Goal: Communication & Community: Share content

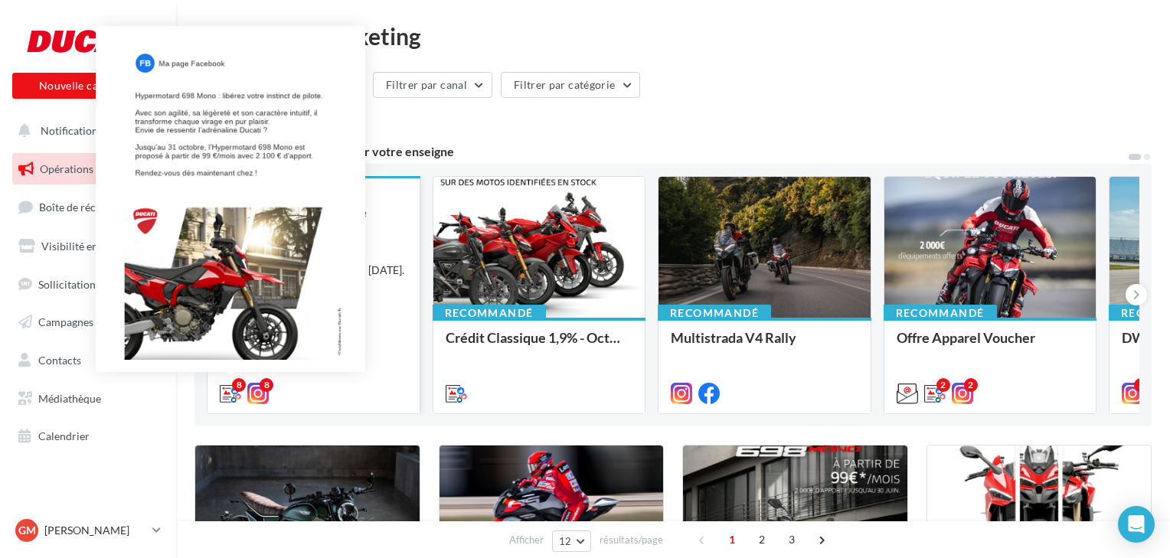
click at [228, 392] on icon at bounding box center [230, 393] width 21 height 21
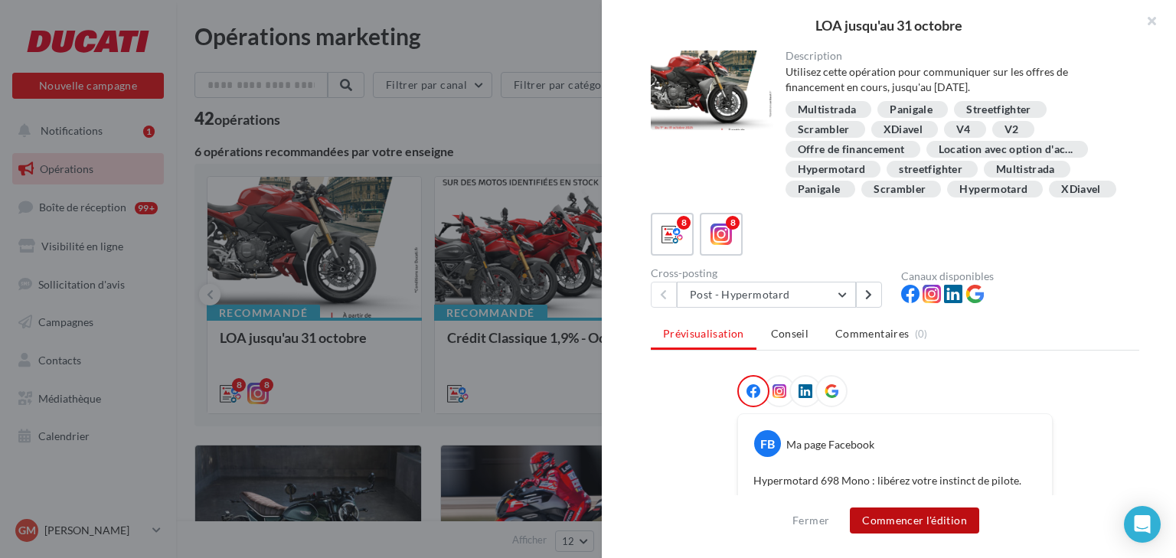
click at [882, 521] on button "Commencer l'édition" at bounding box center [914, 521] width 129 height 26
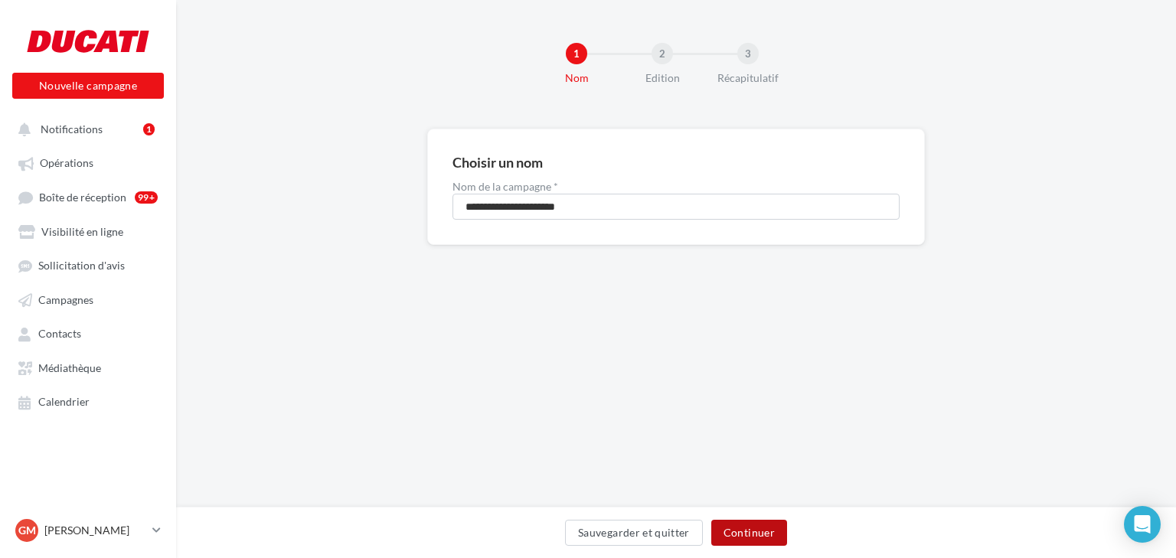
click at [751, 536] on button "Continuer" at bounding box center [750, 533] width 76 height 26
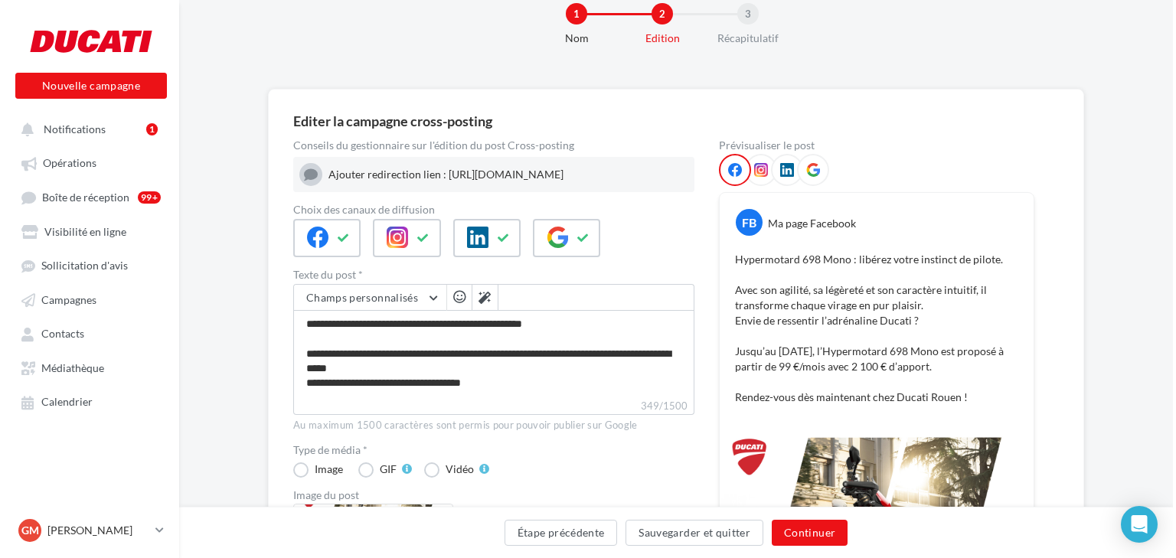
scroll to position [61, 0]
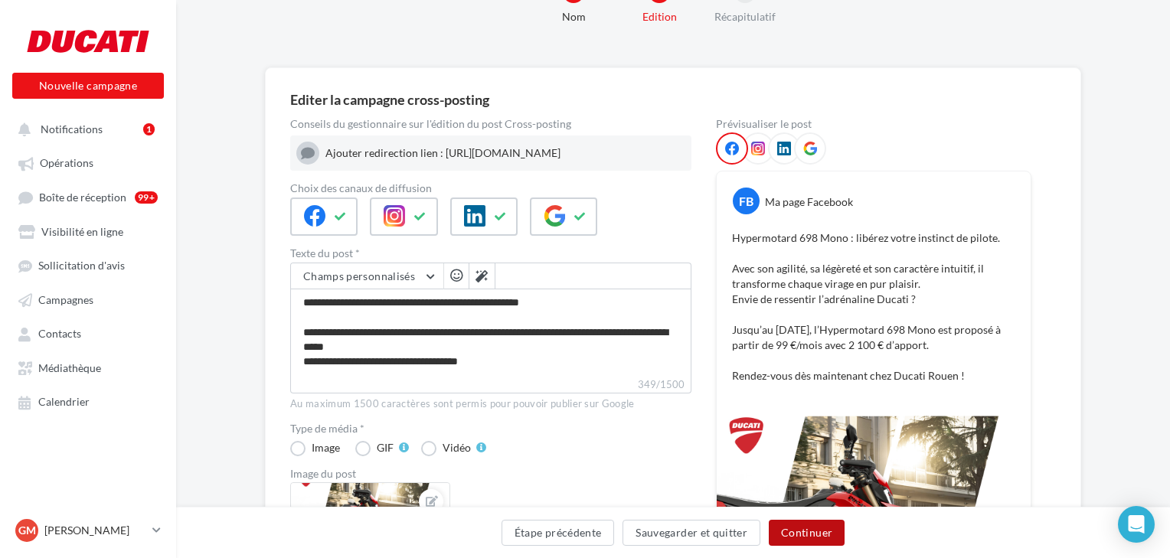
click at [802, 535] on button "Continuer" at bounding box center [807, 533] width 76 height 26
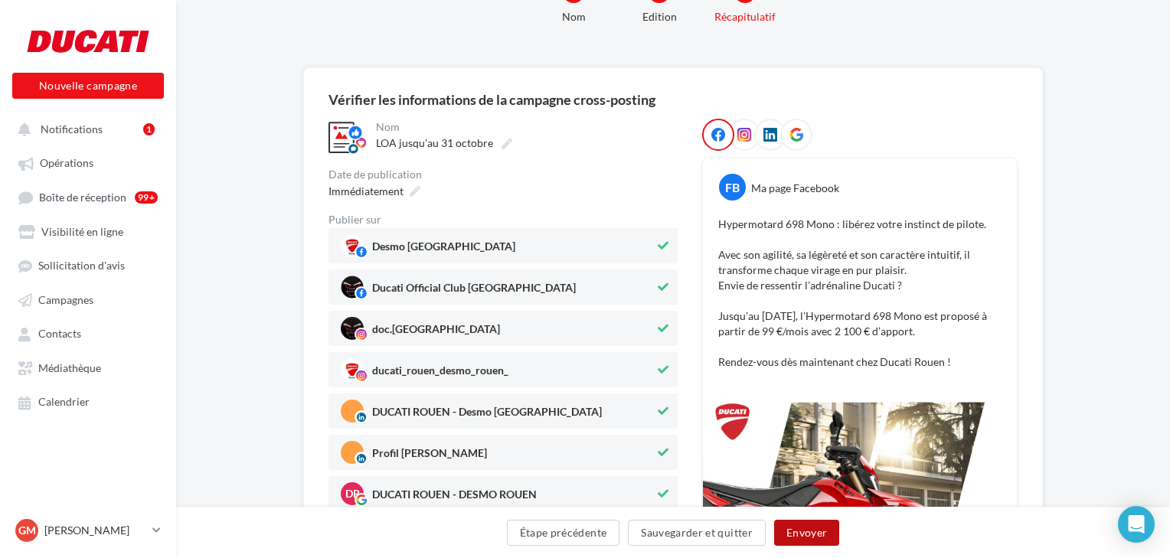
click at [813, 531] on button "Envoyer" at bounding box center [806, 533] width 65 height 26
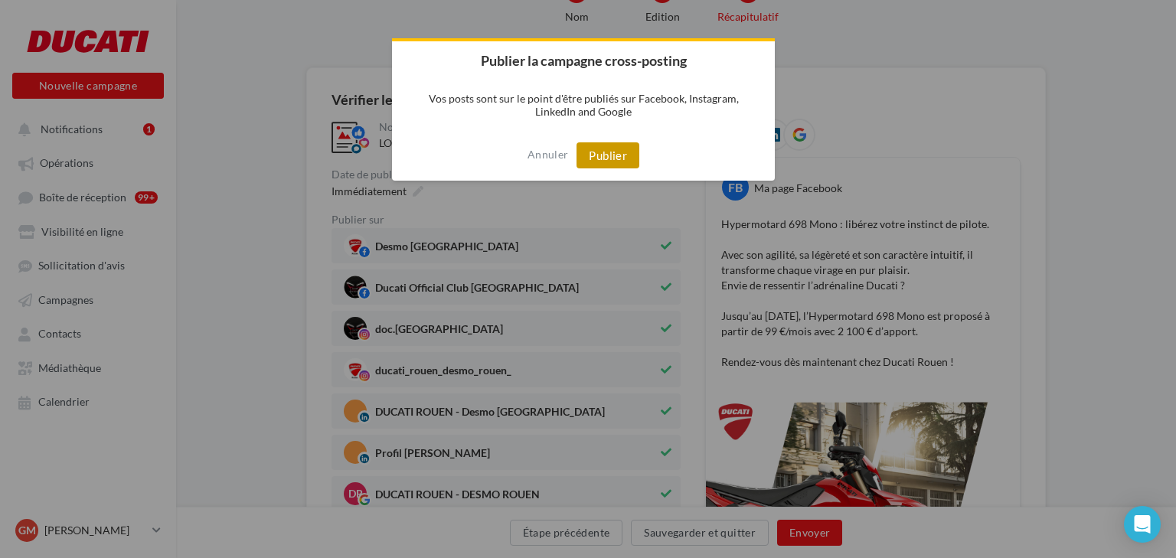
click at [591, 149] on button "Publier" at bounding box center [608, 155] width 63 height 26
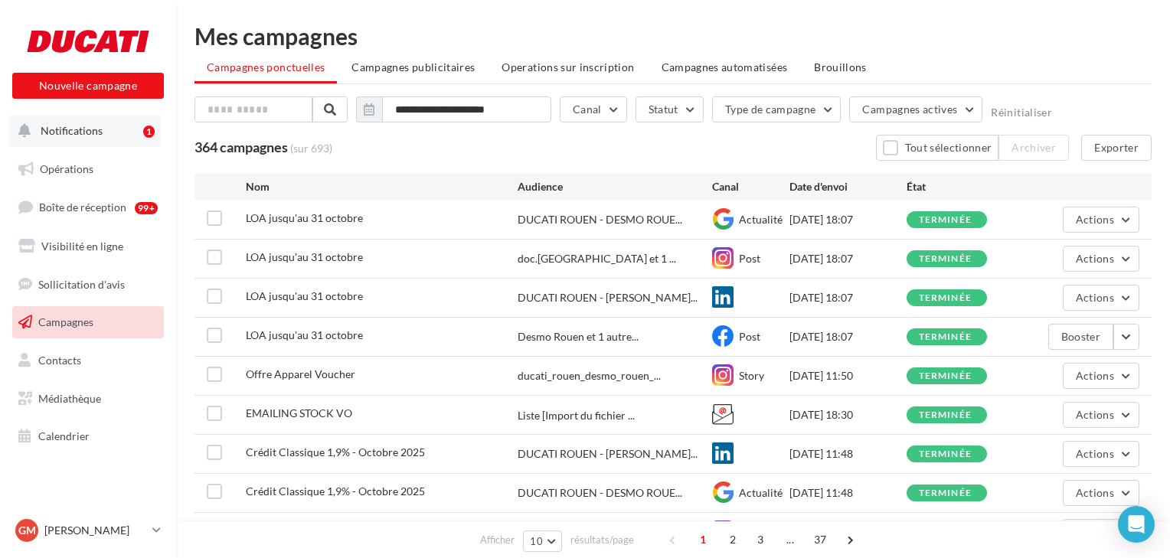
click at [66, 125] on span "Notifications" at bounding box center [72, 130] width 62 height 13
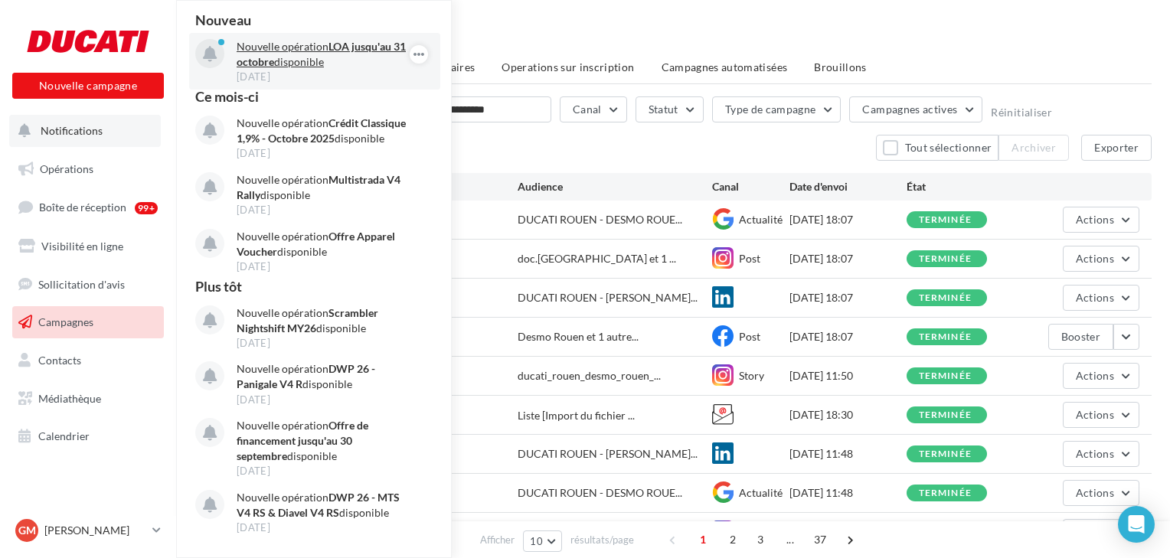
click at [295, 58] on p "Nouvelle opération LOA jusqu'au 31 octobre disponible" at bounding box center [326, 54] width 178 height 31
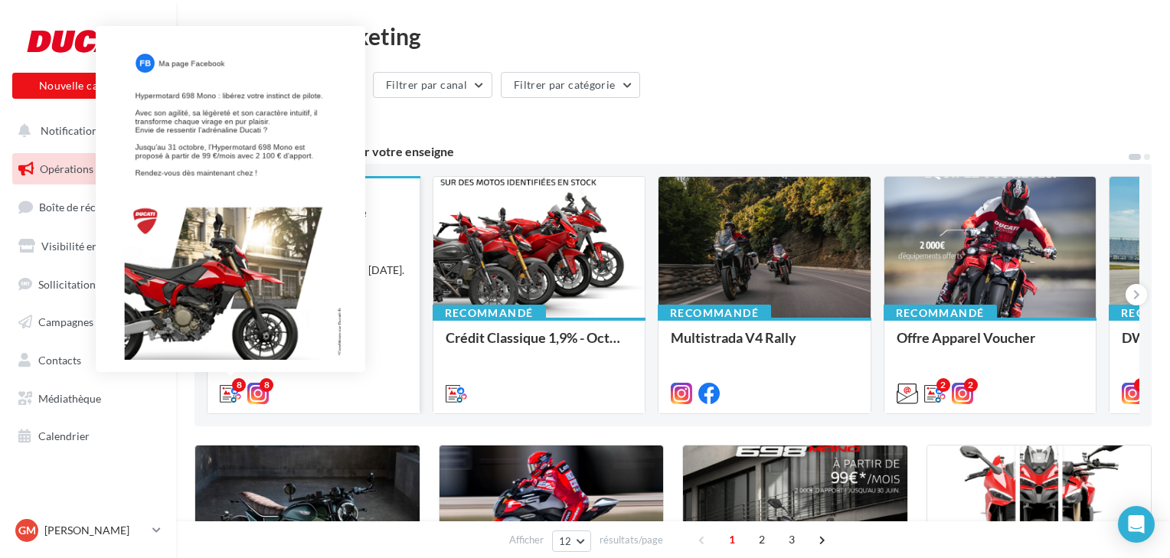
click at [231, 388] on icon at bounding box center [230, 393] width 21 height 21
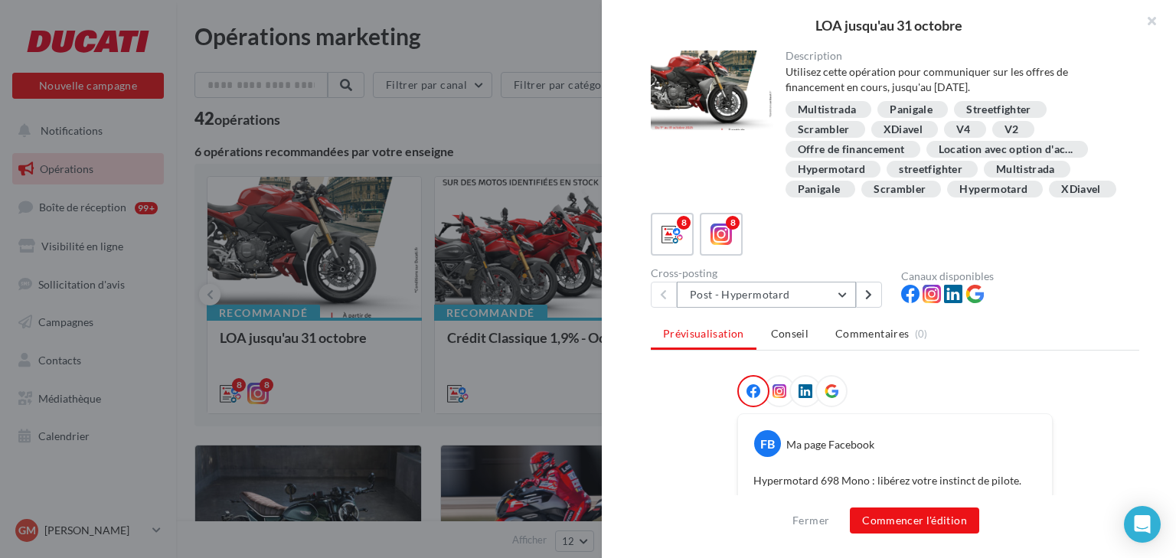
click at [846, 302] on button "Post - Hypermotard" at bounding box center [766, 295] width 179 height 26
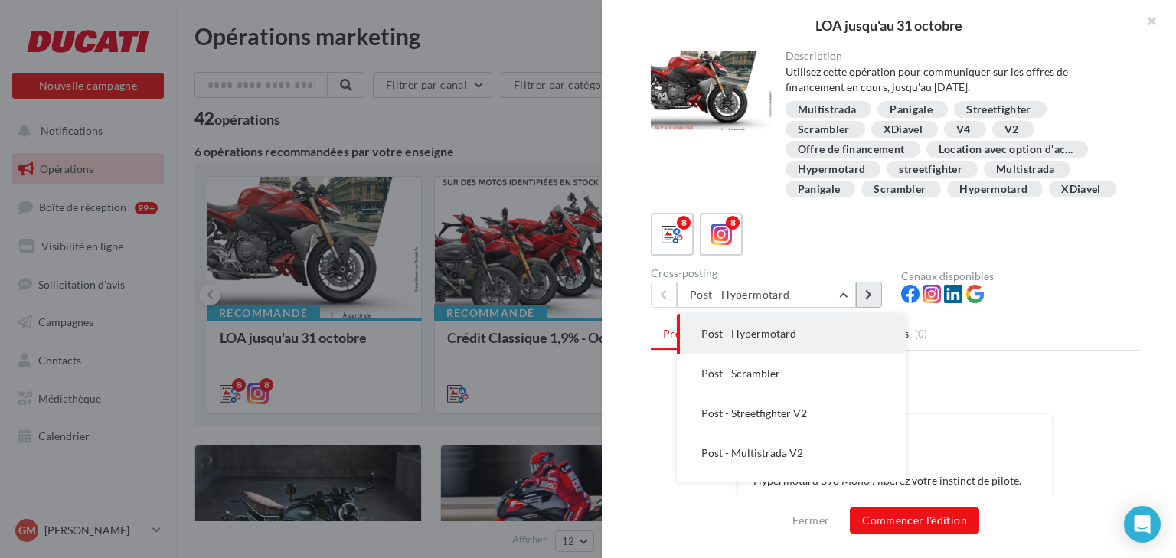
click at [866, 293] on icon at bounding box center [868, 295] width 7 height 11
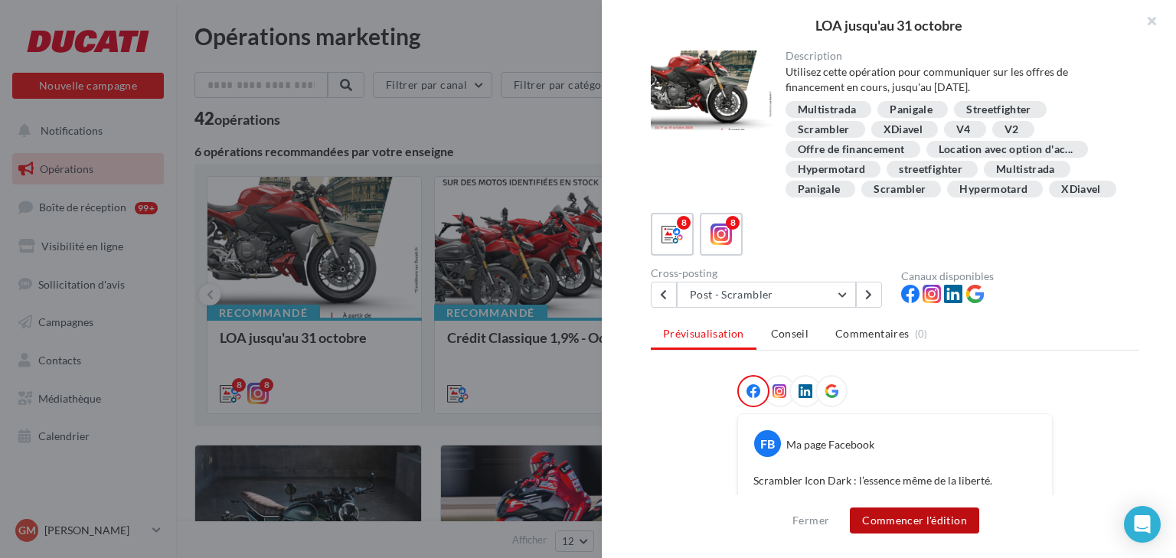
click at [910, 518] on button "Commencer l'édition" at bounding box center [914, 521] width 129 height 26
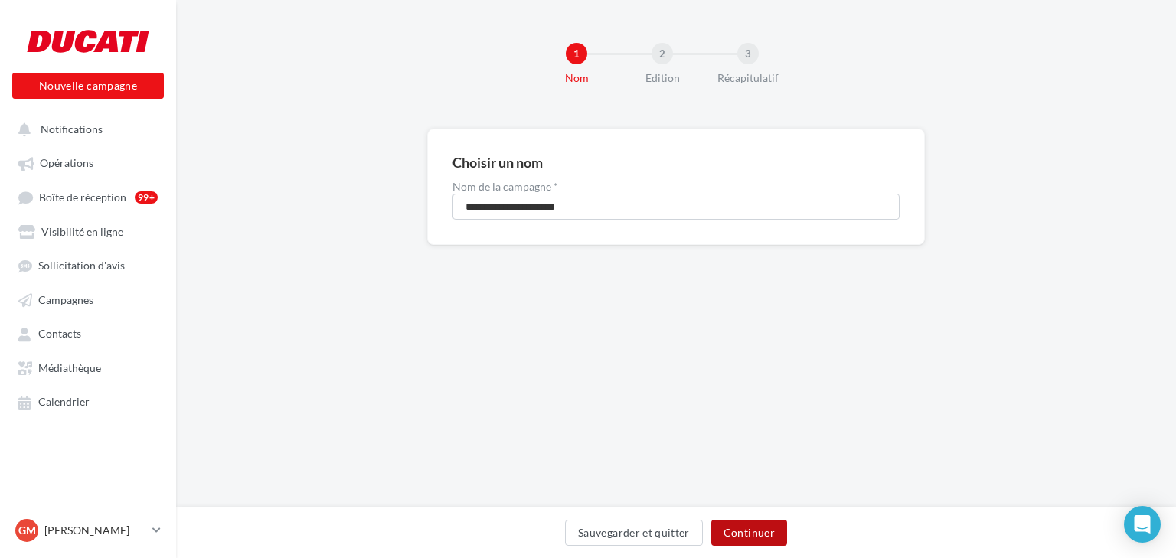
click at [751, 526] on button "Continuer" at bounding box center [750, 533] width 76 height 26
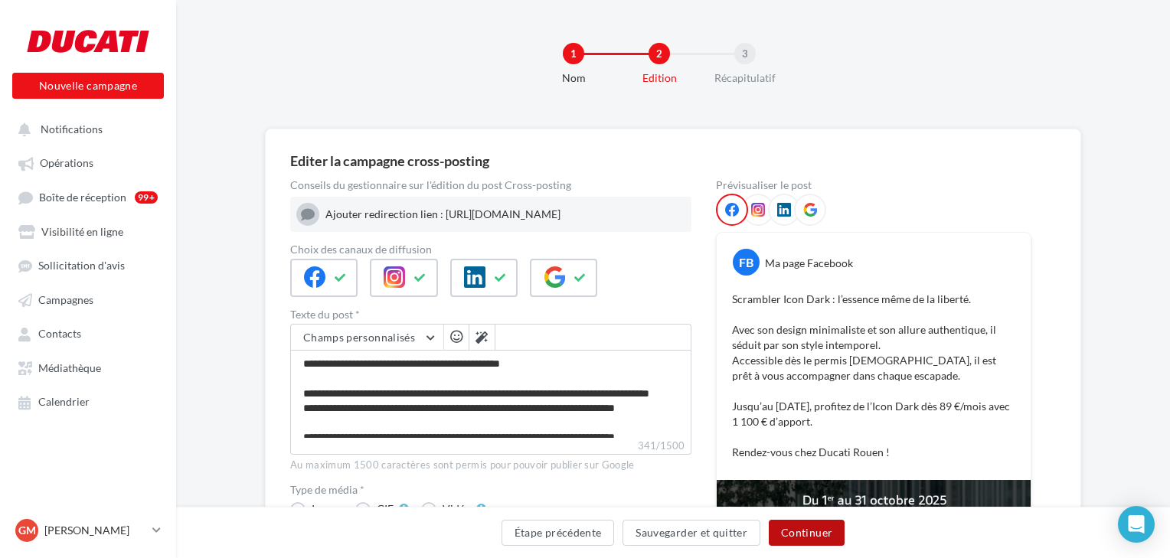
click at [800, 536] on button "Continuer" at bounding box center [807, 533] width 76 height 26
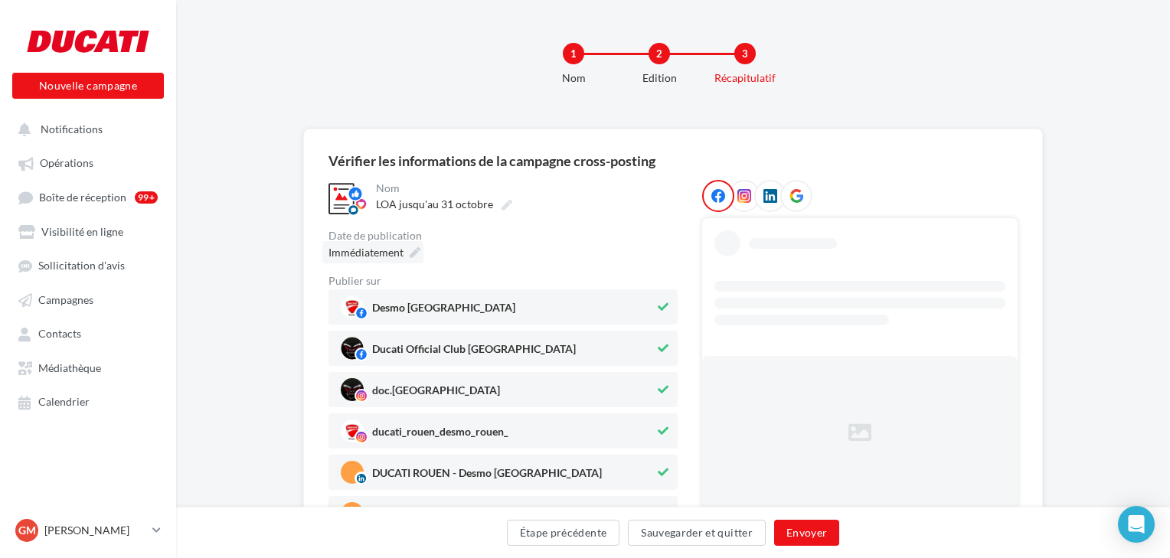
click at [389, 254] on span "Immédiatement" at bounding box center [366, 252] width 75 height 13
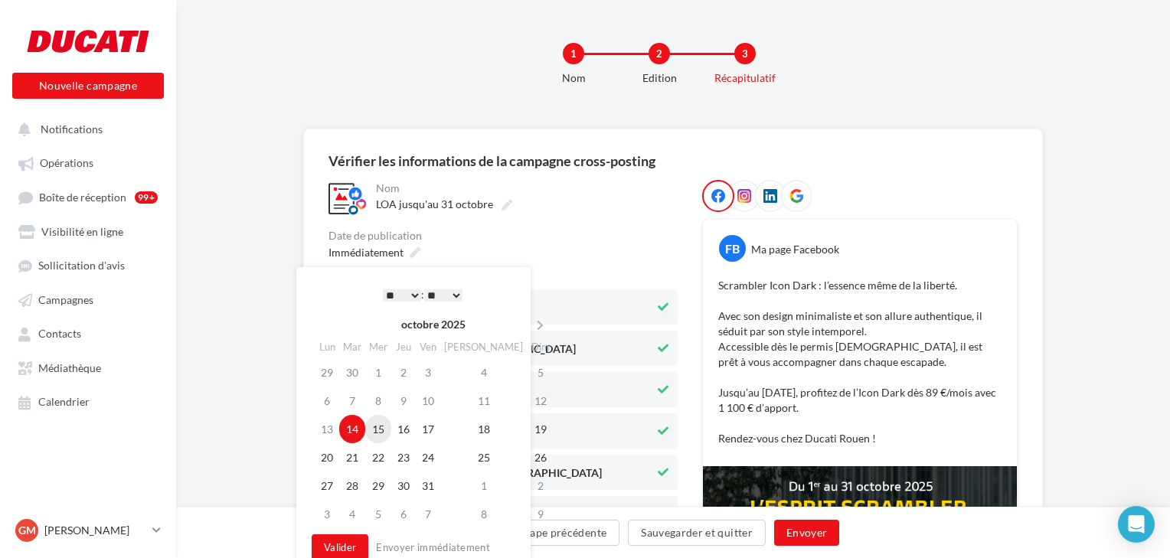
click at [388, 431] on td "15" at bounding box center [378, 429] width 26 height 28
click at [343, 544] on button "Valider" at bounding box center [340, 548] width 57 height 26
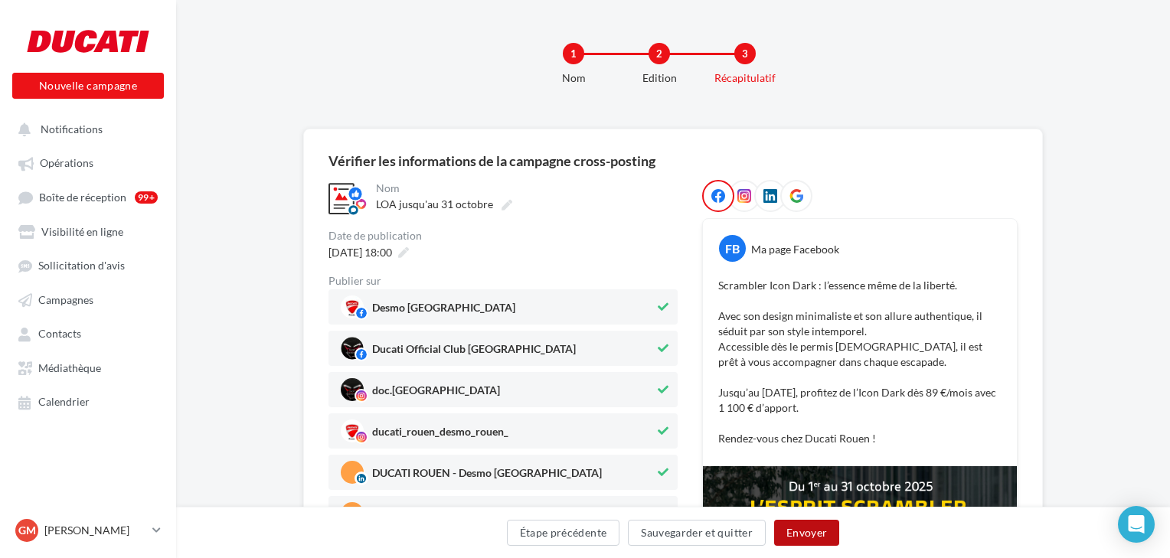
click at [828, 530] on button "Envoyer" at bounding box center [806, 533] width 65 height 26
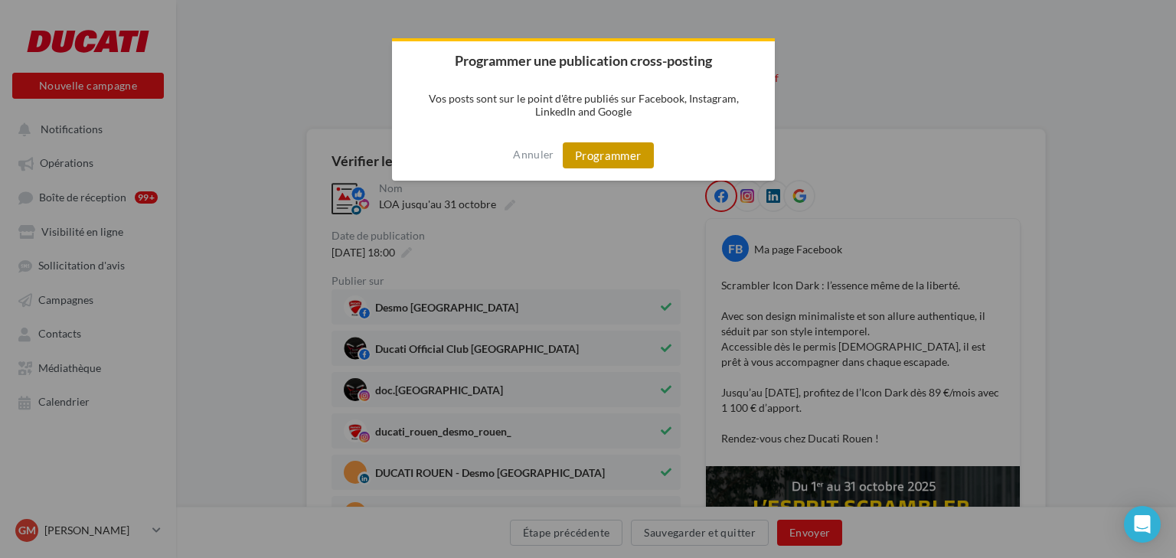
click at [625, 155] on button "Programmer" at bounding box center [608, 155] width 91 height 26
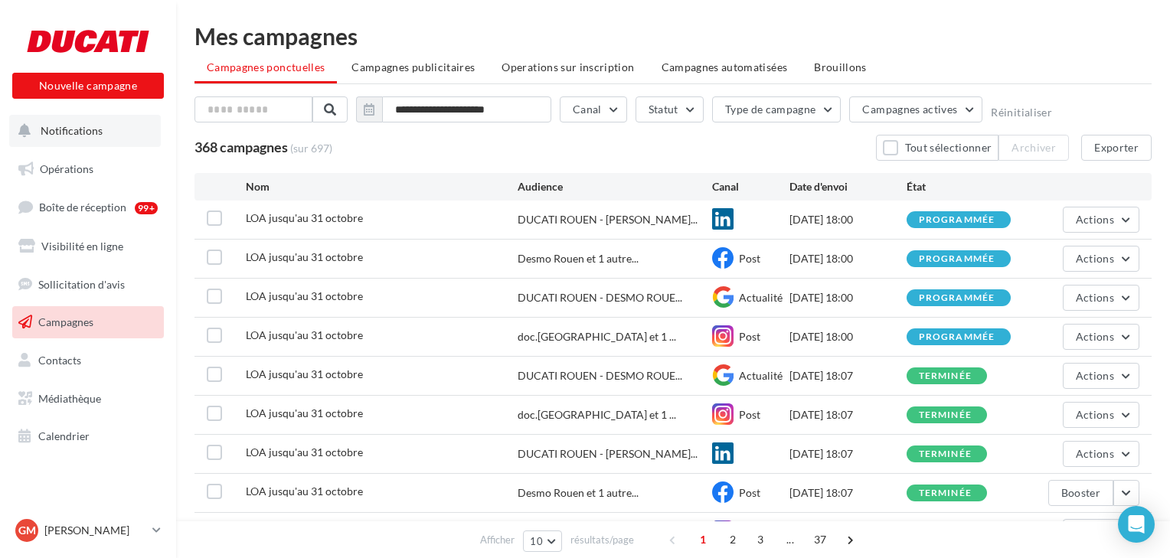
click at [70, 127] on span "Notifications" at bounding box center [72, 130] width 62 height 13
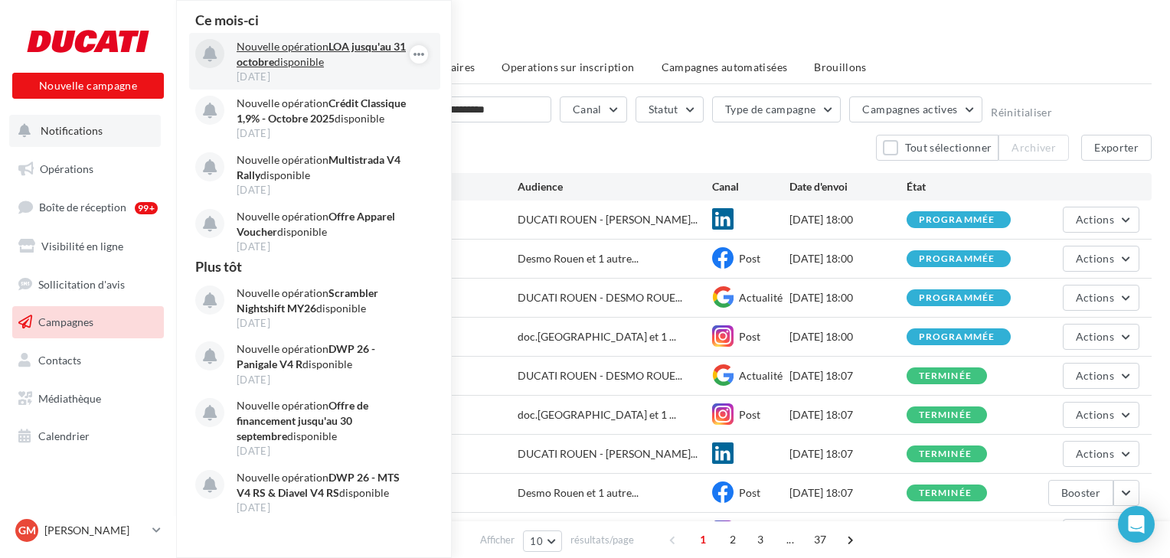
click at [277, 46] on p "Nouvelle opération LOA jusqu'au 31 octobre disponible" at bounding box center [326, 54] width 178 height 31
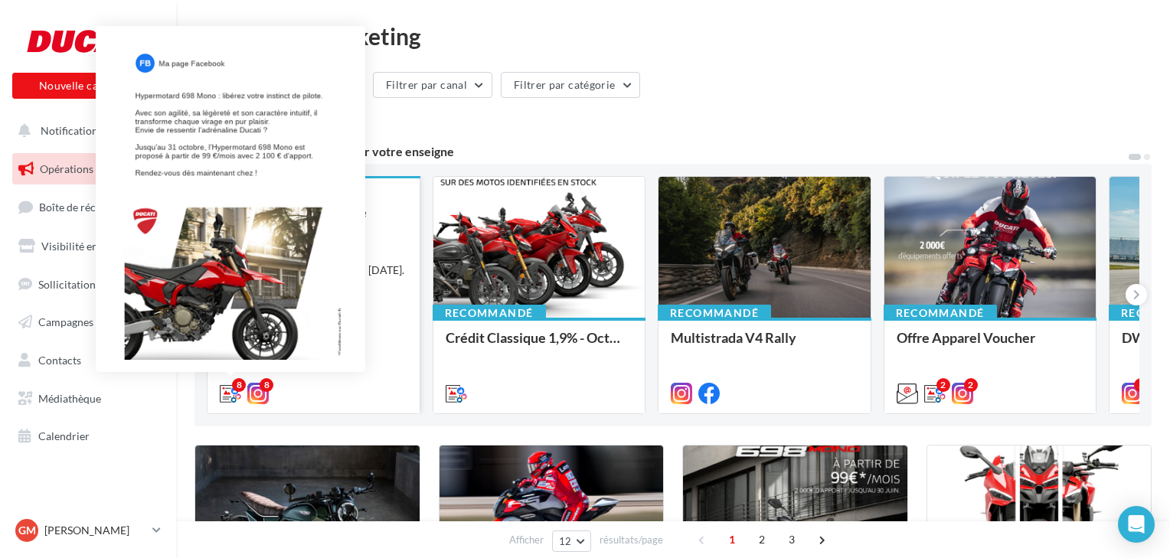
click at [230, 400] on icon at bounding box center [230, 393] width 21 height 21
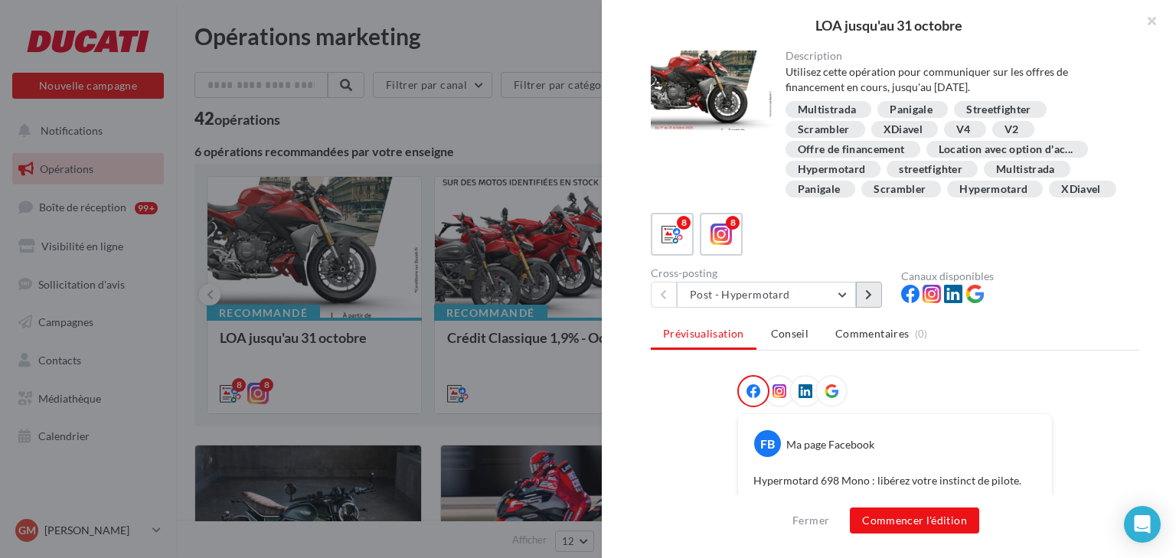
click at [867, 296] on icon at bounding box center [868, 295] width 7 height 11
click at [893, 521] on button "Commencer l'édition" at bounding box center [914, 521] width 129 height 26
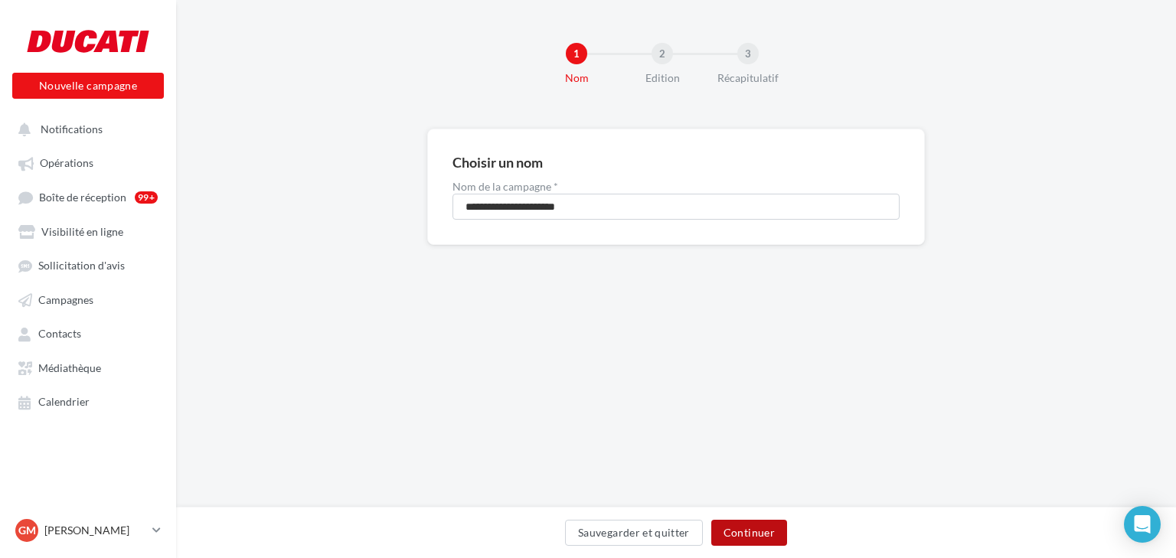
click at [751, 532] on button "Continuer" at bounding box center [750, 533] width 76 height 26
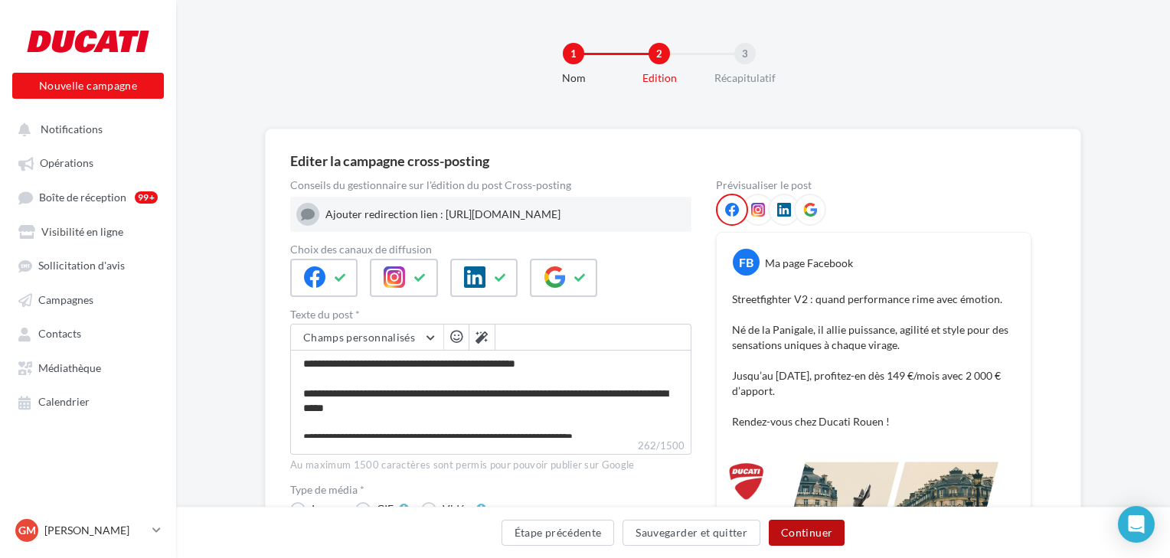
click at [802, 534] on button "Continuer" at bounding box center [807, 533] width 76 height 26
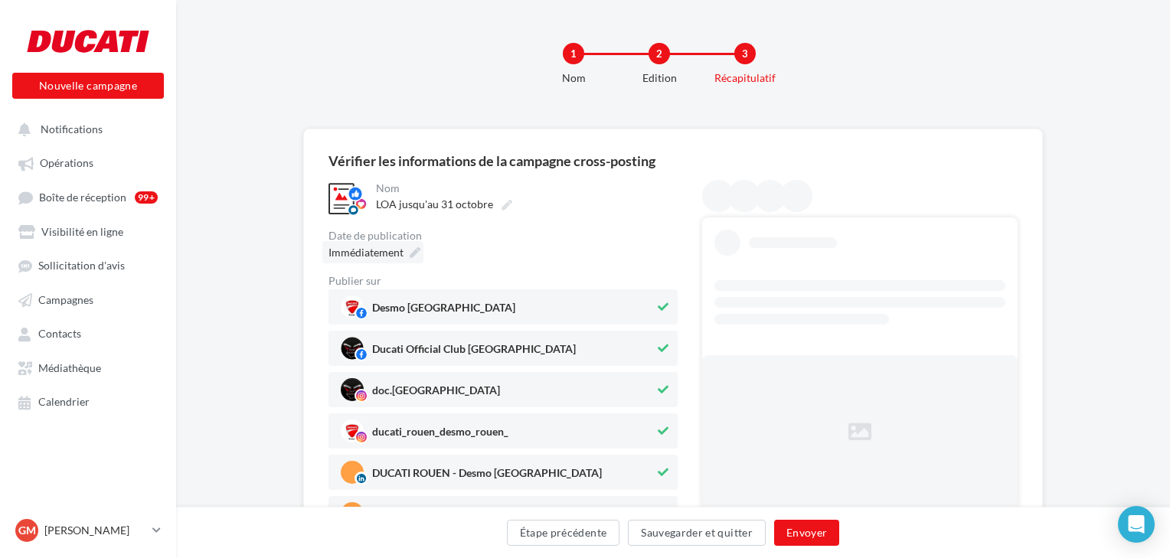
click at [371, 252] on span "Immédiatement" at bounding box center [366, 252] width 75 height 13
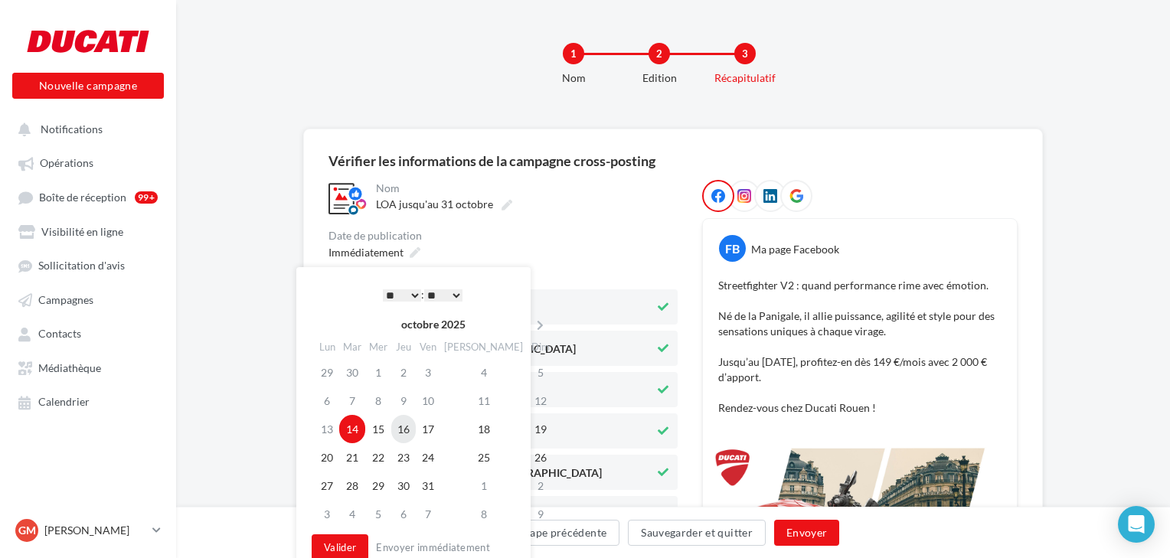
click at [410, 426] on td "16" at bounding box center [403, 429] width 25 height 28
click at [351, 544] on button "Valider" at bounding box center [340, 548] width 57 height 26
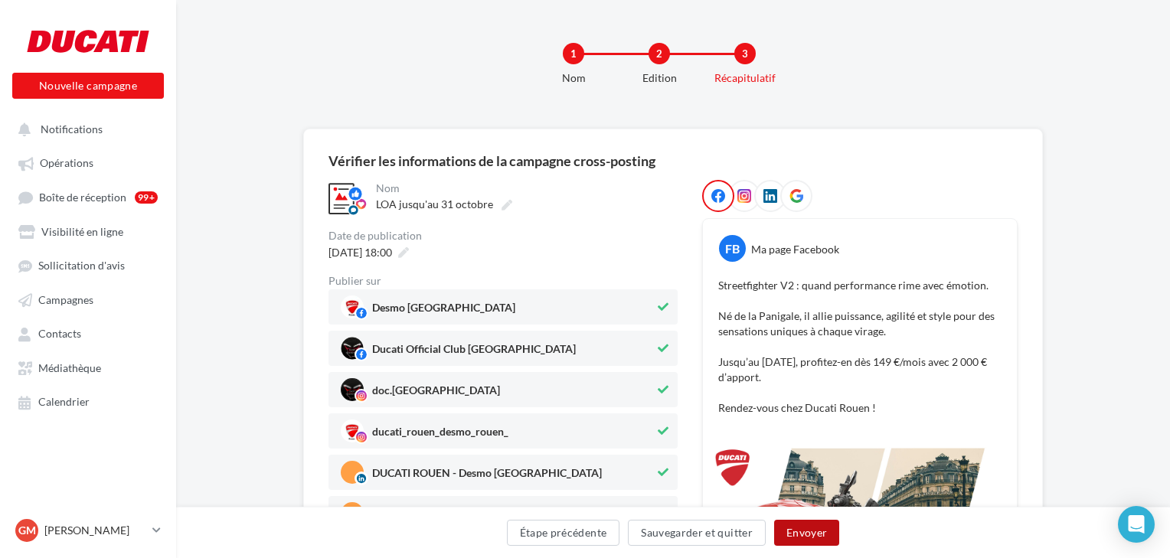
click at [797, 536] on button "Envoyer" at bounding box center [806, 533] width 65 height 26
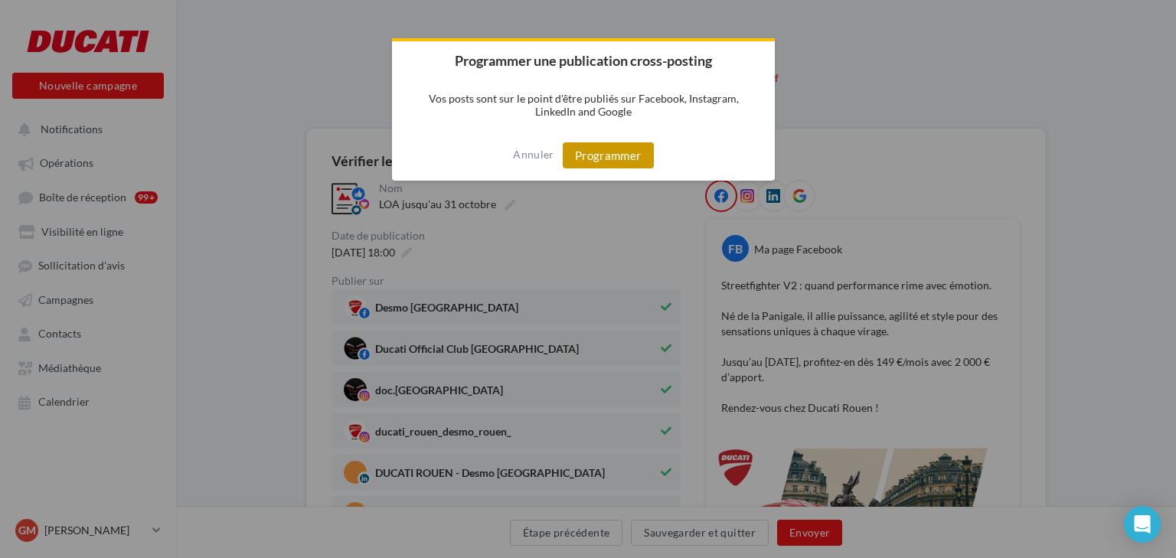
click at [600, 156] on button "Programmer" at bounding box center [608, 155] width 91 height 26
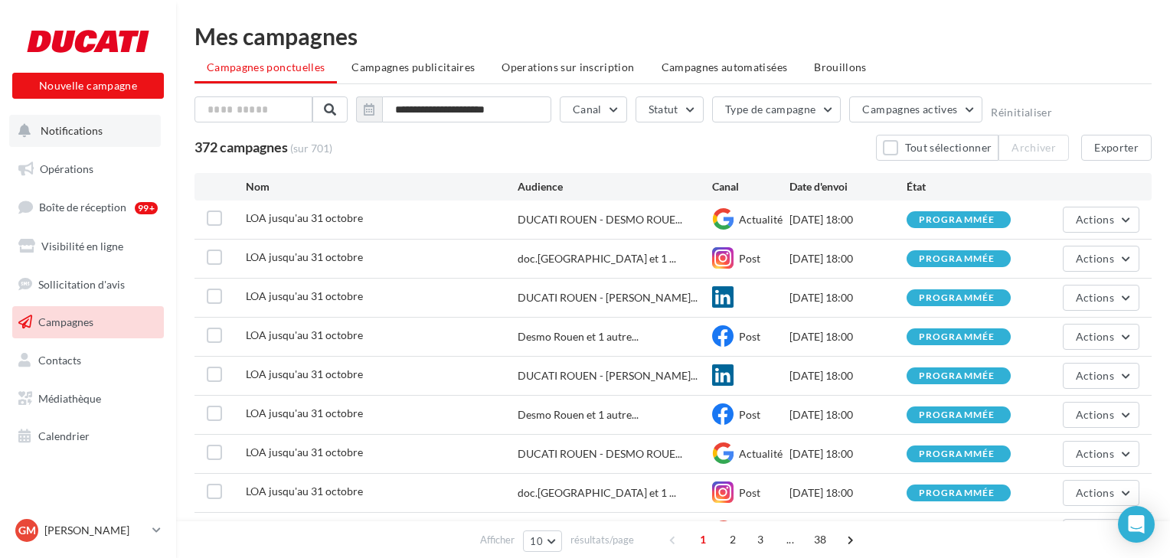
click at [55, 135] on span "Notifications" at bounding box center [72, 130] width 62 height 13
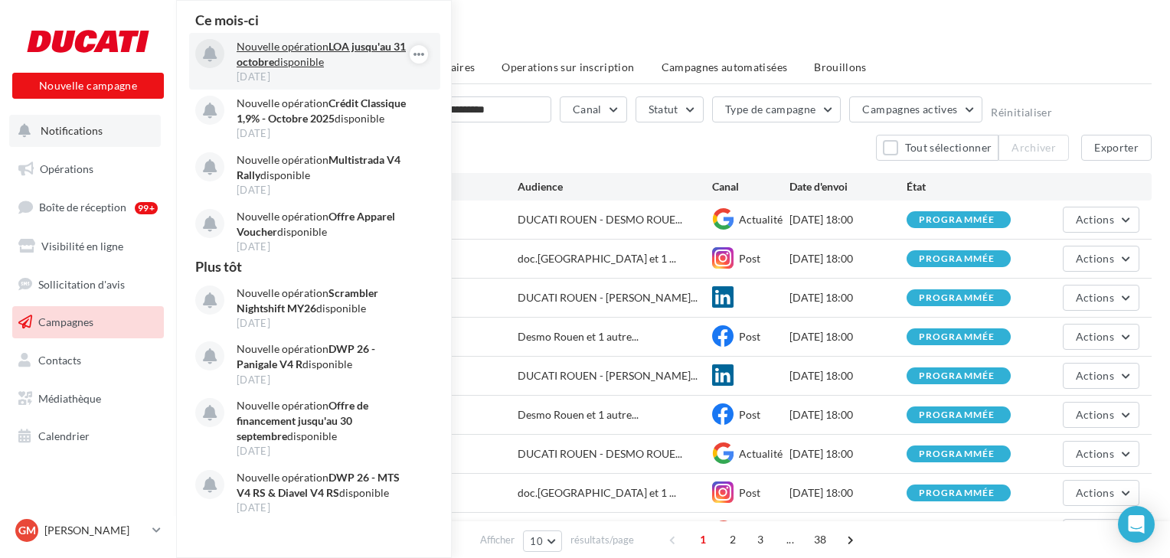
click at [371, 66] on p "Nouvelle opération LOA jusqu'au 31 octobre disponible" at bounding box center [326, 54] width 178 height 31
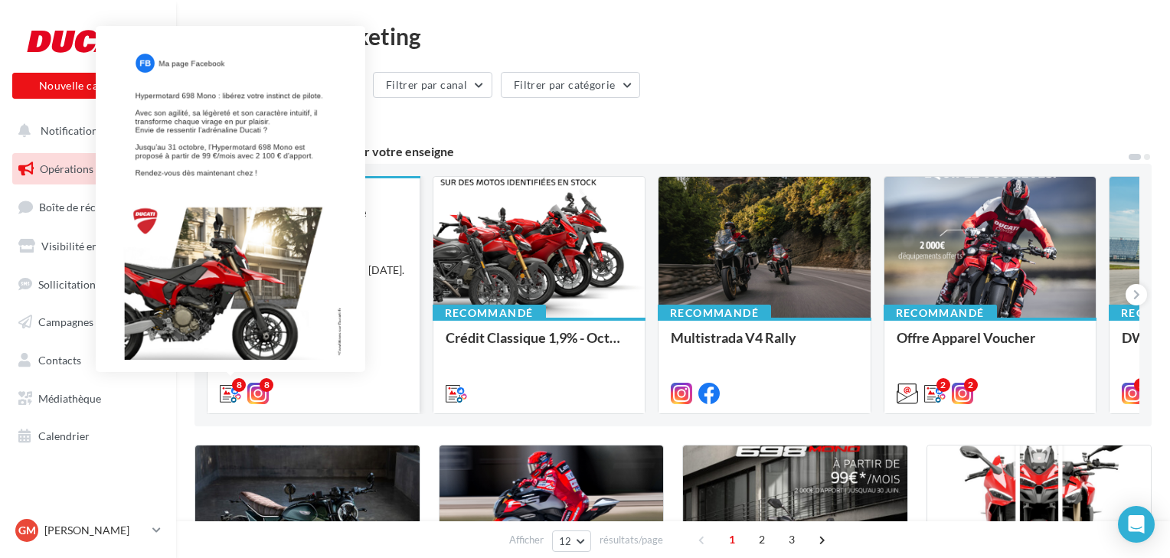
click at [220, 397] on icon at bounding box center [230, 393] width 21 height 21
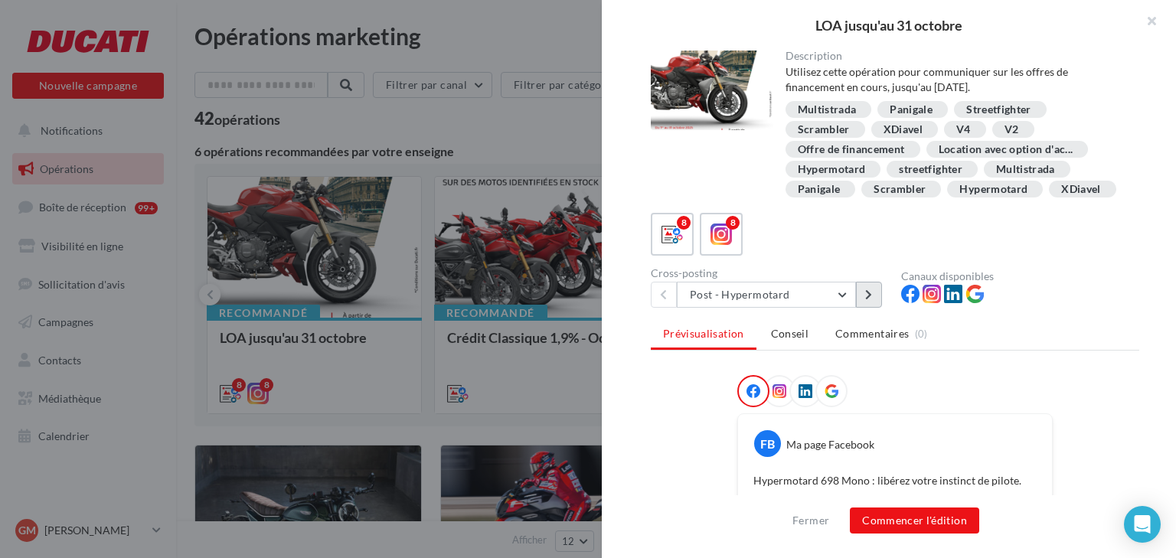
click at [869, 296] on icon at bounding box center [868, 295] width 7 height 11
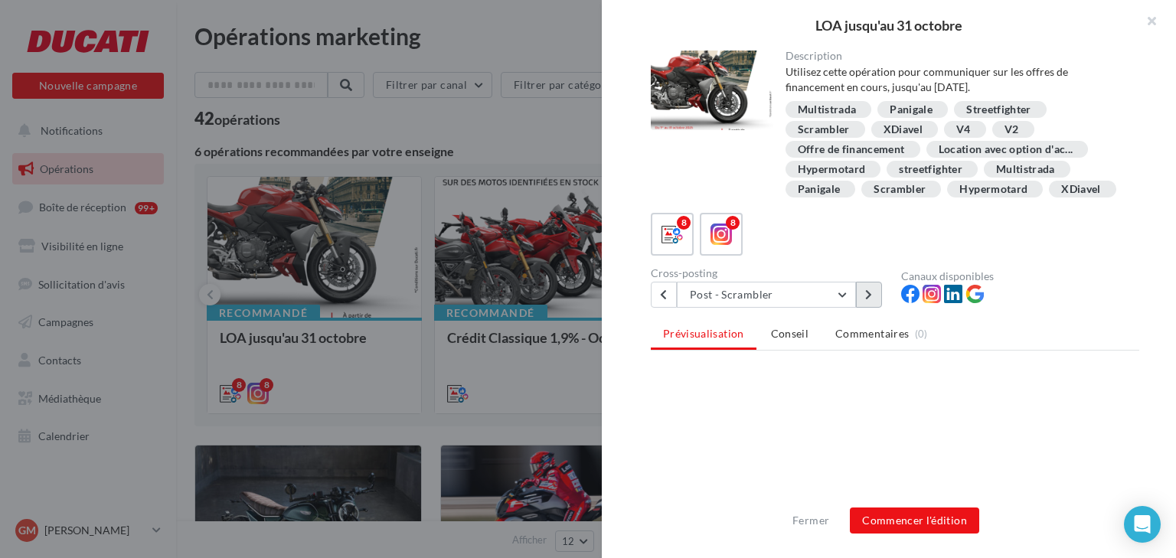
click at [869, 296] on icon at bounding box center [868, 295] width 7 height 11
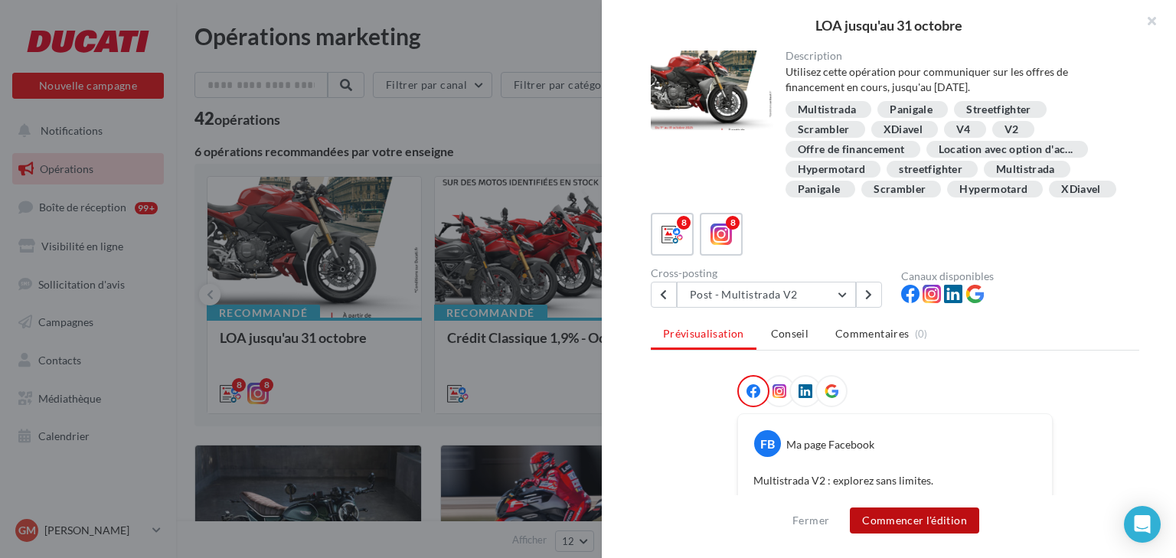
click at [906, 517] on button "Commencer l'édition" at bounding box center [914, 521] width 129 height 26
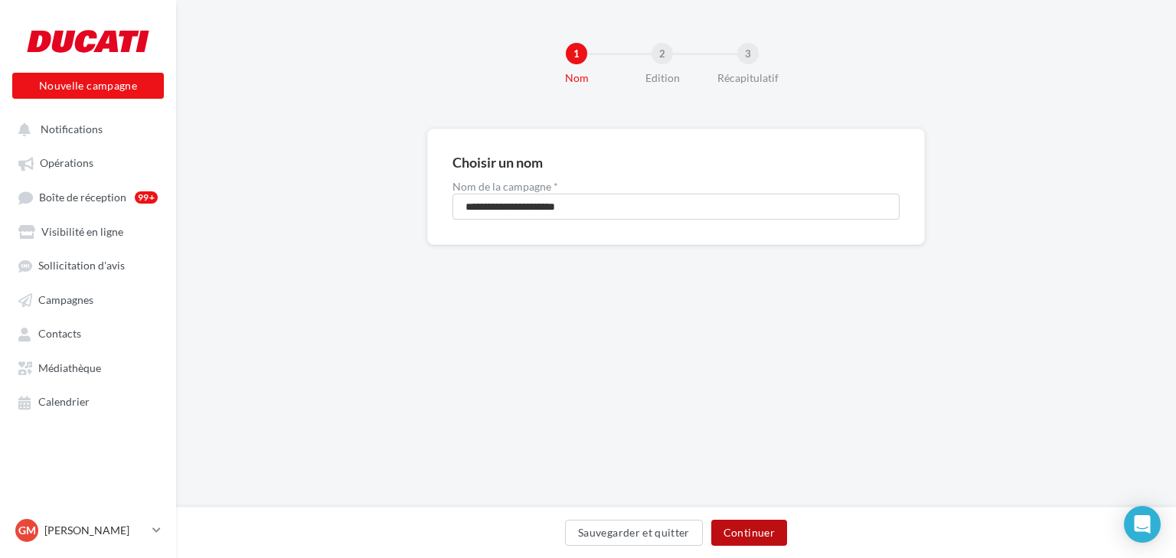
click at [738, 527] on button "Continuer" at bounding box center [750, 533] width 76 height 26
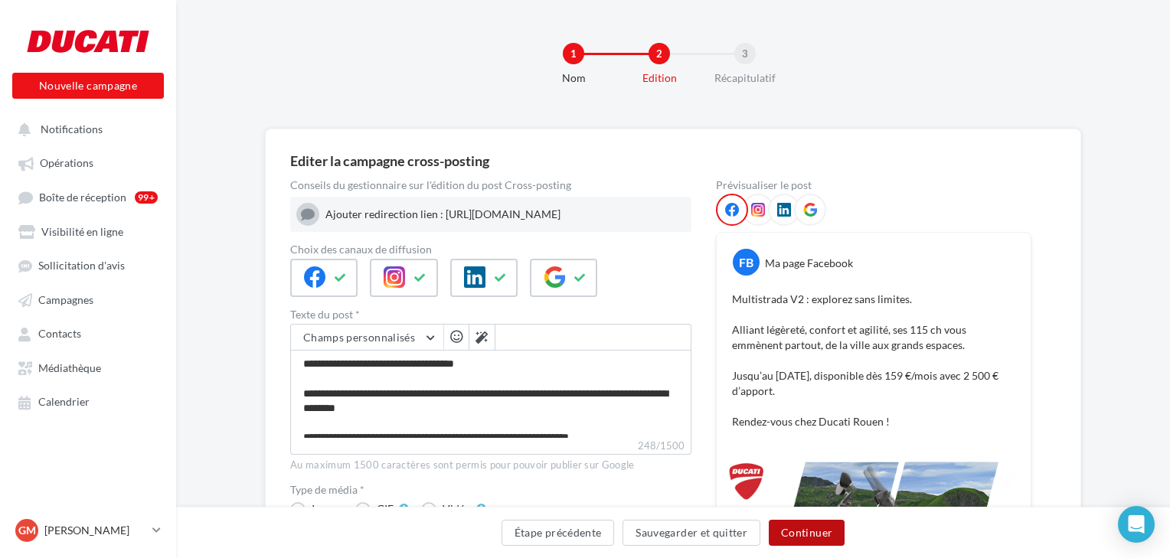
click at [791, 532] on button "Continuer" at bounding box center [807, 533] width 76 height 26
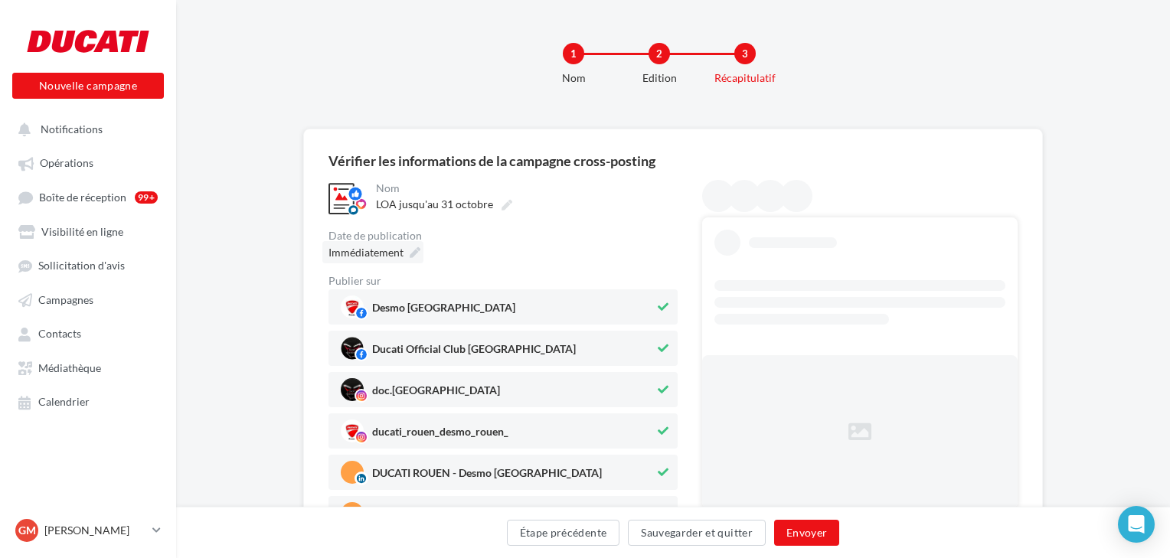
click at [374, 256] on span "Immédiatement" at bounding box center [366, 252] width 75 height 13
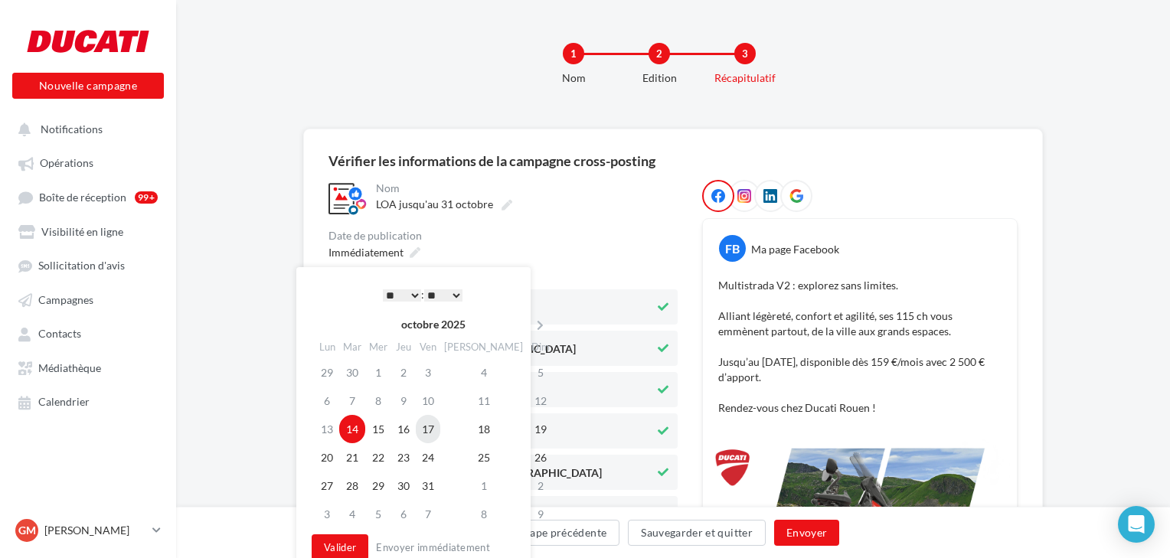
click at [433, 425] on td "17" at bounding box center [428, 429] width 25 height 28
click at [334, 540] on button "Valider" at bounding box center [340, 548] width 57 height 26
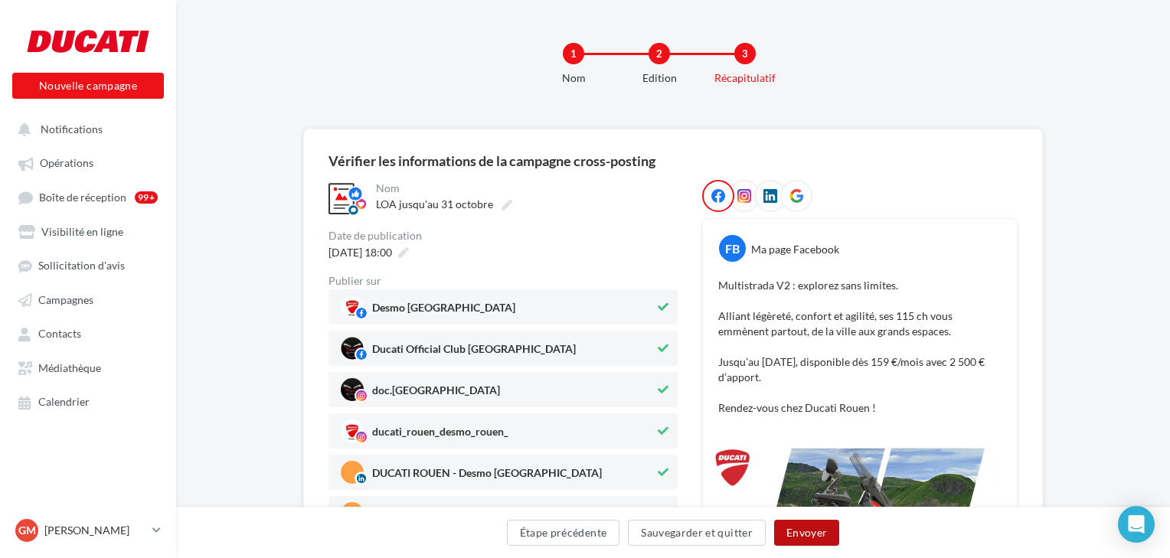
click at [795, 528] on button "Envoyer" at bounding box center [806, 533] width 65 height 26
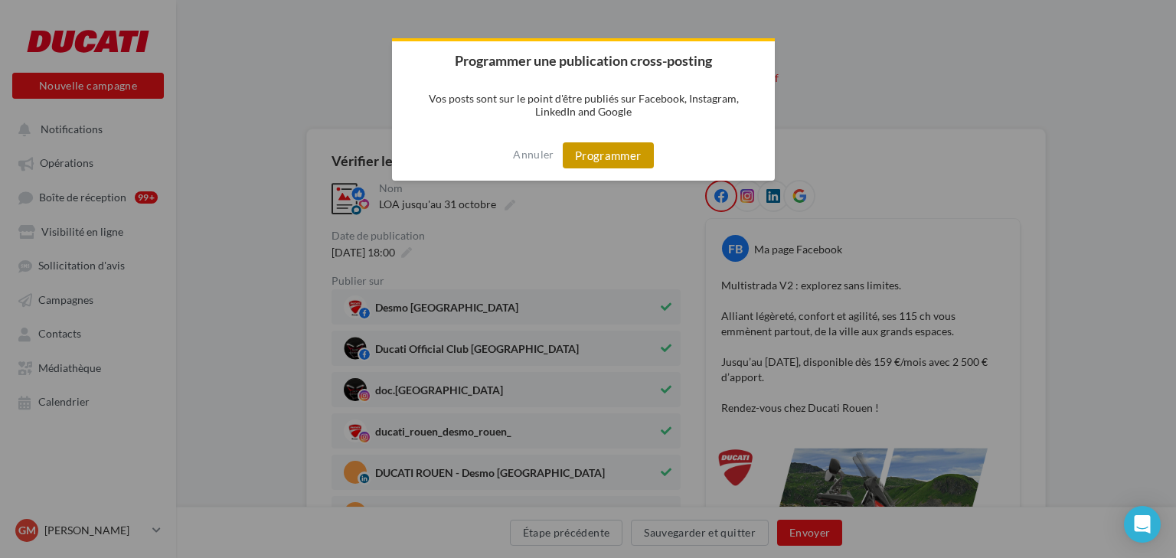
click at [622, 162] on button "Programmer" at bounding box center [608, 155] width 91 height 26
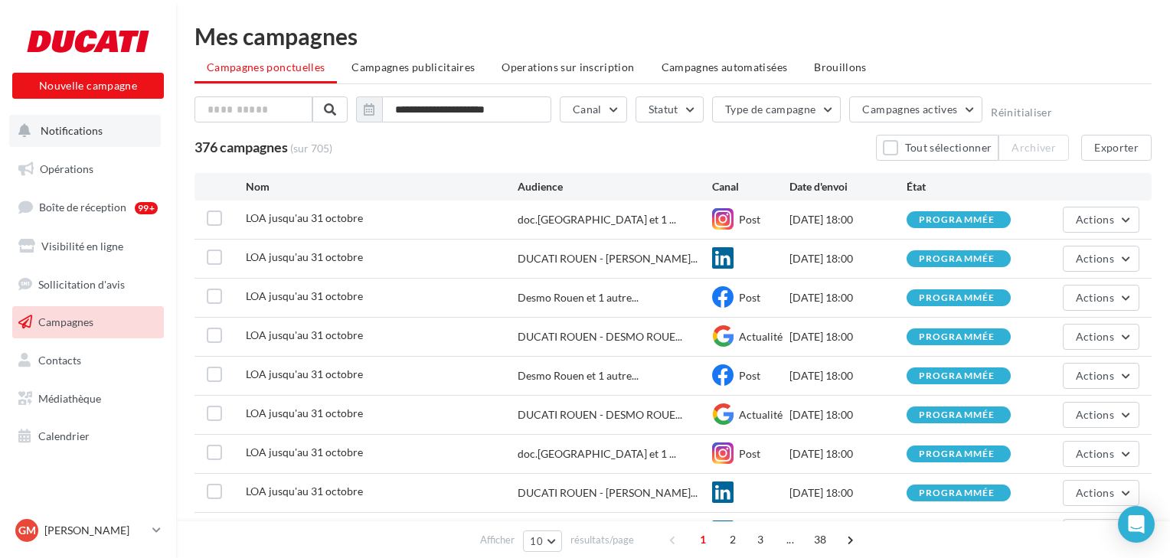
click at [52, 131] on span "Notifications" at bounding box center [72, 130] width 62 height 13
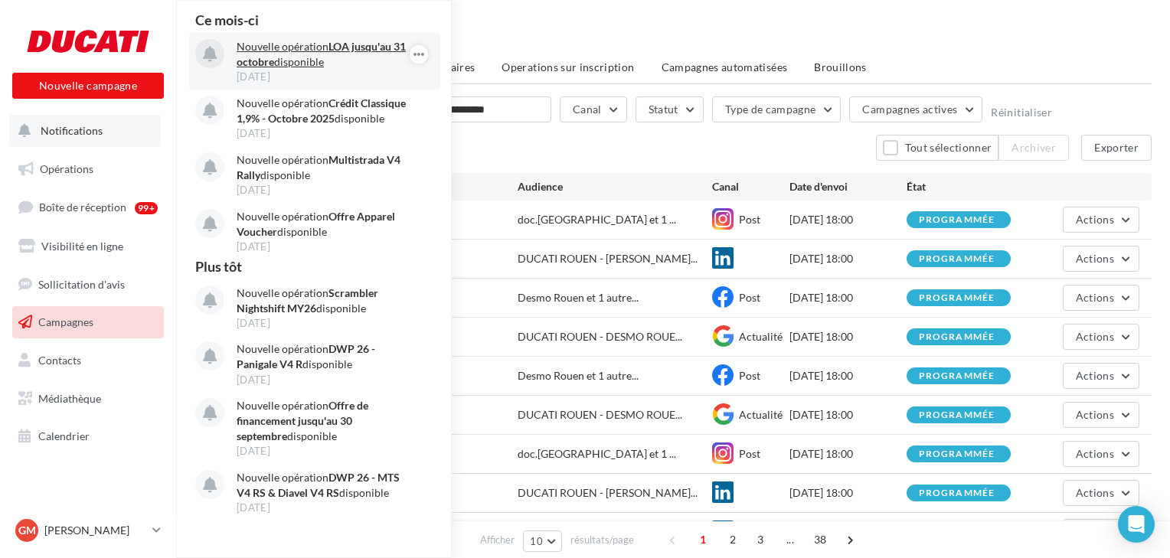
click at [304, 47] on p "Nouvelle opération LOA jusqu'au 31 octobre disponible" at bounding box center [326, 54] width 178 height 31
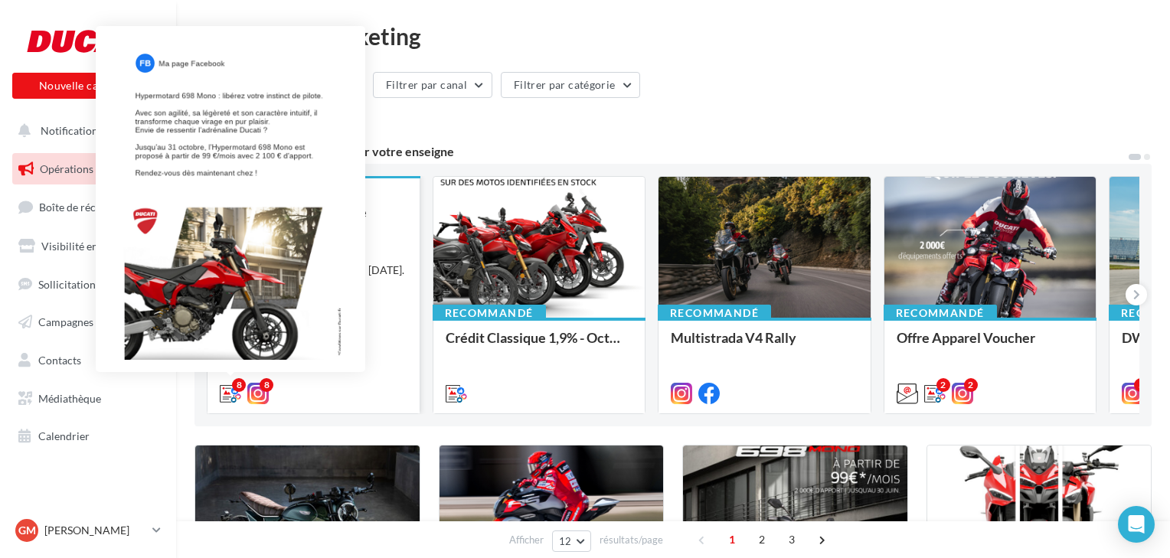
click at [227, 397] on icon at bounding box center [230, 393] width 21 height 21
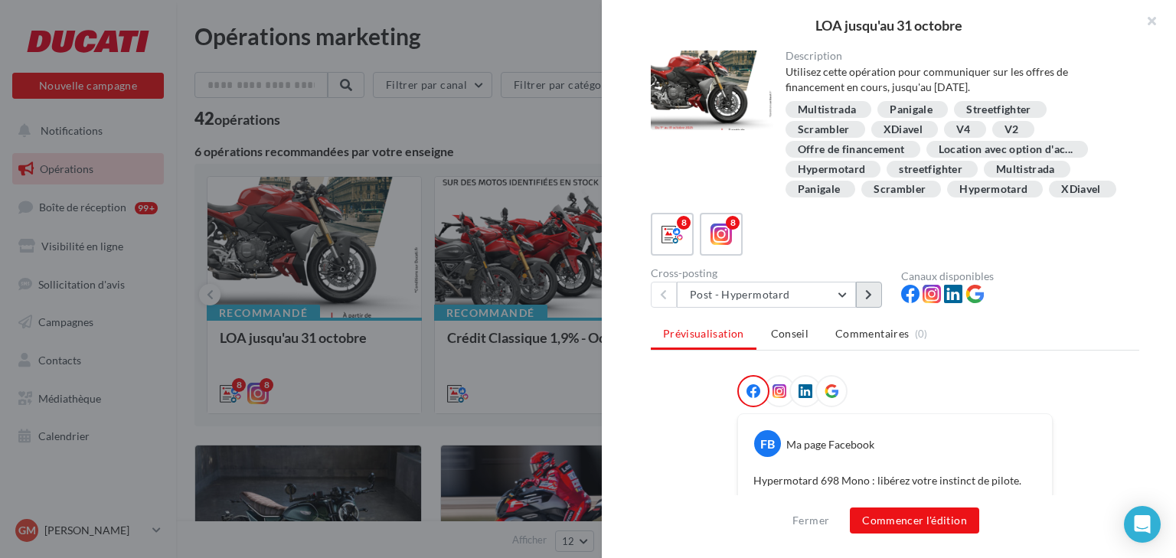
click at [873, 301] on button at bounding box center [869, 295] width 26 height 26
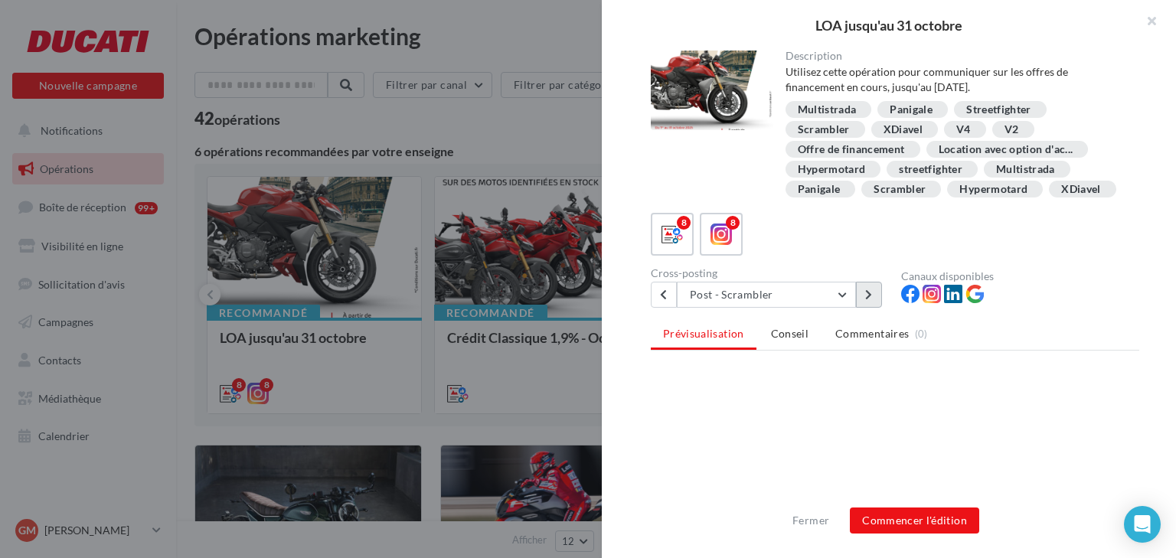
click at [873, 301] on button at bounding box center [869, 295] width 26 height 26
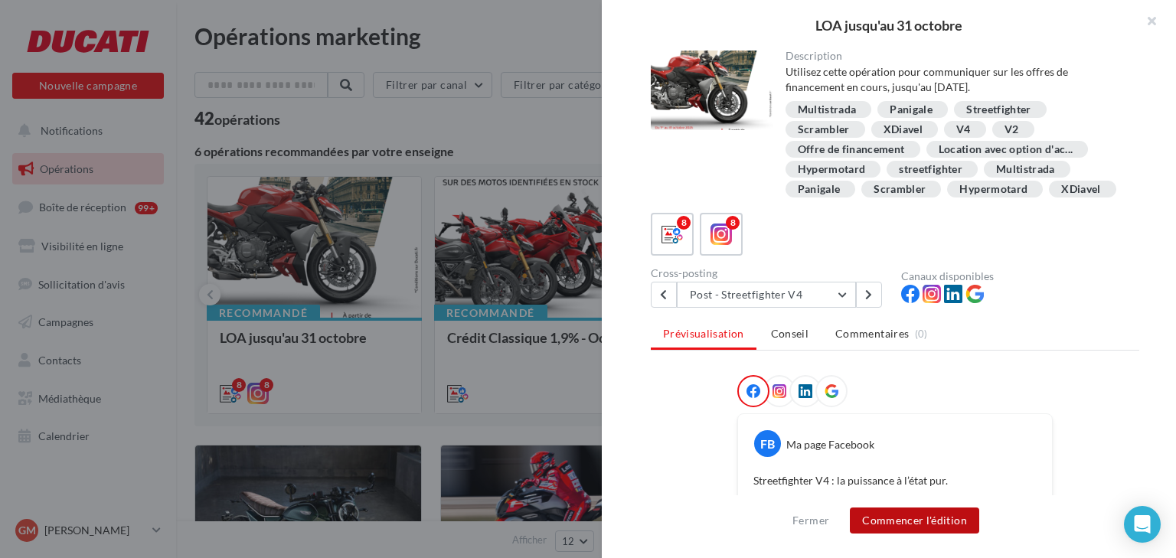
click at [921, 517] on button "Commencer l'édition" at bounding box center [914, 521] width 129 height 26
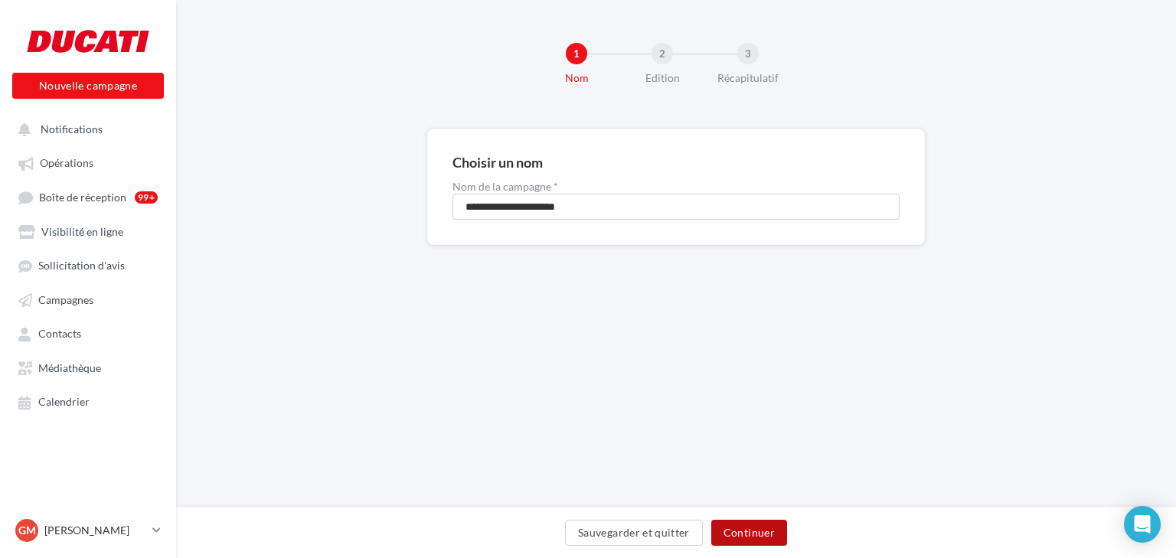
click at [759, 528] on button "Continuer" at bounding box center [750, 533] width 76 height 26
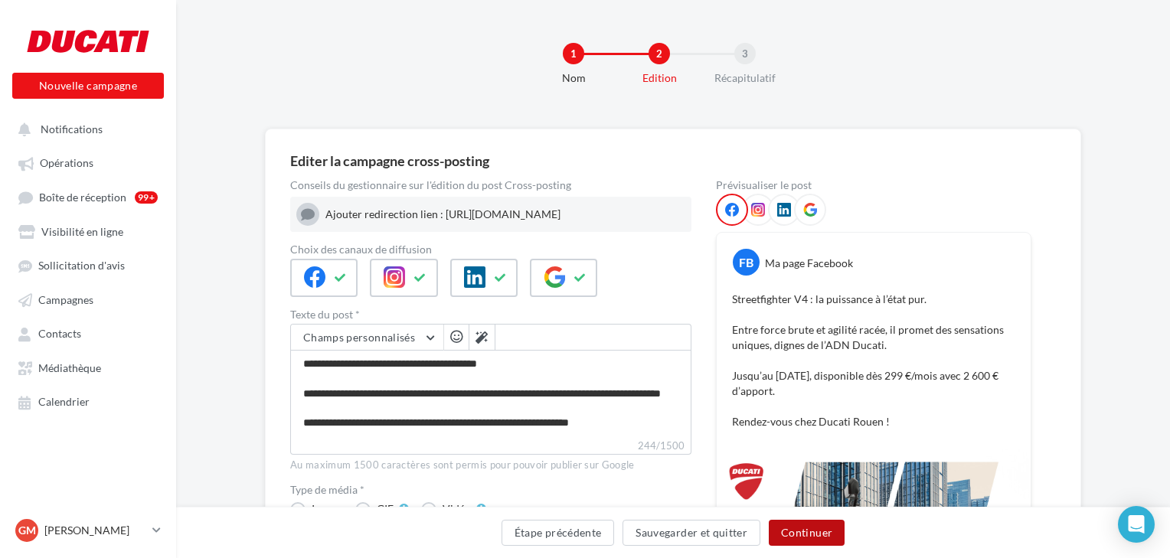
click at [803, 534] on button "Continuer" at bounding box center [807, 533] width 76 height 26
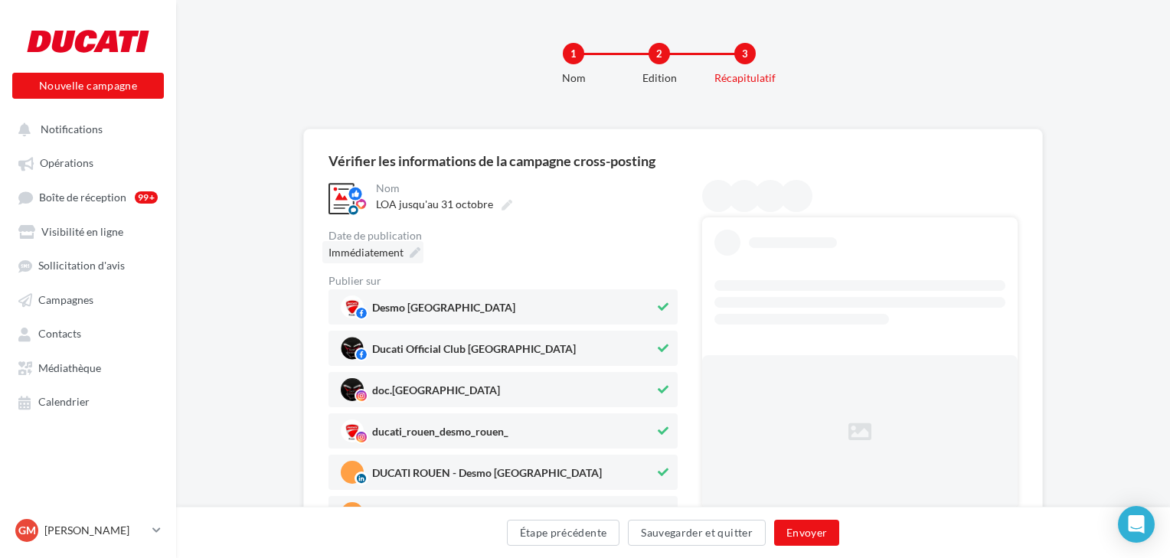
click at [376, 257] on span "Immédiatement" at bounding box center [366, 252] width 75 height 13
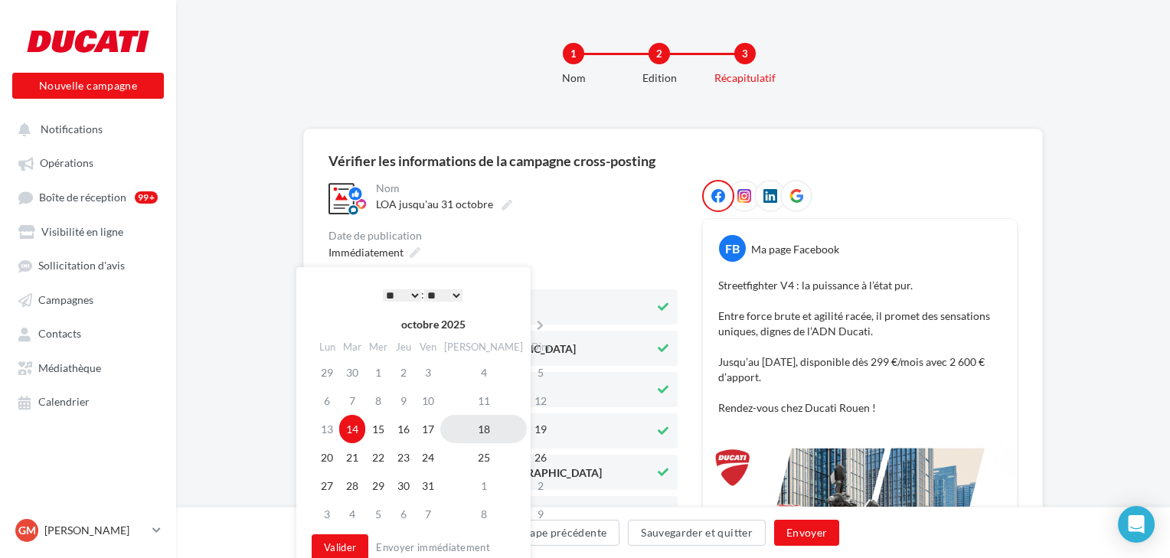
click at [469, 433] on td "18" at bounding box center [483, 429] width 87 height 28
click at [345, 536] on button "Valider" at bounding box center [340, 548] width 57 height 26
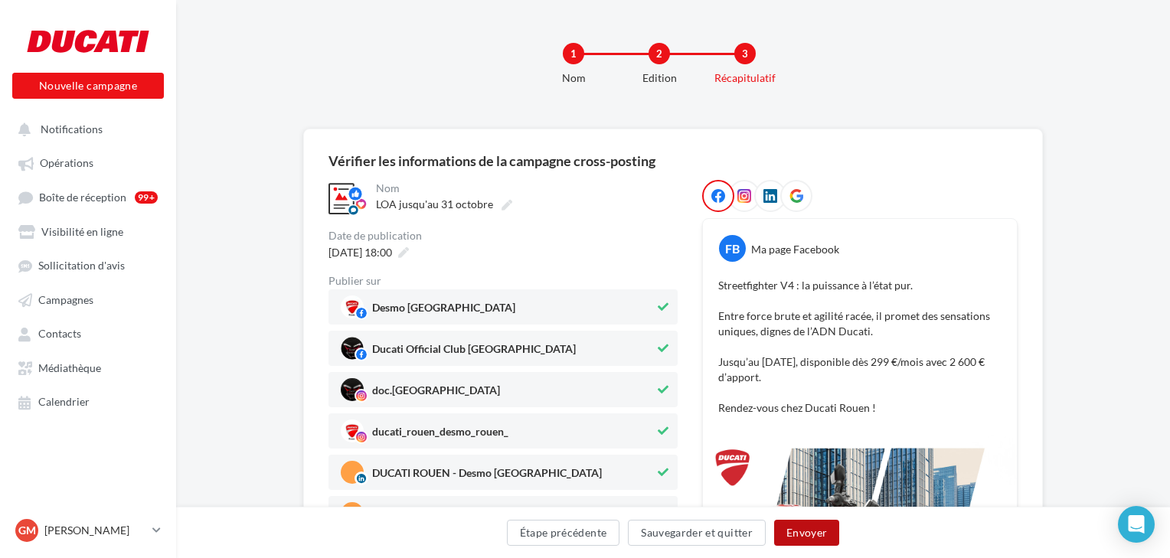
click at [812, 541] on button "Envoyer" at bounding box center [806, 533] width 65 height 26
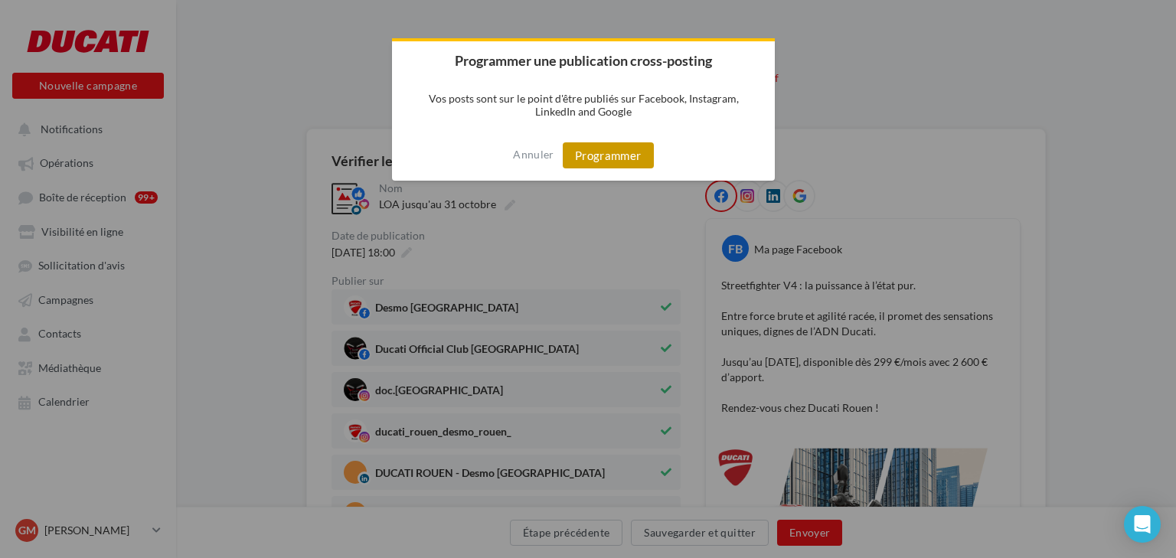
click at [627, 162] on button "Programmer" at bounding box center [608, 155] width 91 height 26
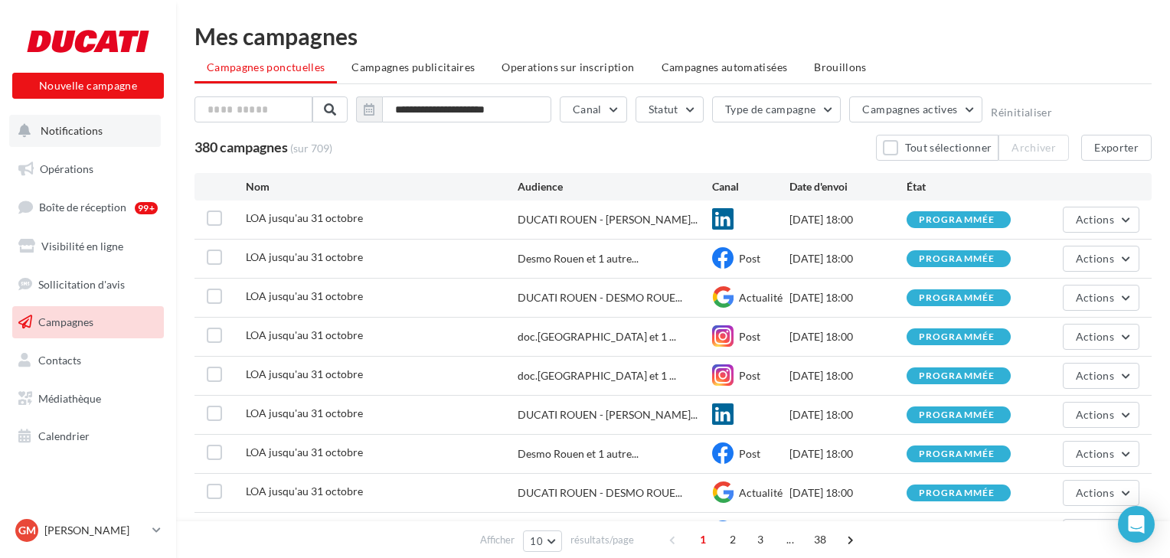
click at [65, 135] on span "Notifications" at bounding box center [72, 130] width 62 height 13
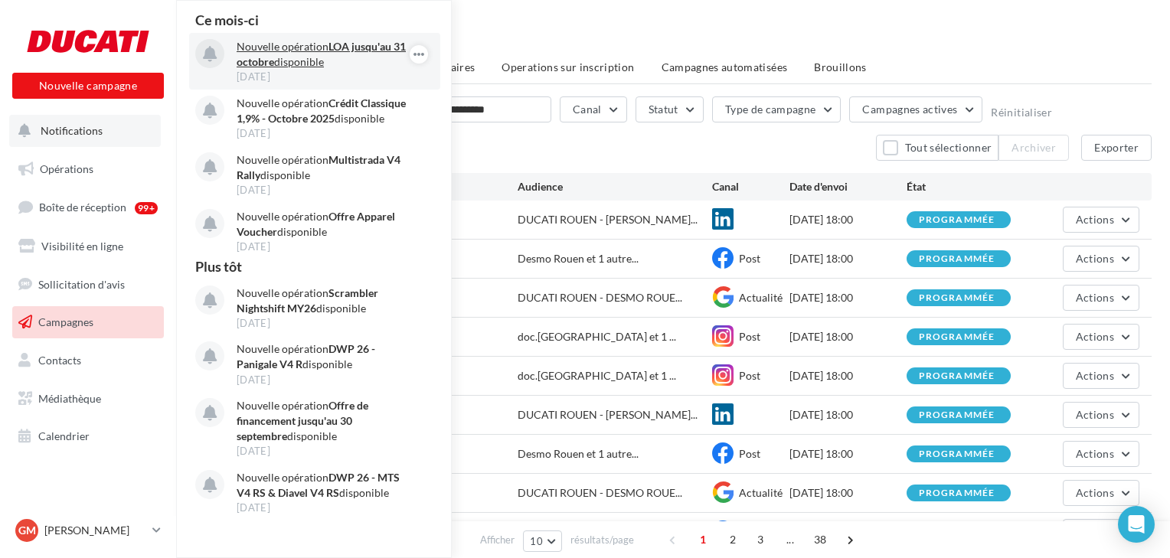
click at [266, 52] on p "Nouvelle opération LOA jusqu'au 31 octobre disponible" at bounding box center [326, 54] width 178 height 31
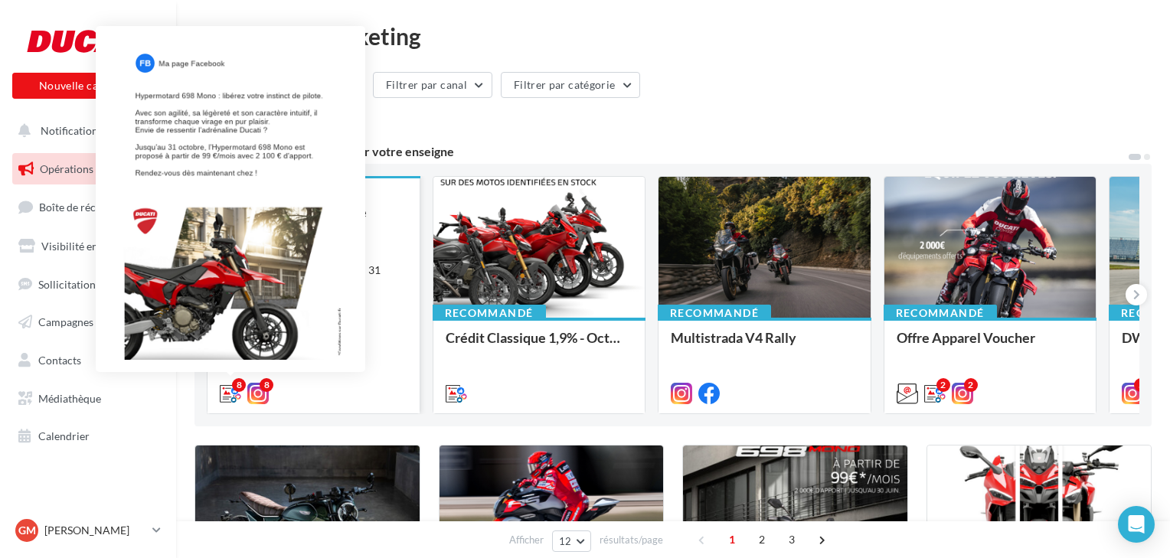
click at [228, 395] on icon at bounding box center [230, 393] width 21 height 21
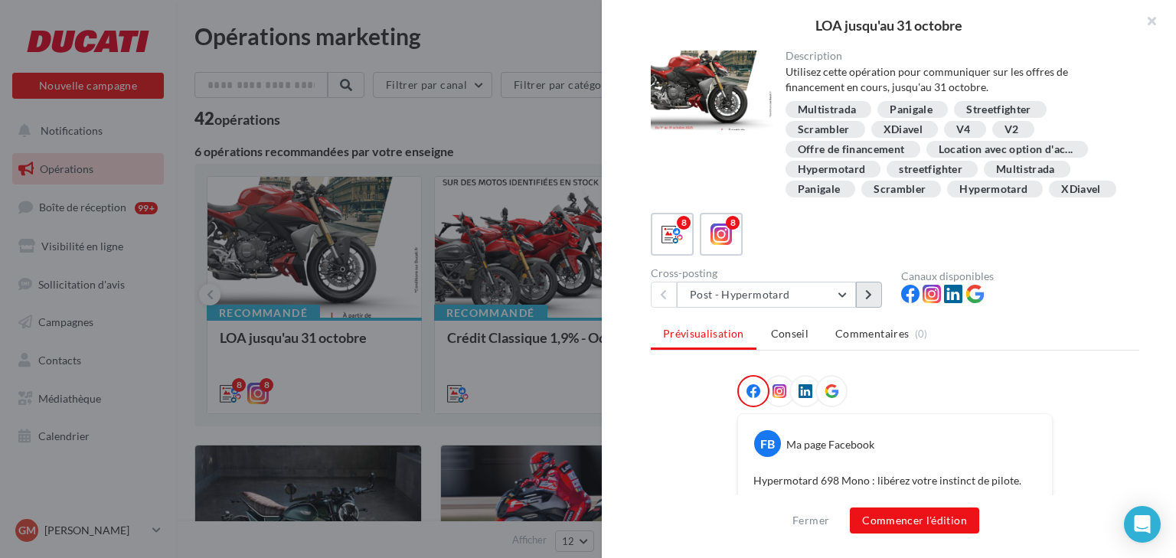
click at [869, 300] on button at bounding box center [869, 295] width 26 height 26
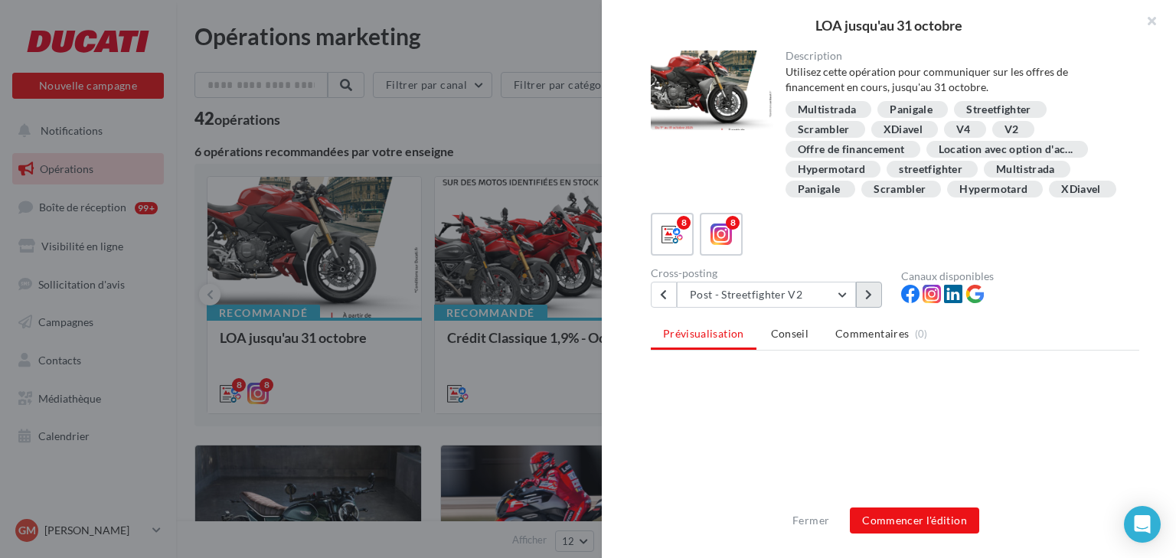
click at [869, 300] on button at bounding box center [869, 295] width 26 height 26
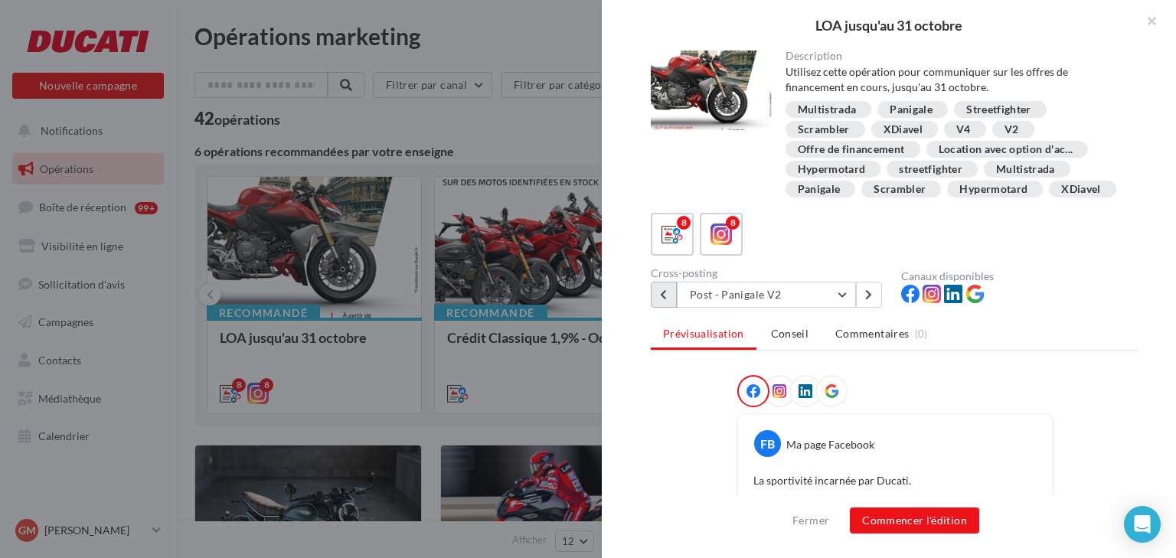
click at [666, 290] on icon at bounding box center [663, 295] width 7 height 11
click at [865, 293] on icon at bounding box center [868, 295] width 7 height 11
click at [666, 296] on icon at bounding box center [663, 295] width 7 height 11
click at [919, 514] on button "Commencer l'édition" at bounding box center [914, 521] width 129 height 26
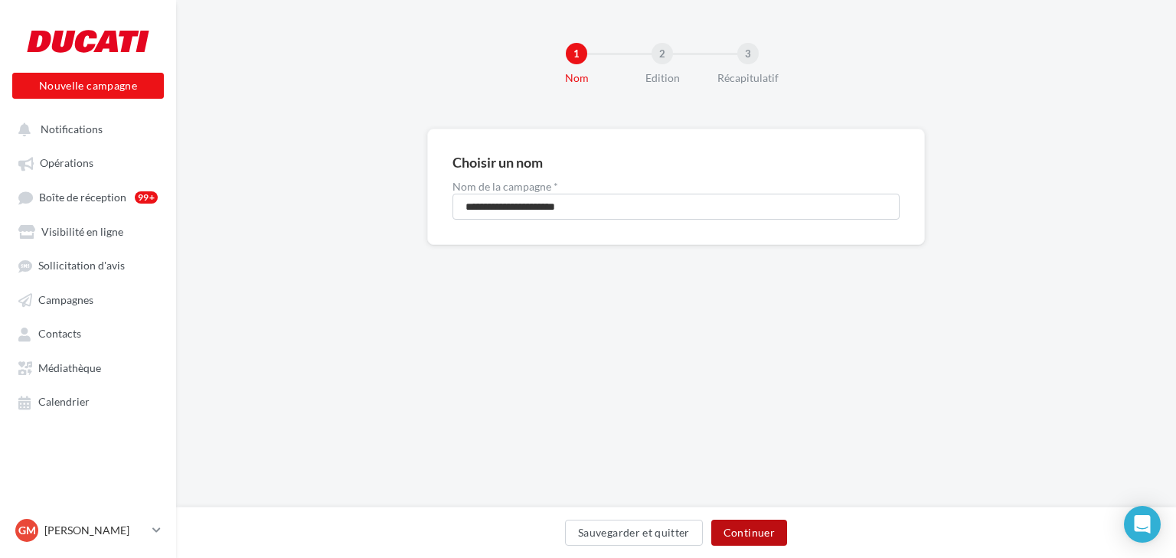
click at [724, 531] on button "Continuer" at bounding box center [750, 533] width 76 height 26
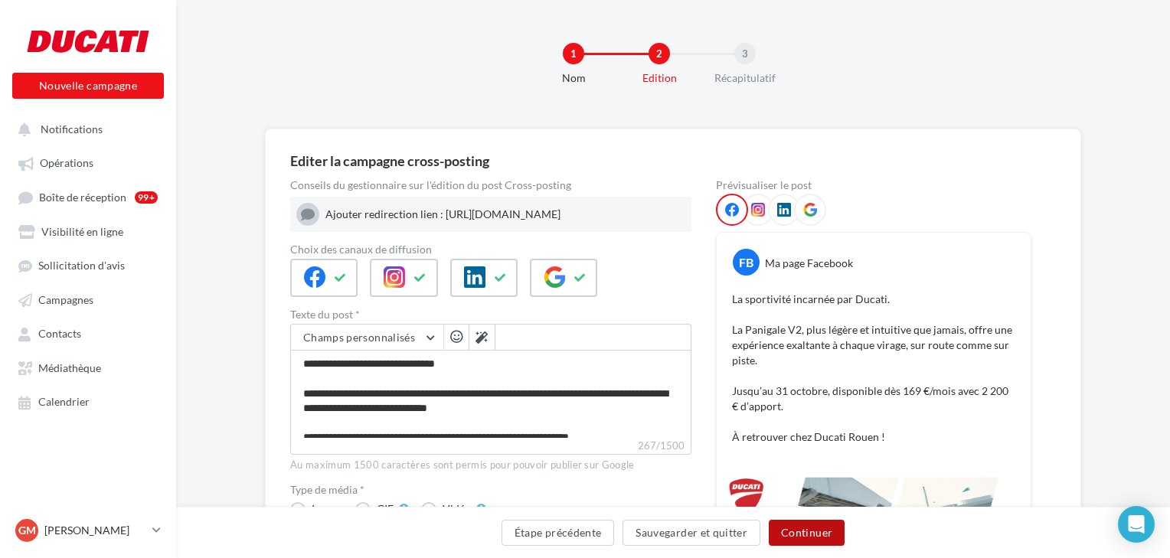
click at [790, 527] on button "Continuer" at bounding box center [807, 533] width 76 height 26
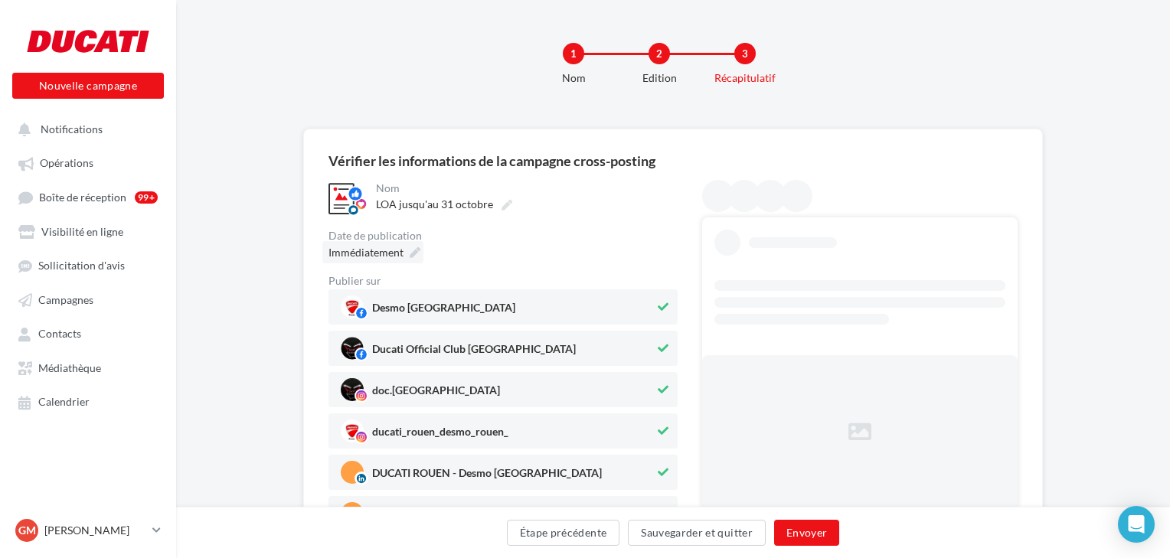
click at [378, 253] on span "Immédiatement" at bounding box center [366, 252] width 75 height 13
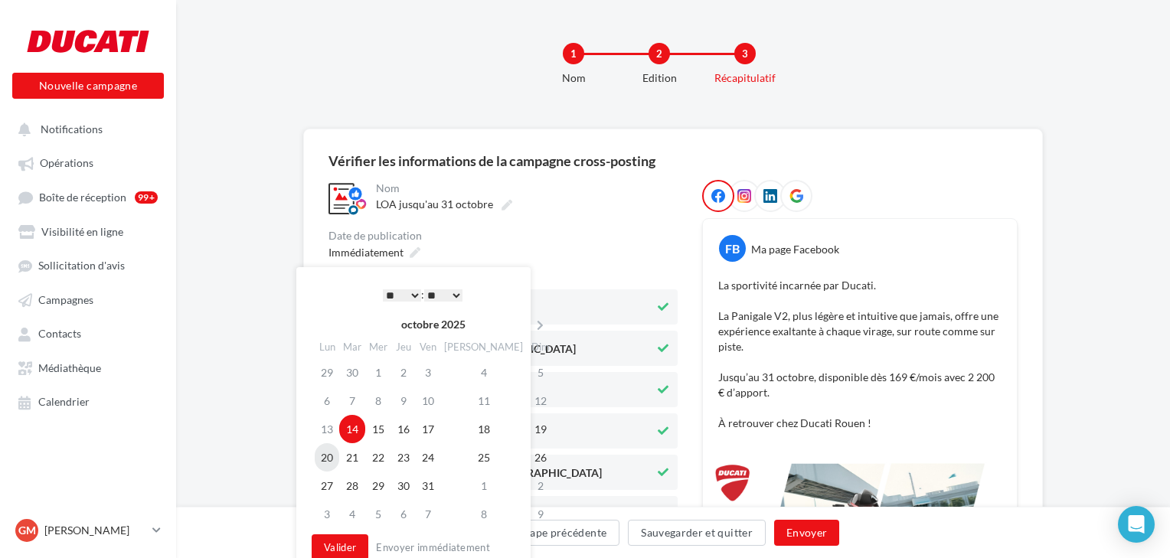
click at [339, 461] on td "20" at bounding box center [327, 457] width 25 height 28
click at [337, 550] on button "Valider" at bounding box center [340, 548] width 57 height 26
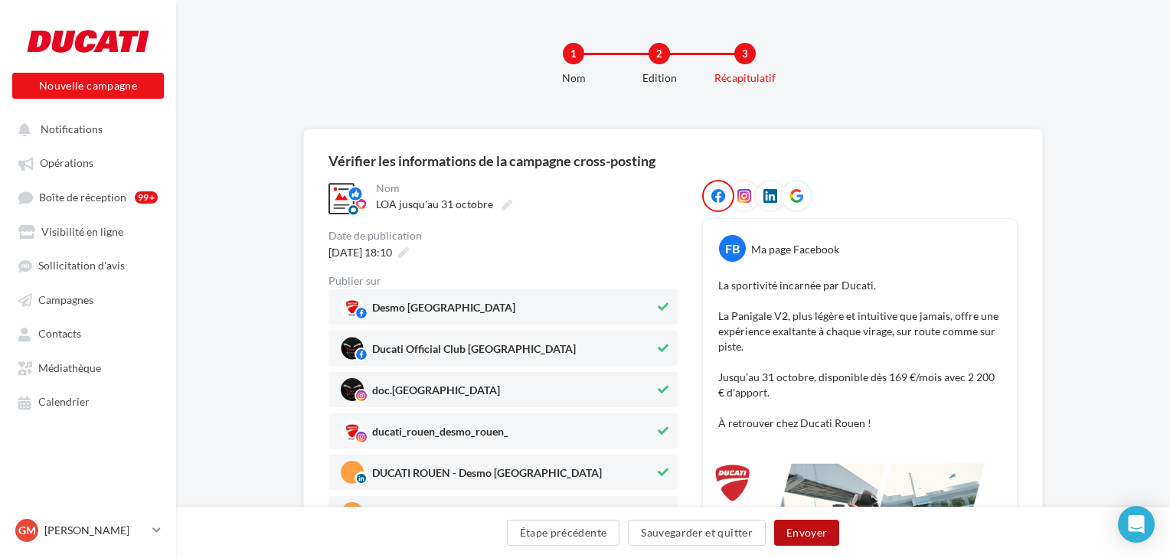
click at [792, 529] on button "Envoyer" at bounding box center [806, 533] width 65 height 26
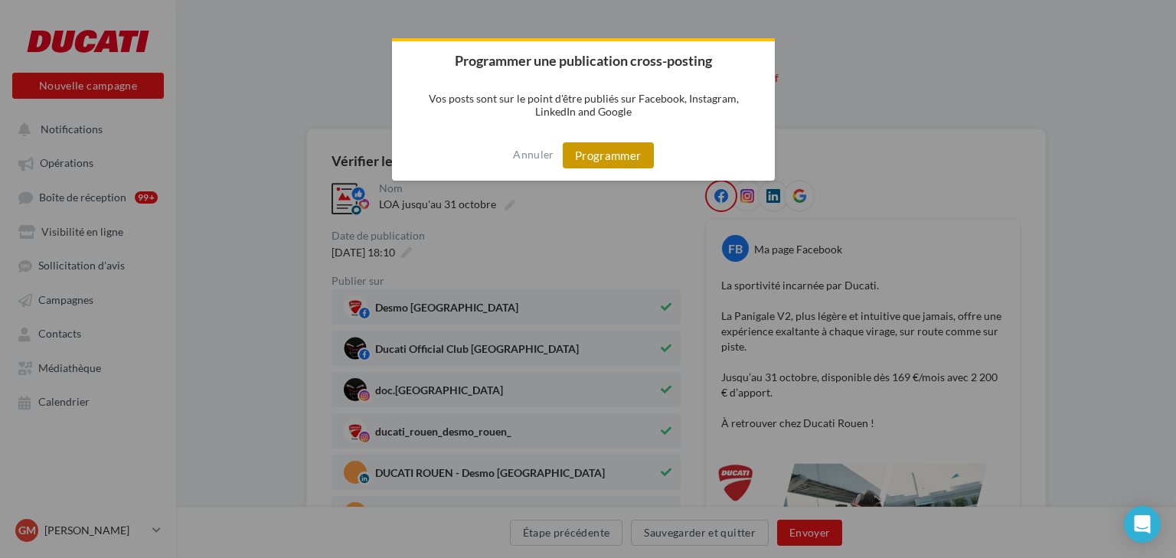
click at [617, 165] on button "Programmer" at bounding box center [608, 155] width 91 height 26
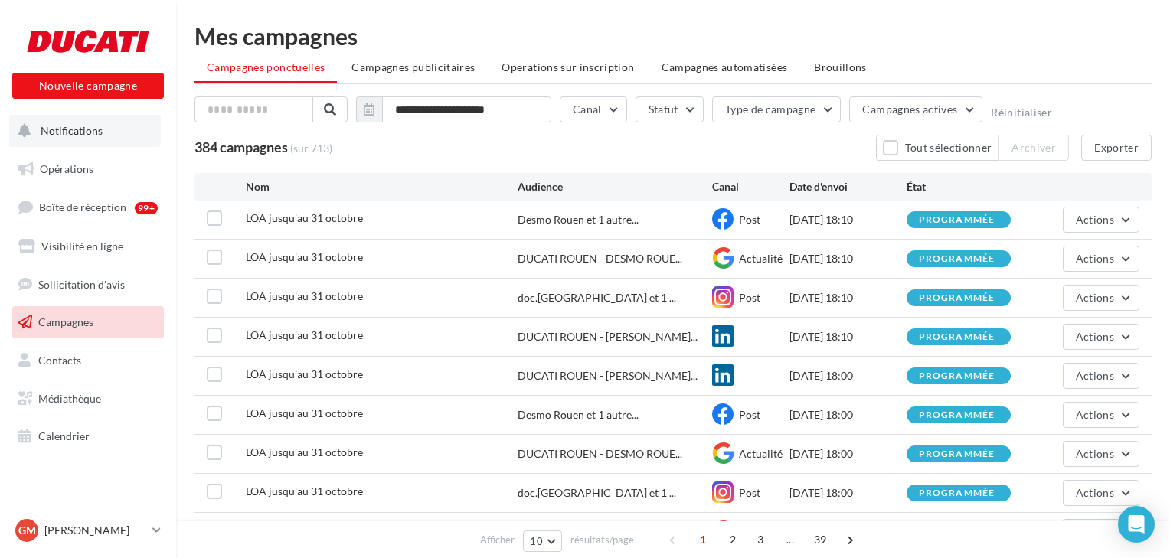
click at [73, 138] on button "Notifications" at bounding box center [85, 131] width 152 height 32
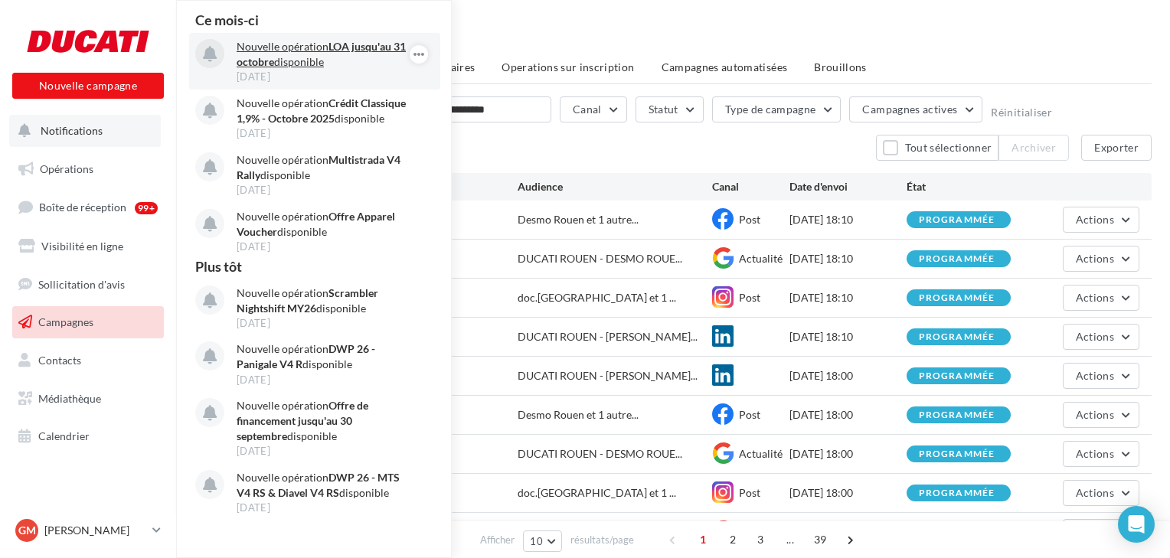
click at [282, 51] on p "Nouvelle opération LOA jusqu'au 31 octobre disponible" at bounding box center [326, 54] width 178 height 31
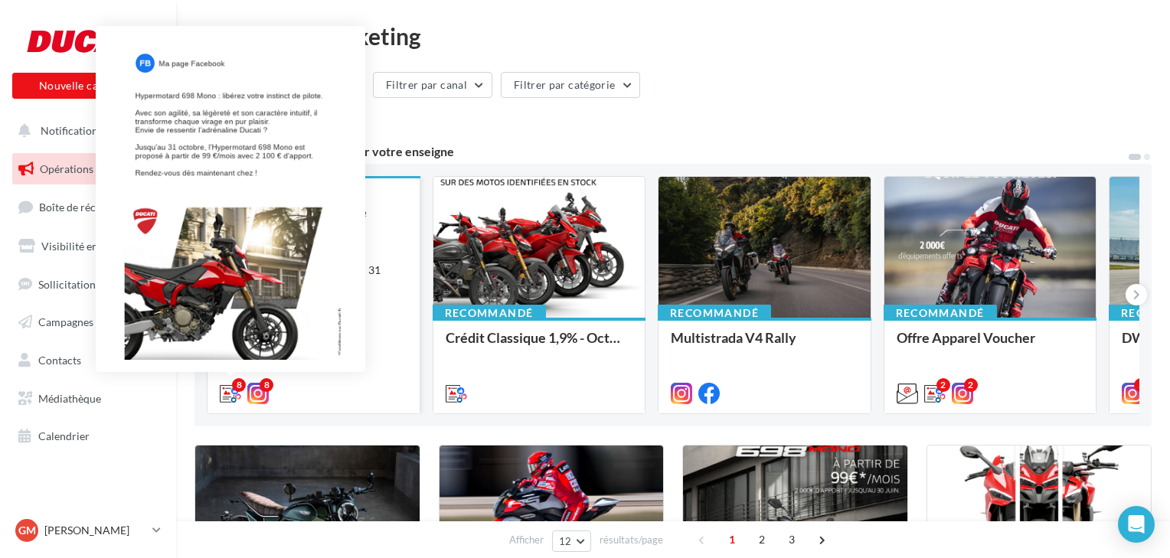
click at [227, 394] on icon at bounding box center [230, 393] width 21 height 21
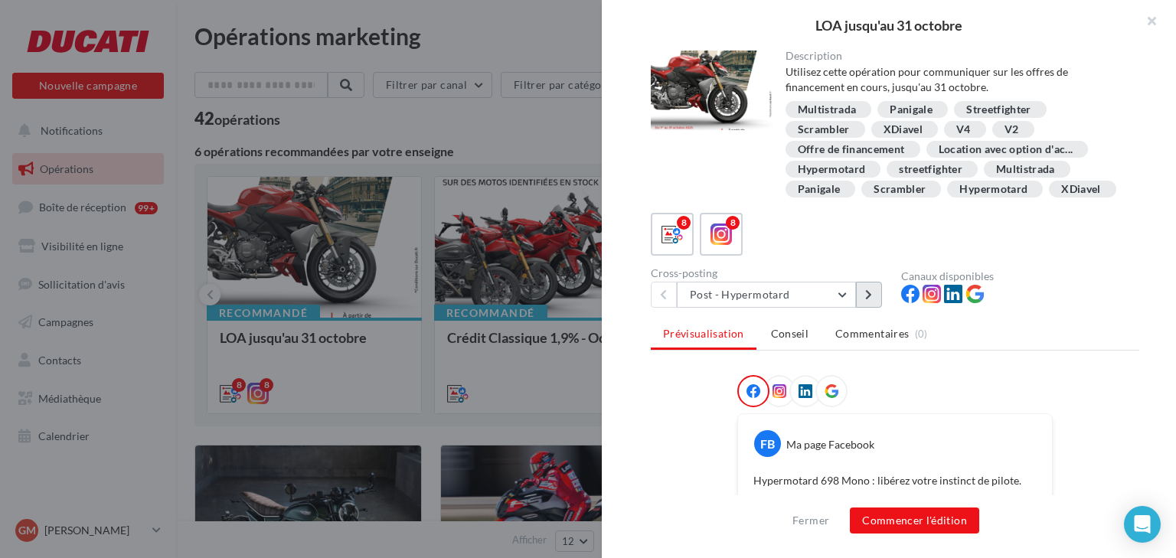
click at [860, 293] on button at bounding box center [869, 295] width 26 height 26
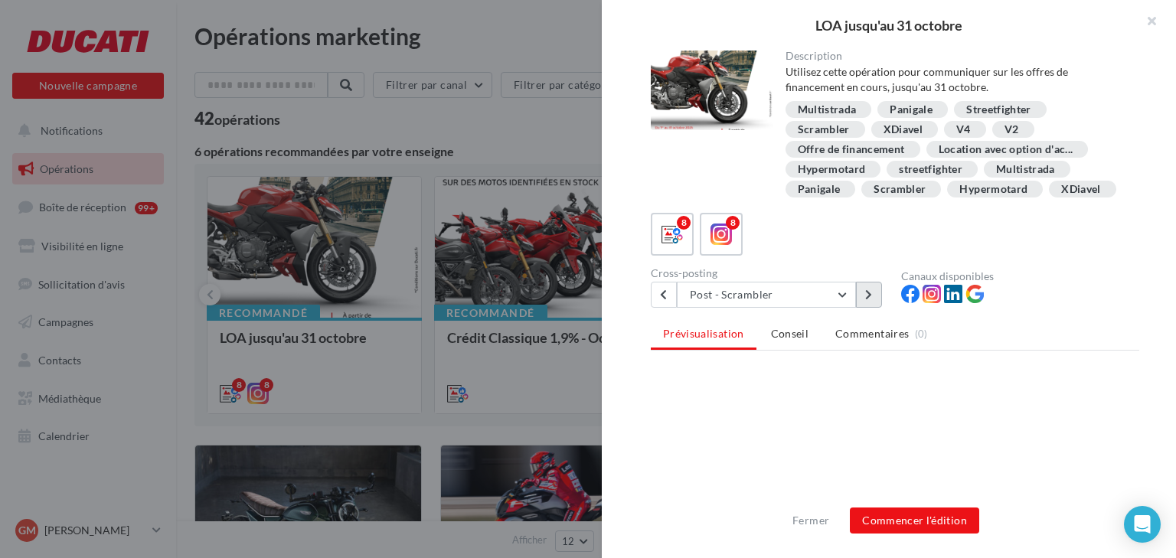
click at [860, 293] on button at bounding box center [869, 295] width 26 height 26
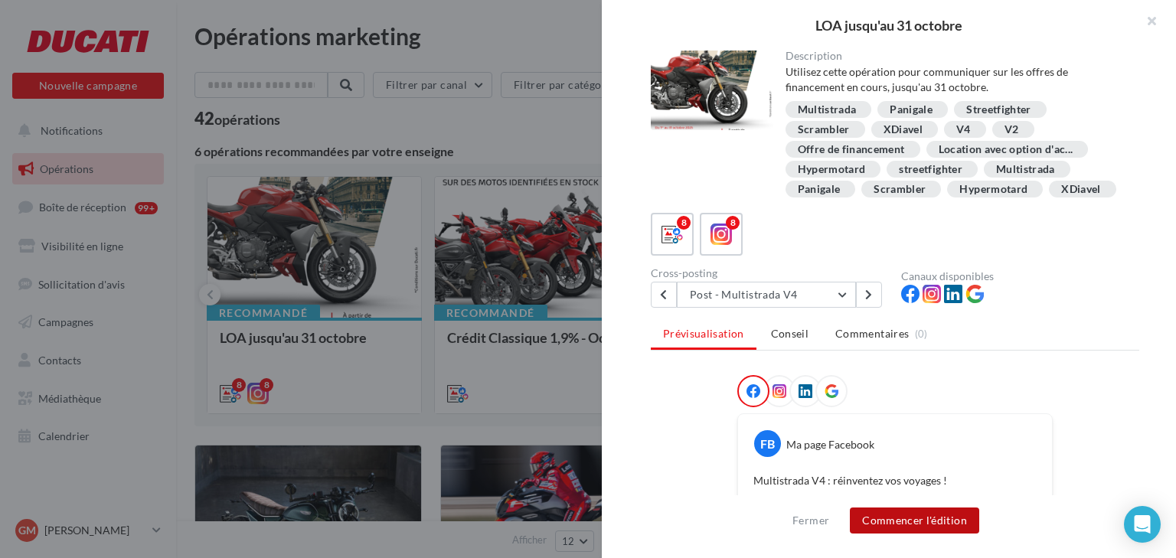
click at [909, 512] on button "Commencer l'édition" at bounding box center [914, 521] width 129 height 26
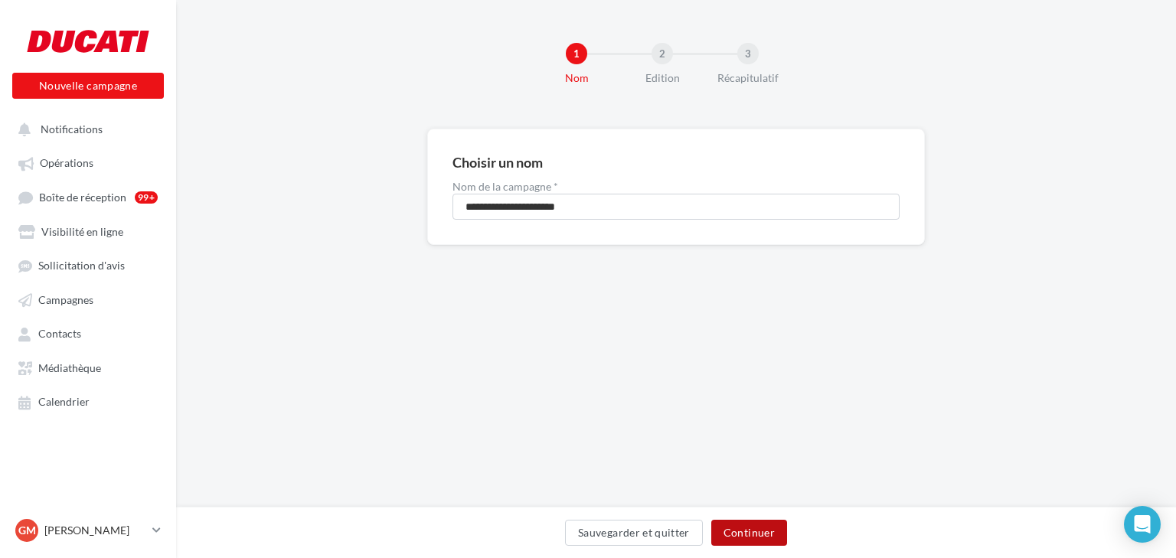
click at [742, 534] on button "Continuer" at bounding box center [750, 533] width 76 height 26
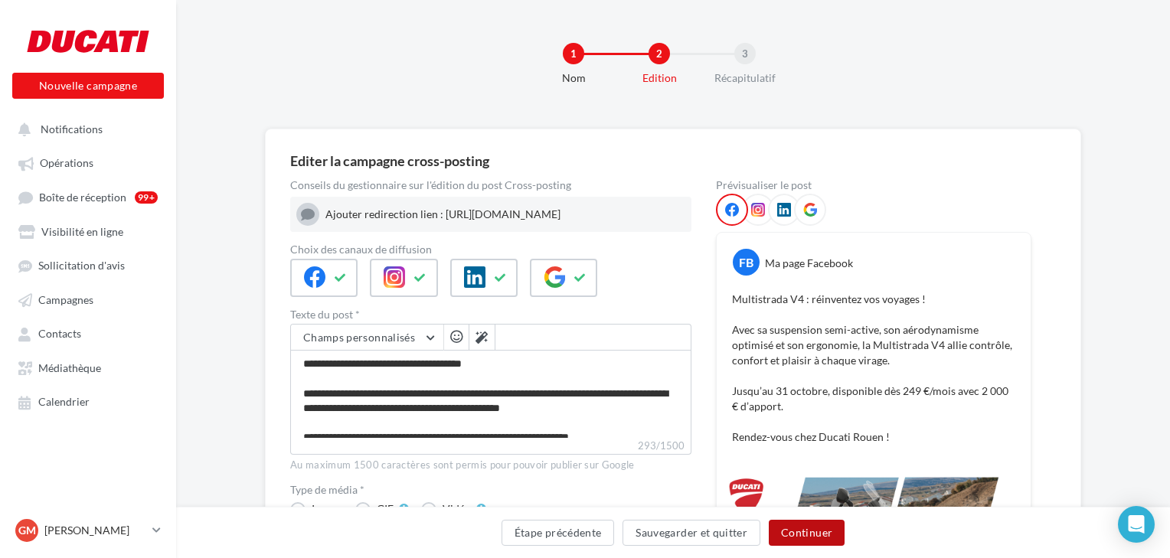
click at [795, 538] on button "Continuer" at bounding box center [807, 533] width 76 height 26
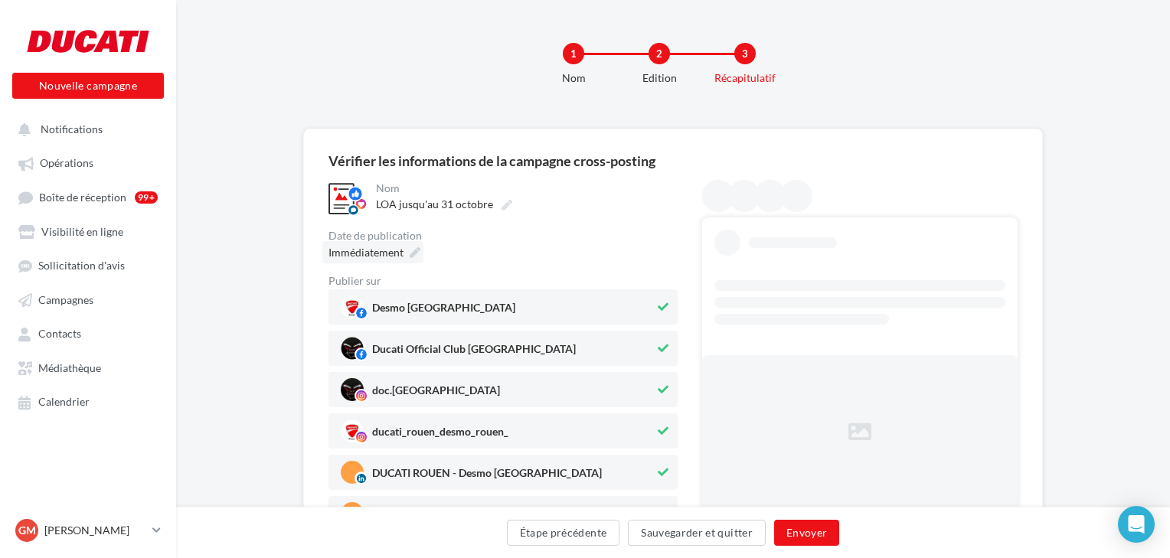
click at [386, 251] on span "Immédiatement" at bounding box center [366, 252] width 75 height 13
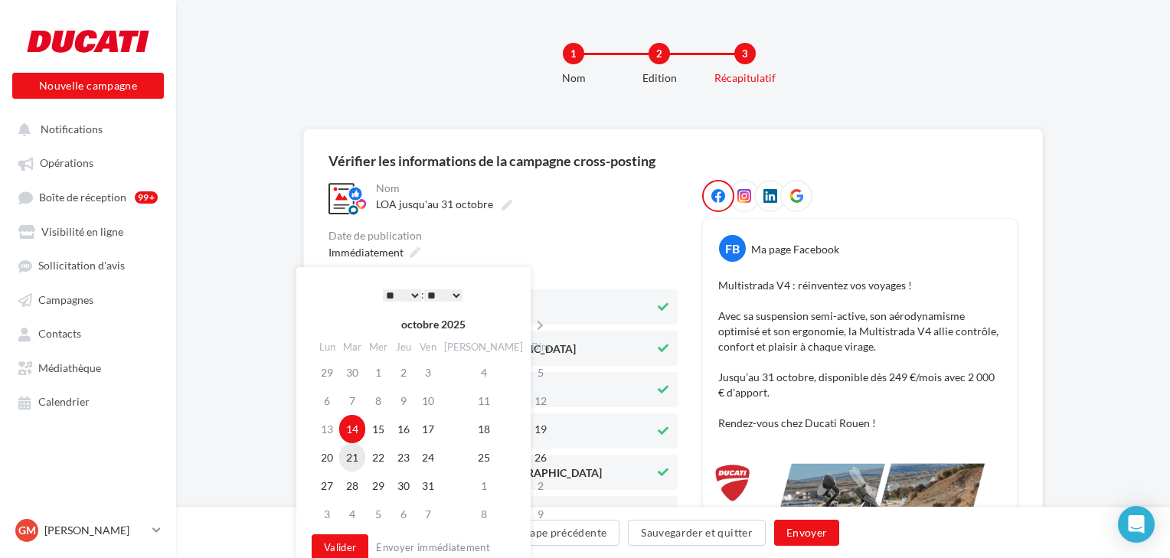
click at [355, 456] on td "21" at bounding box center [352, 457] width 26 height 28
click at [351, 544] on button "Valider" at bounding box center [340, 548] width 57 height 26
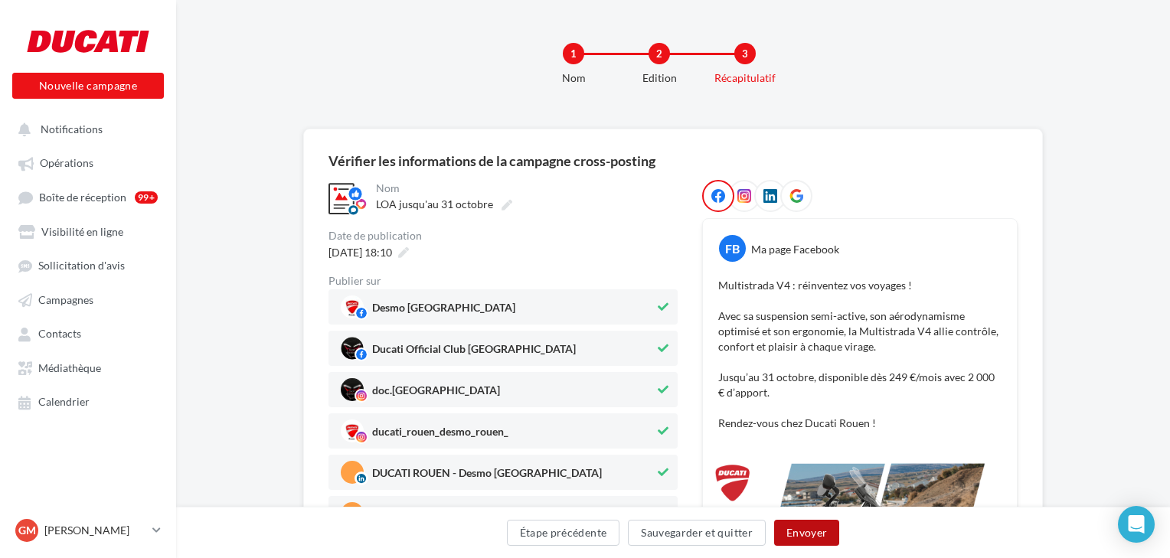
click at [811, 538] on button "Envoyer" at bounding box center [806, 533] width 65 height 26
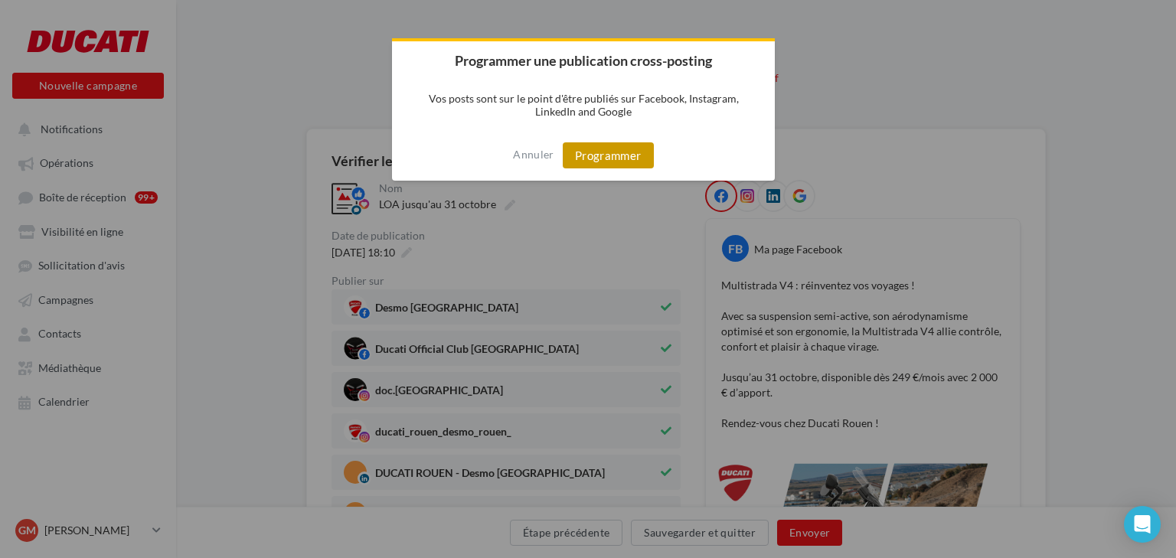
click at [607, 158] on button "Programmer" at bounding box center [608, 155] width 91 height 26
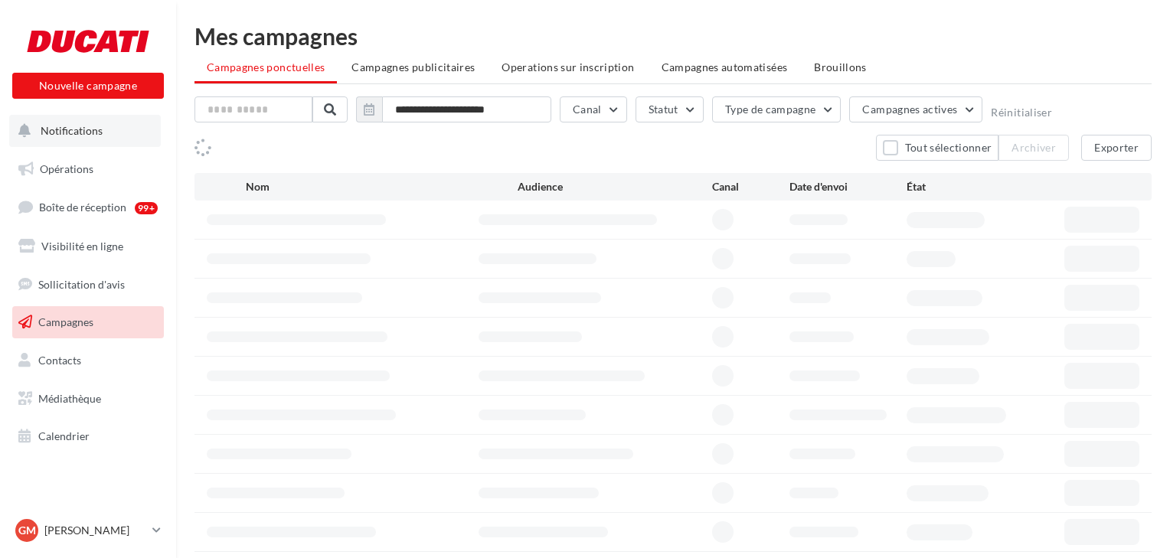
click at [77, 129] on span "Notifications" at bounding box center [72, 130] width 62 height 13
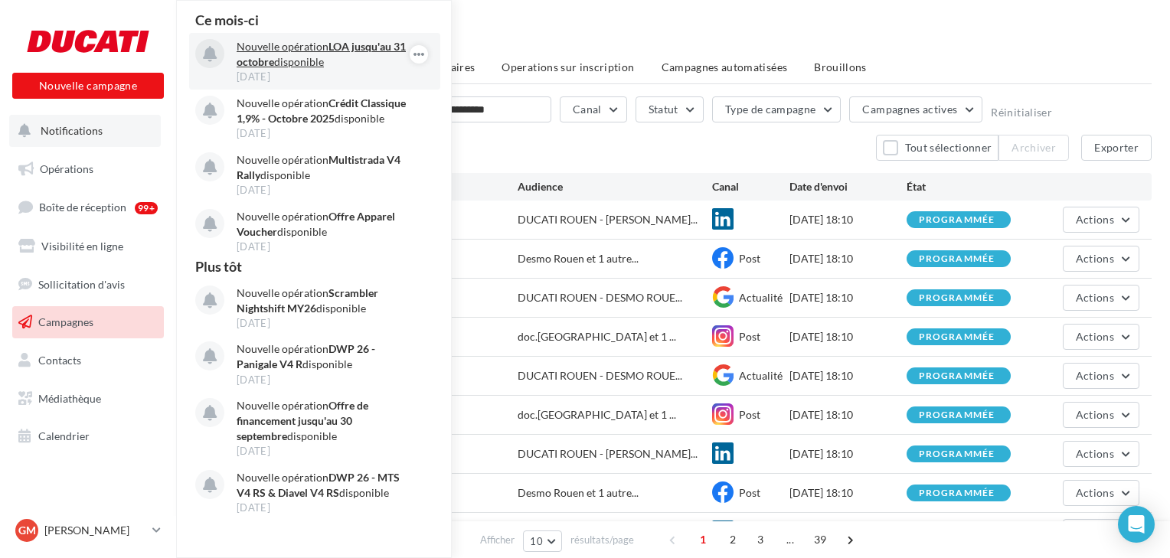
click at [299, 61] on p "Nouvelle opération LOA jusqu'au 31 octobre disponible" at bounding box center [326, 54] width 178 height 31
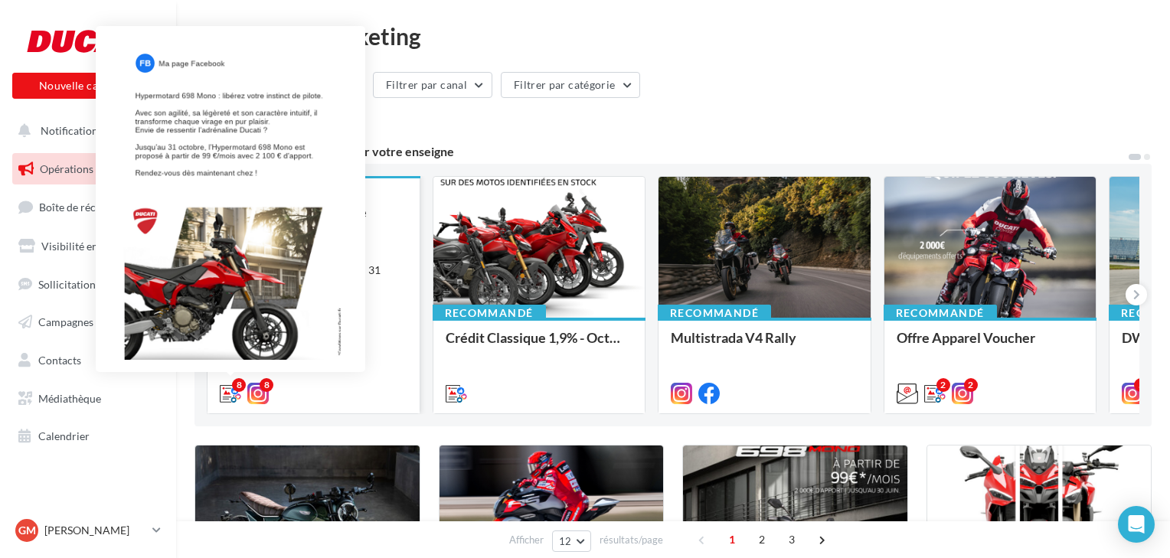
click at [234, 391] on icon at bounding box center [230, 393] width 21 height 21
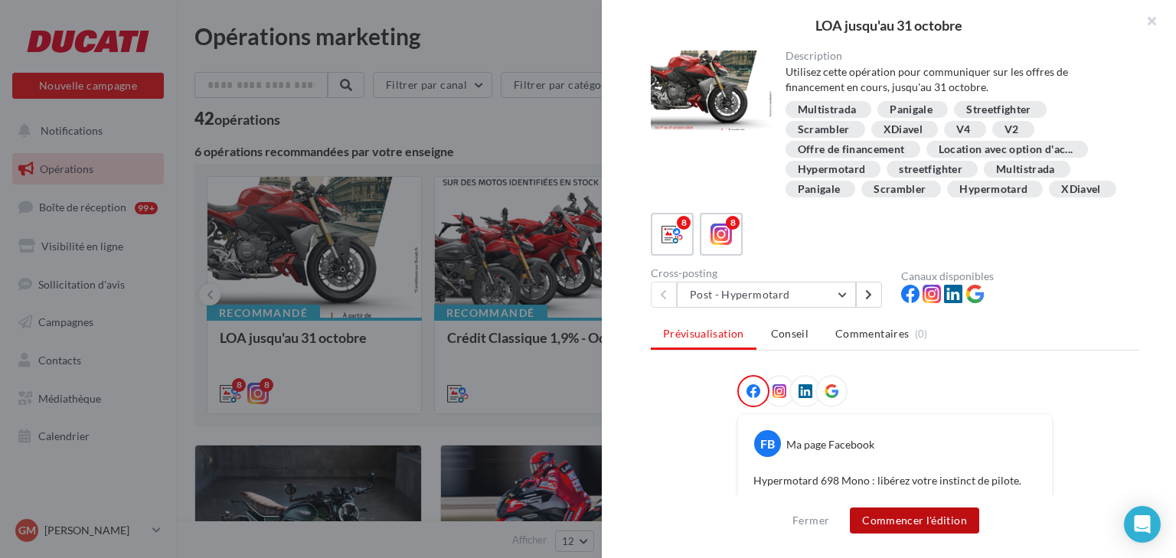
click at [931, 518] on button "Commencer l'édition" at bounding box center [914, 521] width 129 height 26
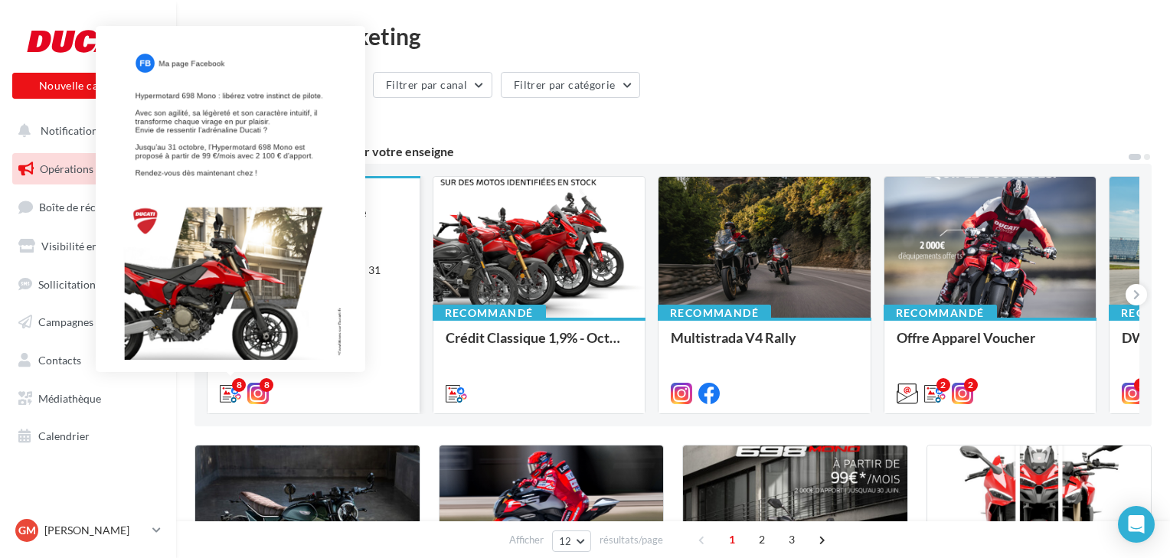
click at [226, 388] on icon at bounding box center [230, 393] width 21 height 21
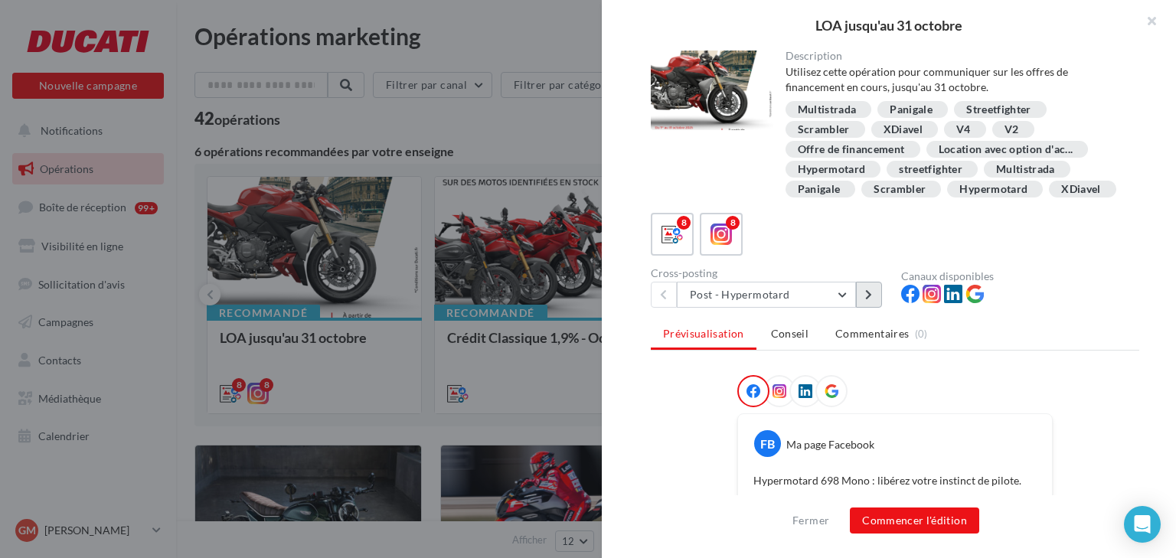
click at [870, 301] on button at bounding box center [869, 295] width 26 height 26
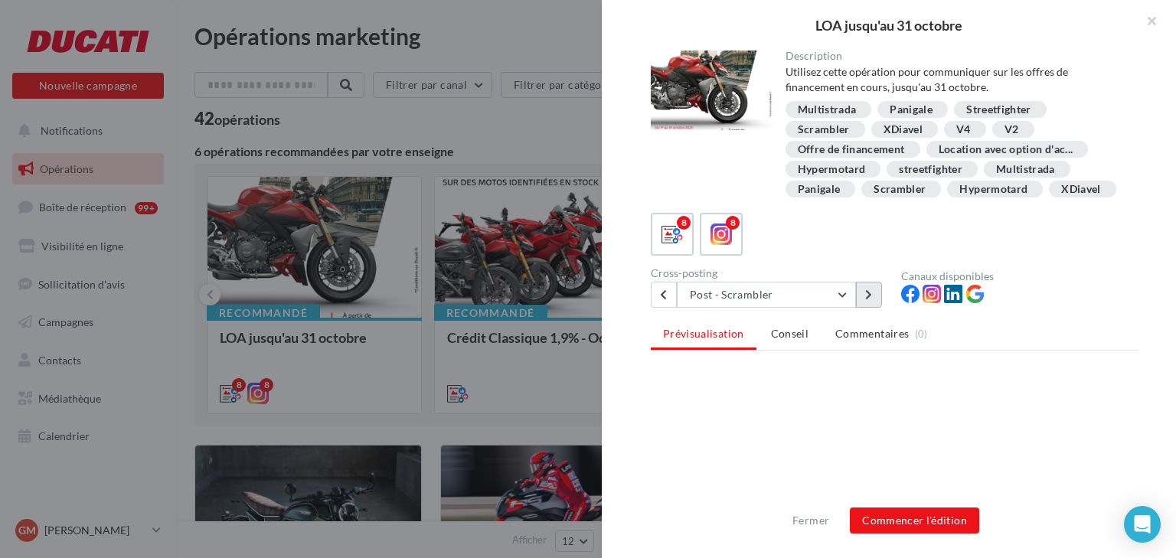
click at [870, 301] on button at bounding box center [869, 295] width 26 height 26
click at [870, 300] on button at bounding box center [869, 295] width 26 height 26
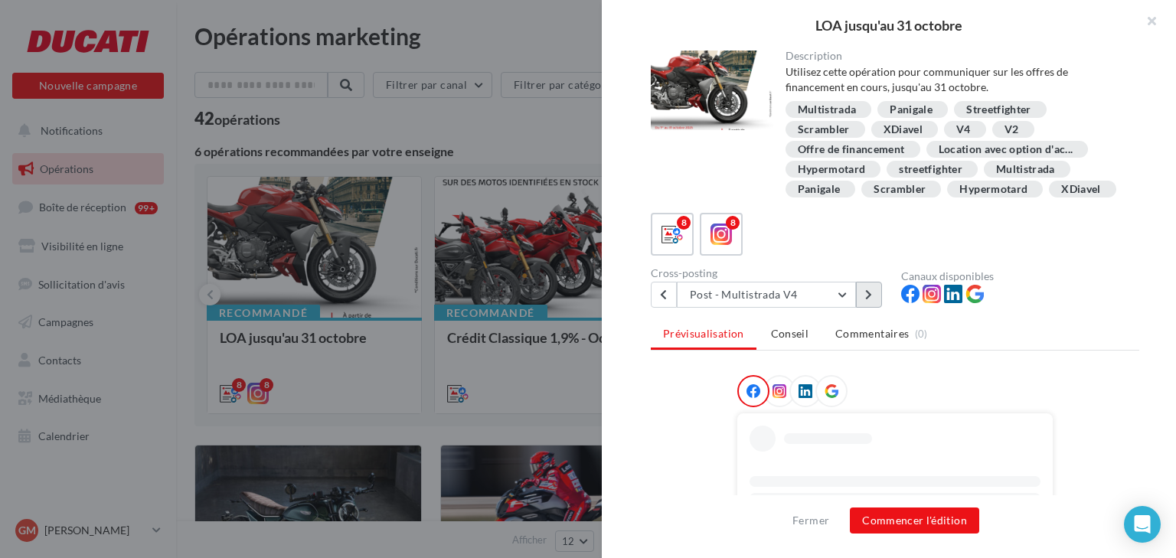
click at [870, 300] on button at bounding box center [869, 295] width 26 height 26
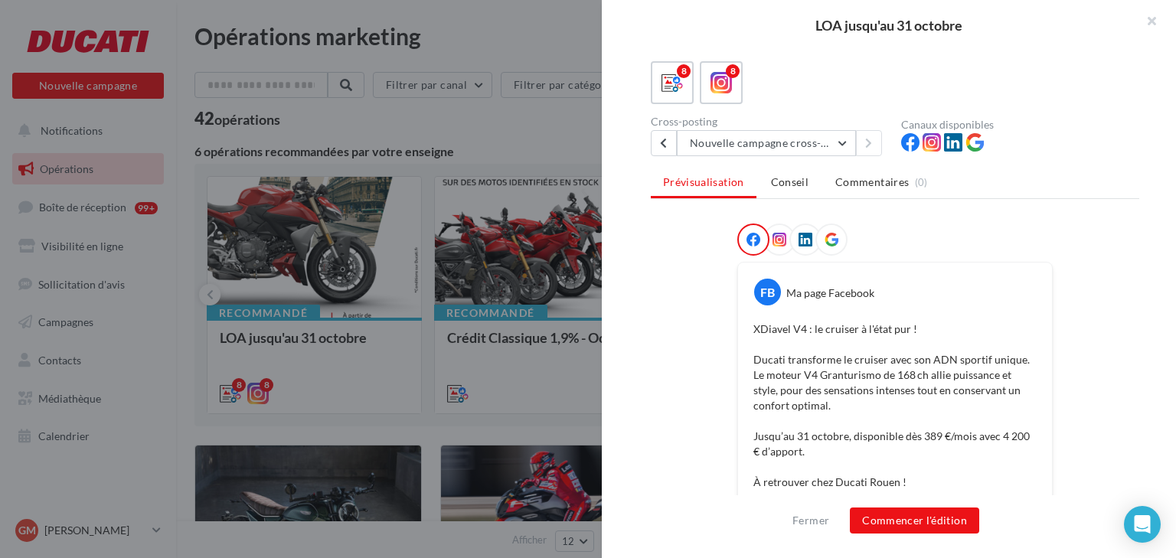
scroll to position [123, 0]
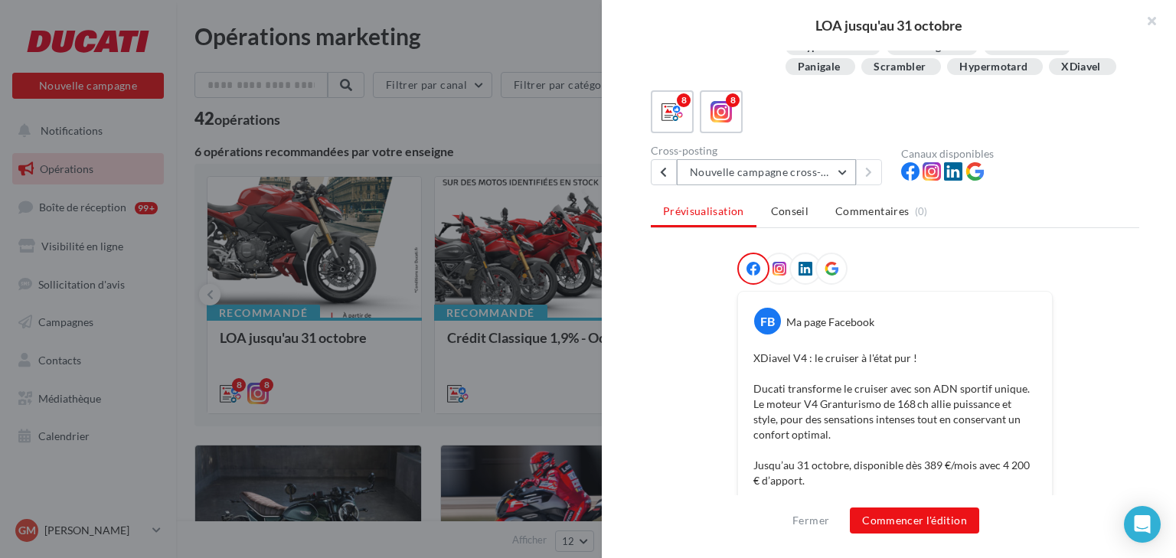
click at [846, 175] on button "Nouvelle campagne cross-posting" at bounding box center [766, 172] width 179 height 26
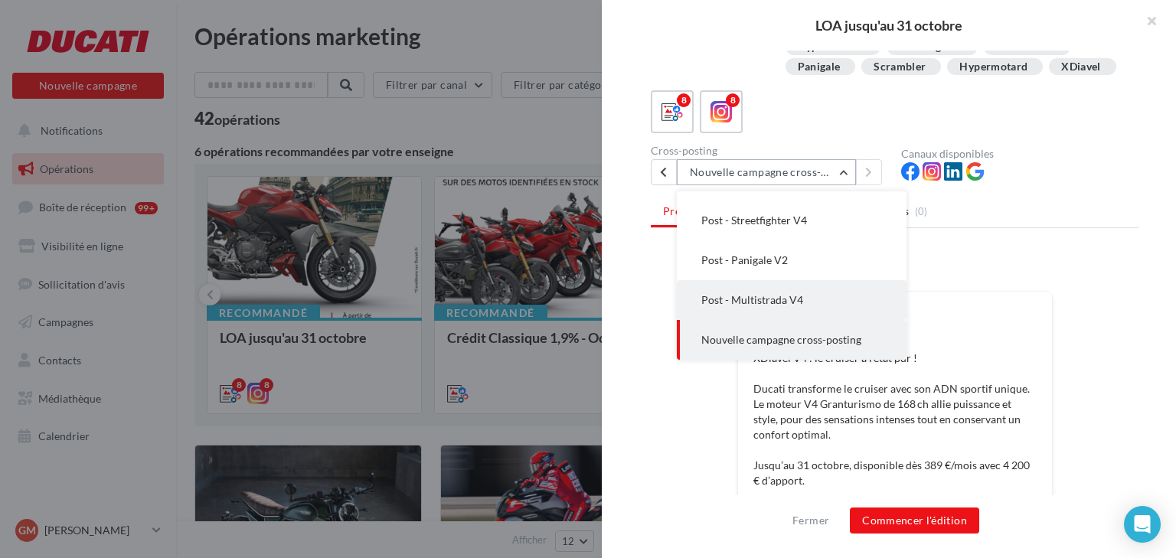
scroll to position [184, 0]
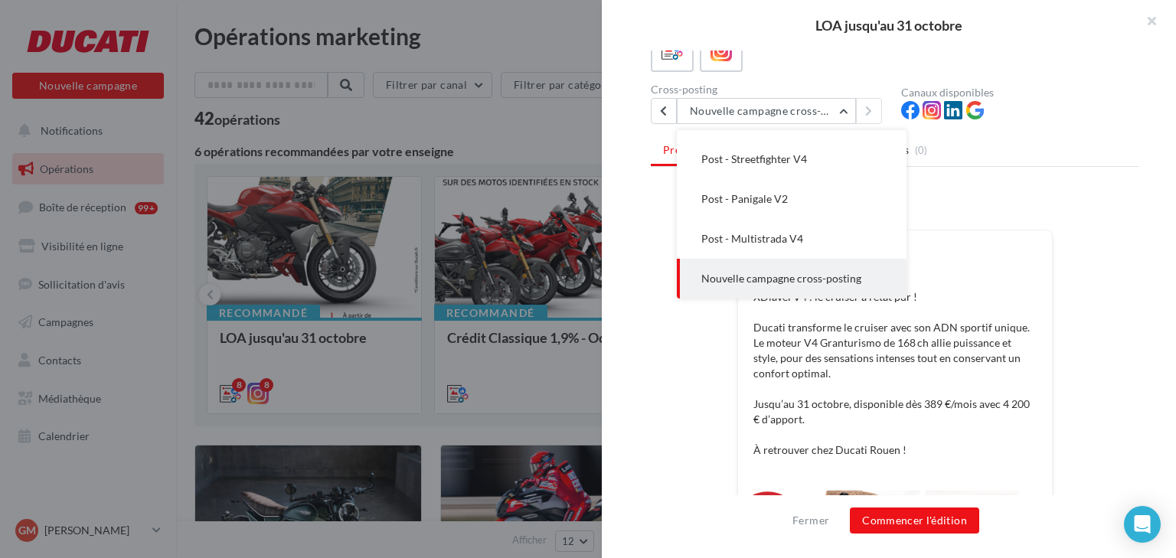
click at [842, 279] on span "Nouvelle campagne cross-posting" at bounding box center [782, 278] width 160 height 13
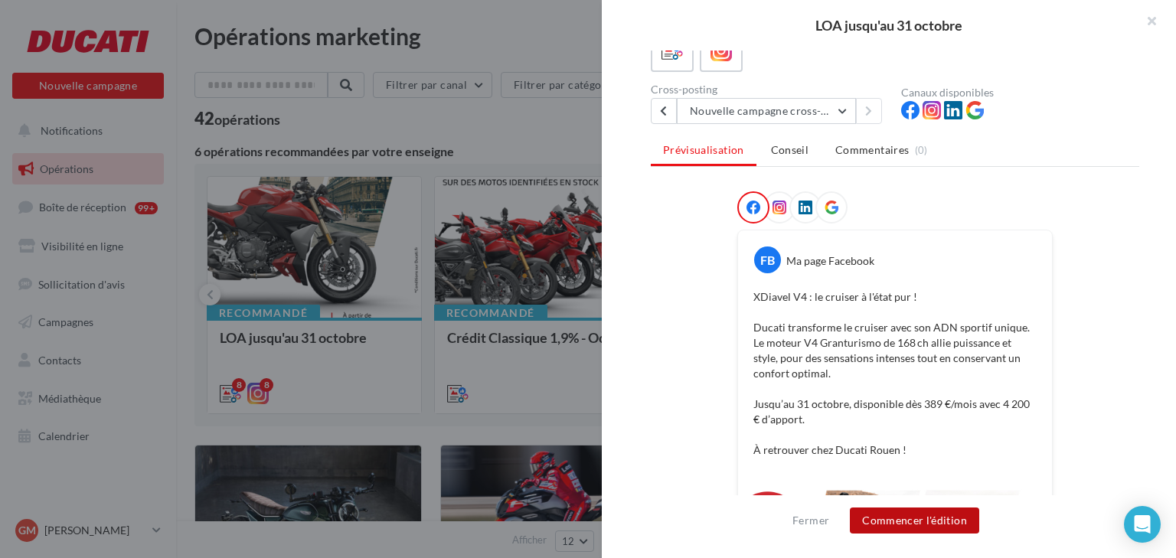
click at [934, 517] on button "Commencer l'édition" at bounding box center [914, 521] width 129 height 26
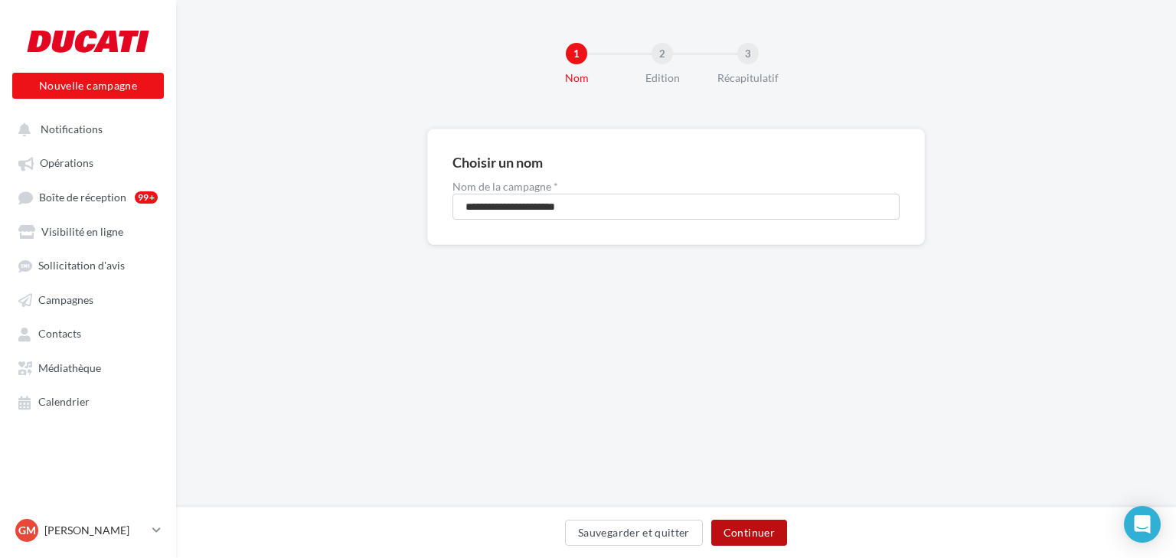
click at [754, 531] on button "Continuer" at bounding box center [750, 533] width 76 height 26
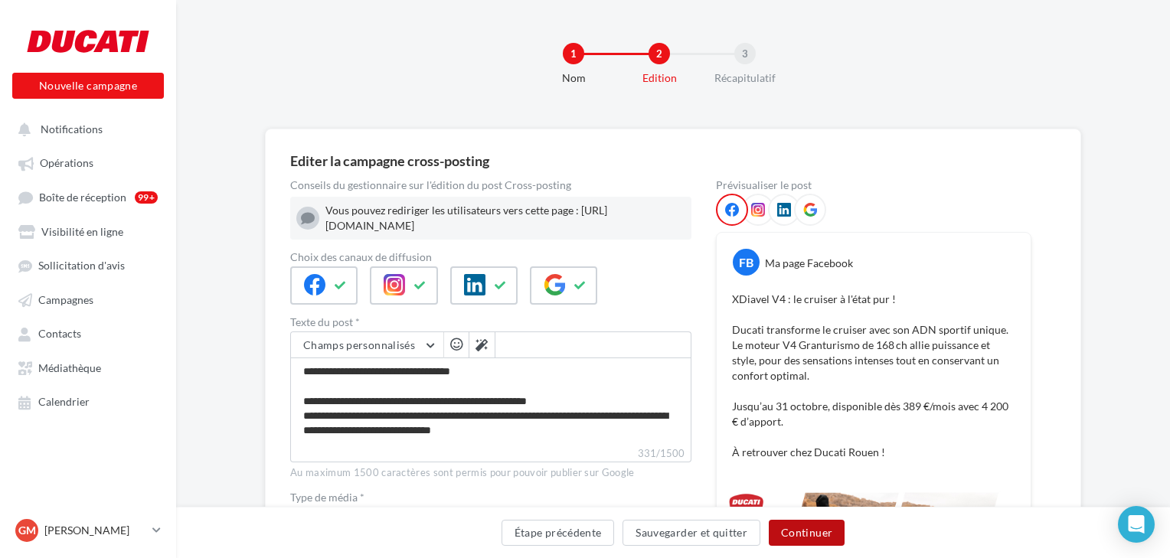
click at [787, 528] on button "Continuer" at bounding box center [807, 533] width 76 height 26
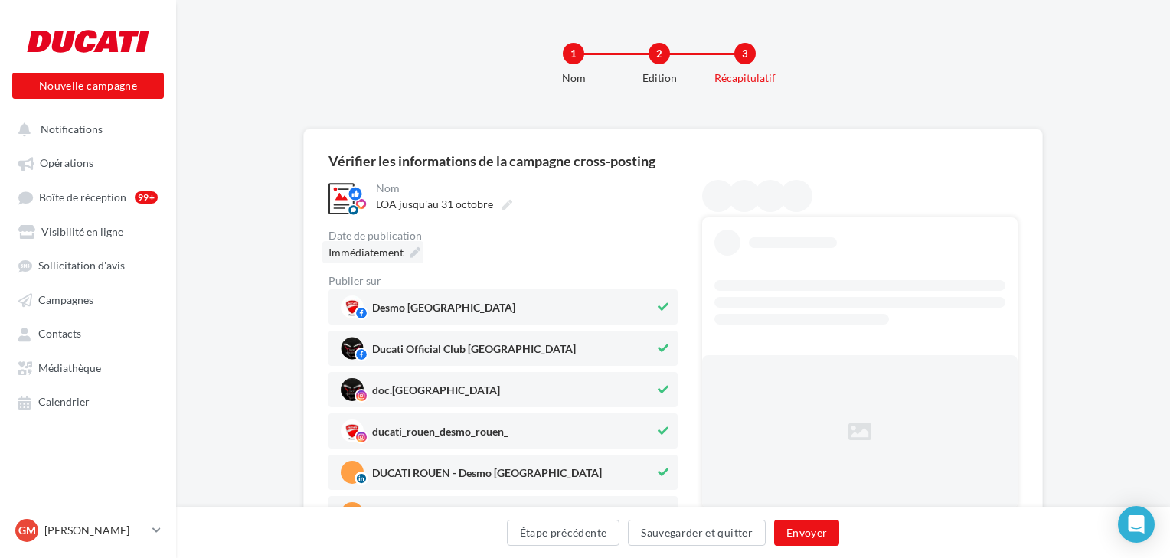
click at [393, 250] on span "Immédiatement" at bounding box center [366, 252] width 75 height 13
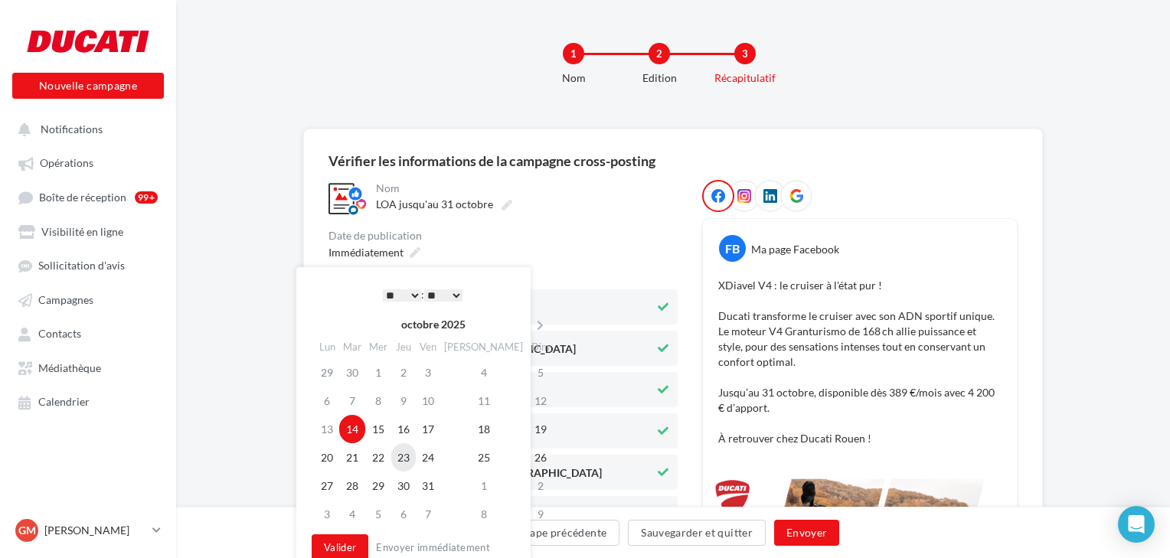
click at [416, 456] on td "23" at bounding box center [403, 457] width 25 height 28
click at [341, 545] on button "Valider" at bounding box center [340, 548] width 57 height 26
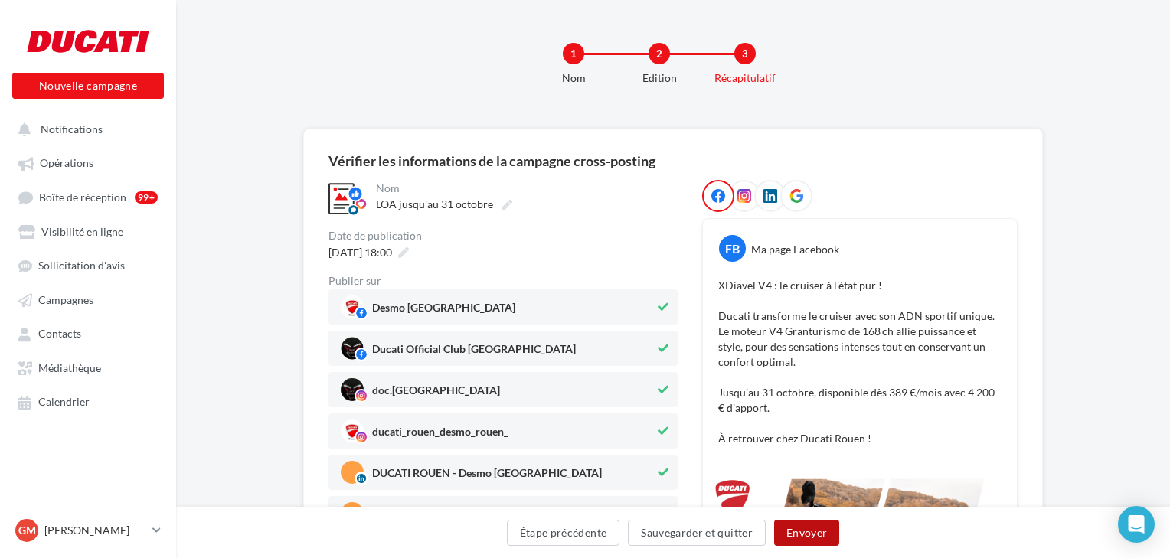
click at [790, 535] on button "Envoyer" at bounding box center [806, 533] width 65 height 26
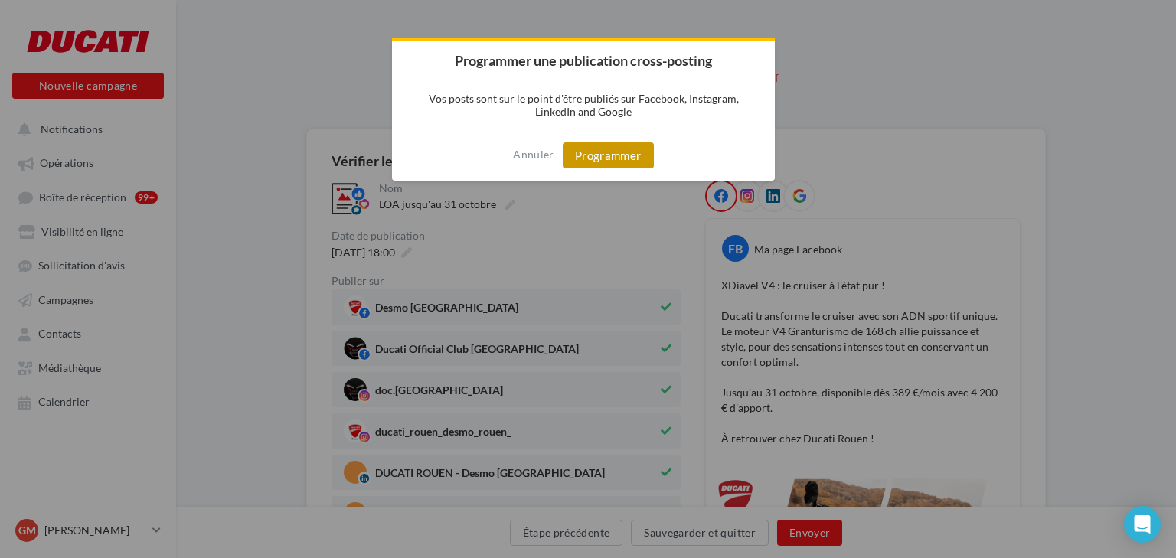
click at [627, 145] on button "Programmer" at bounding box center [608, 155] width 91 height 26
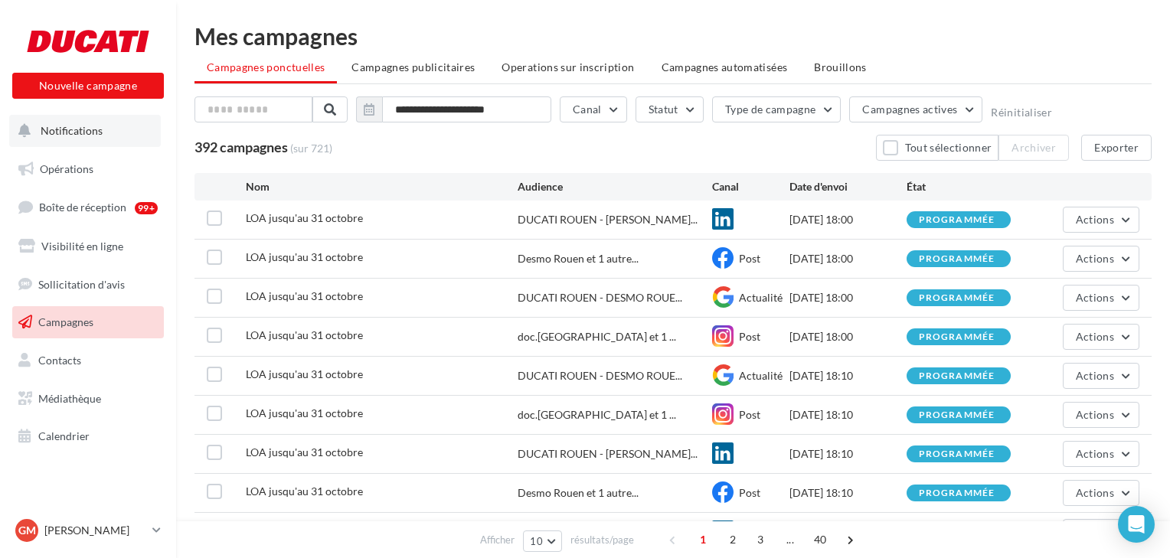
click at [56, 130] on span "Notifications" at bounding box center [72, 130] width 62 height 13
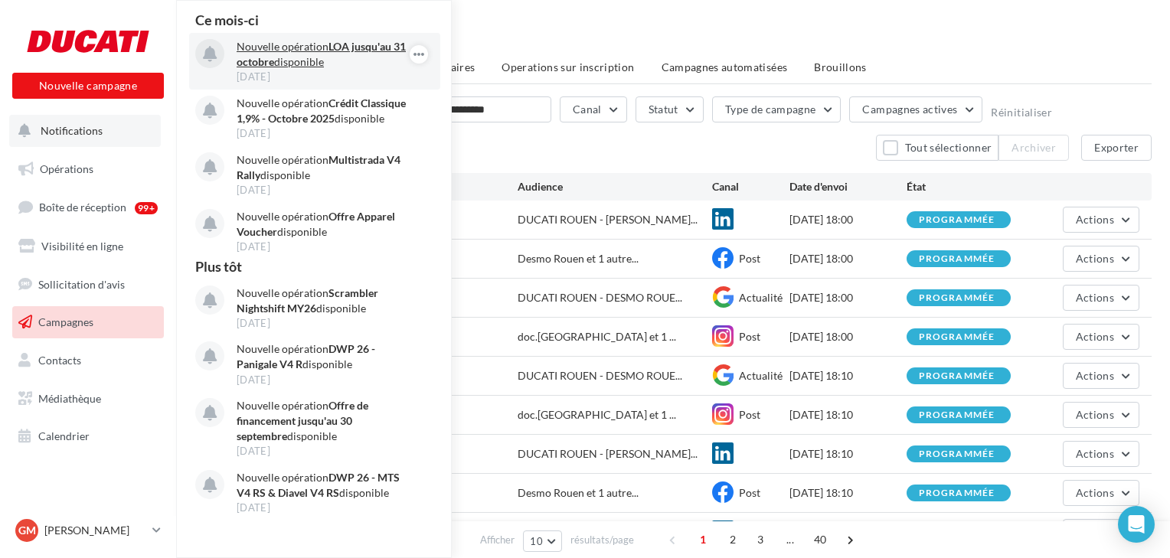
click at [319, 54] on p "Nouvelle opération LOA jusqu'au 31 octobre disponible" at bounding box center [326, 54] width 178 height 31
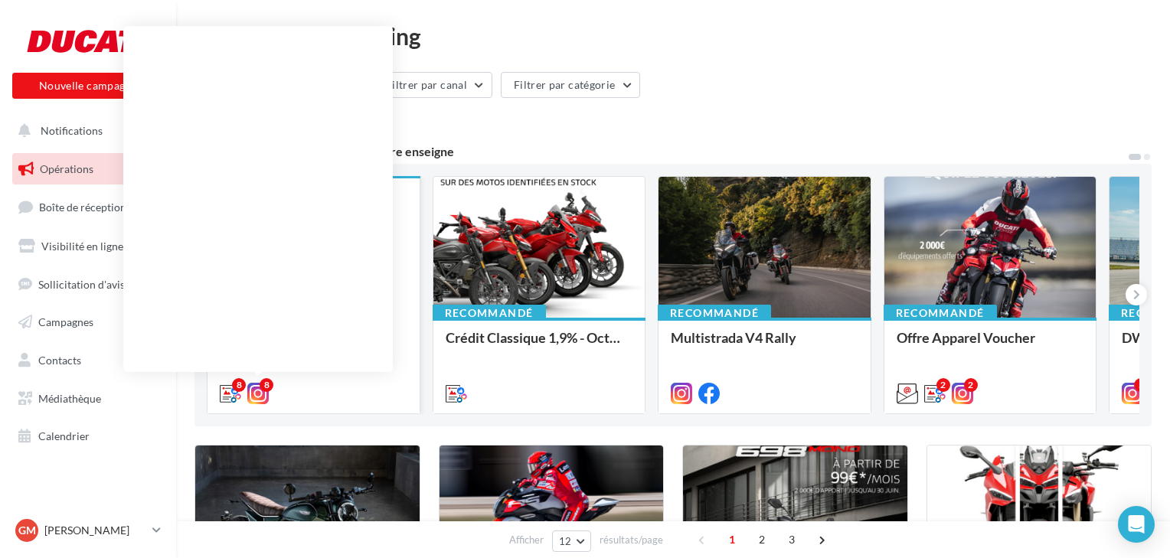
click at [261, 391] on div "8" at bounding box center [267, 385] width 14 height 14
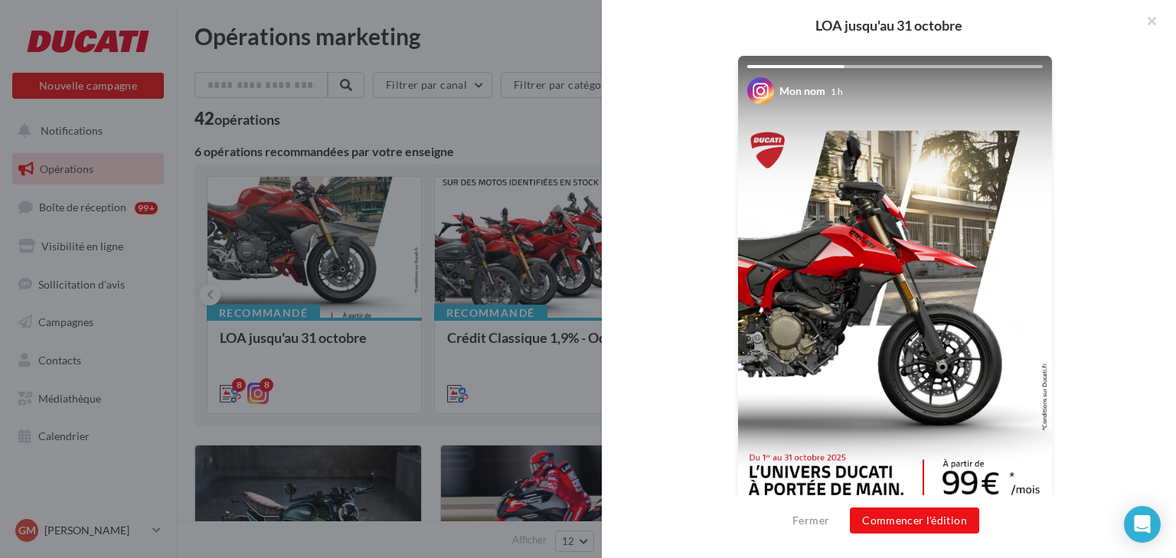
scroll to position [409, 0]
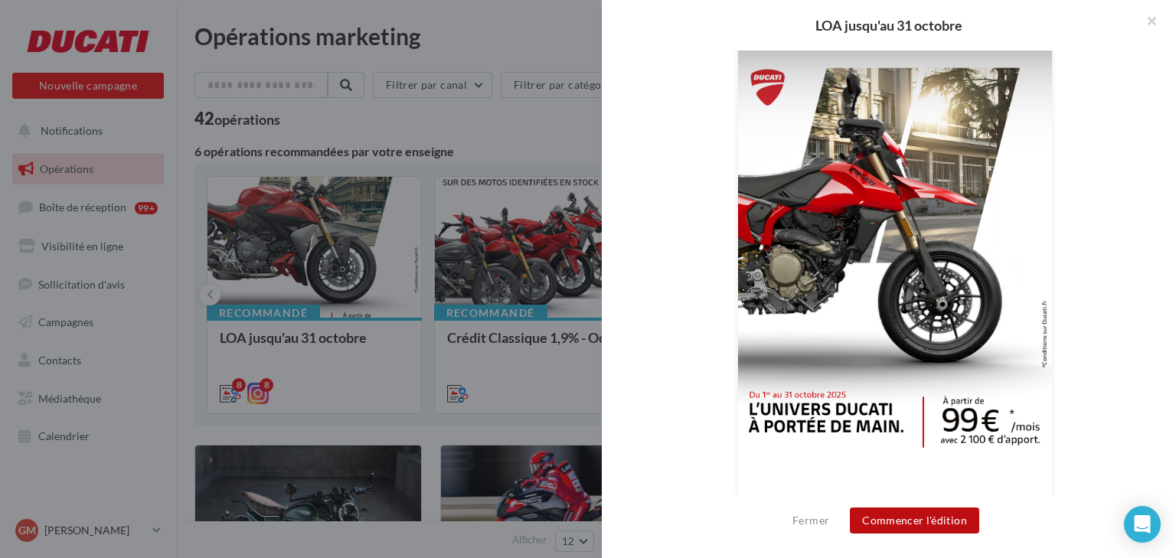
click at [910, 519] on button "Commencer l'édition" at bounding box center [914, 521] width 129 height 26
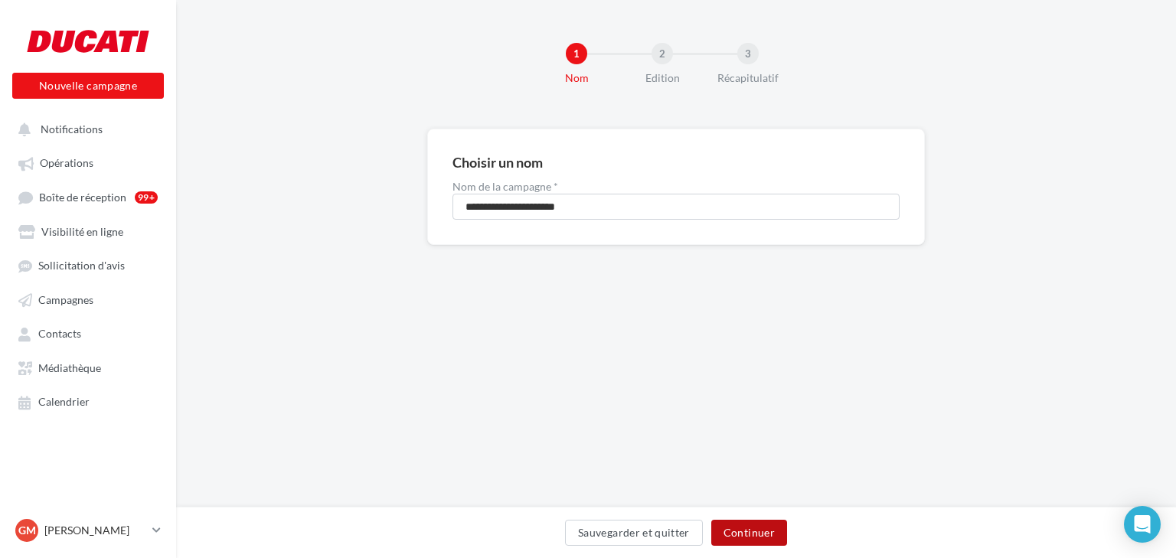
click at [750, 528] on button "Continuer" at bounding box center [750, 533] width 76 height 26
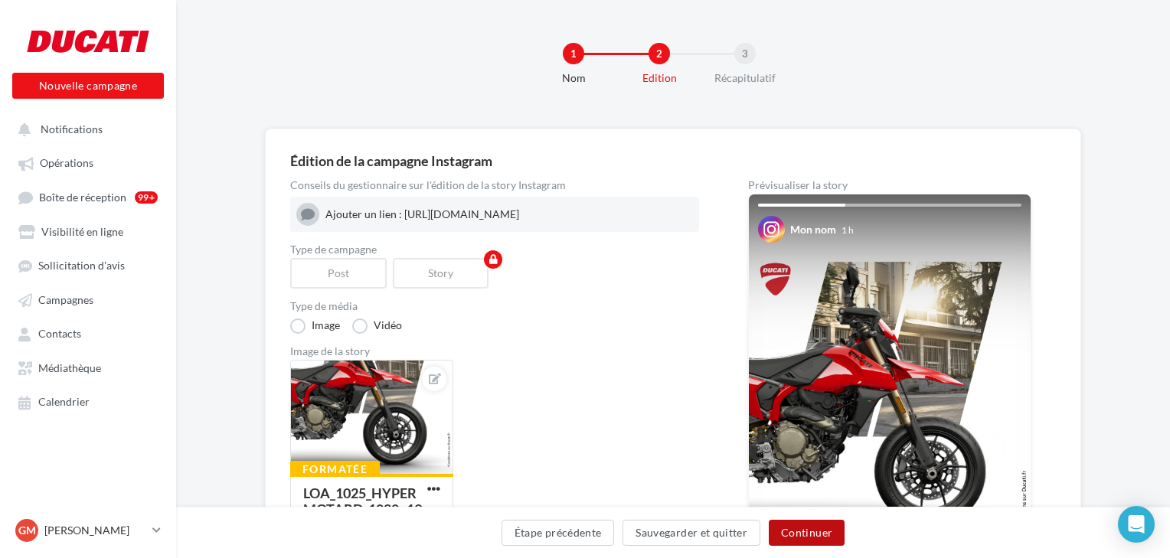
click at [799, 532] on button "Continuer" at bounding box center [807, 533] width 76 height 26
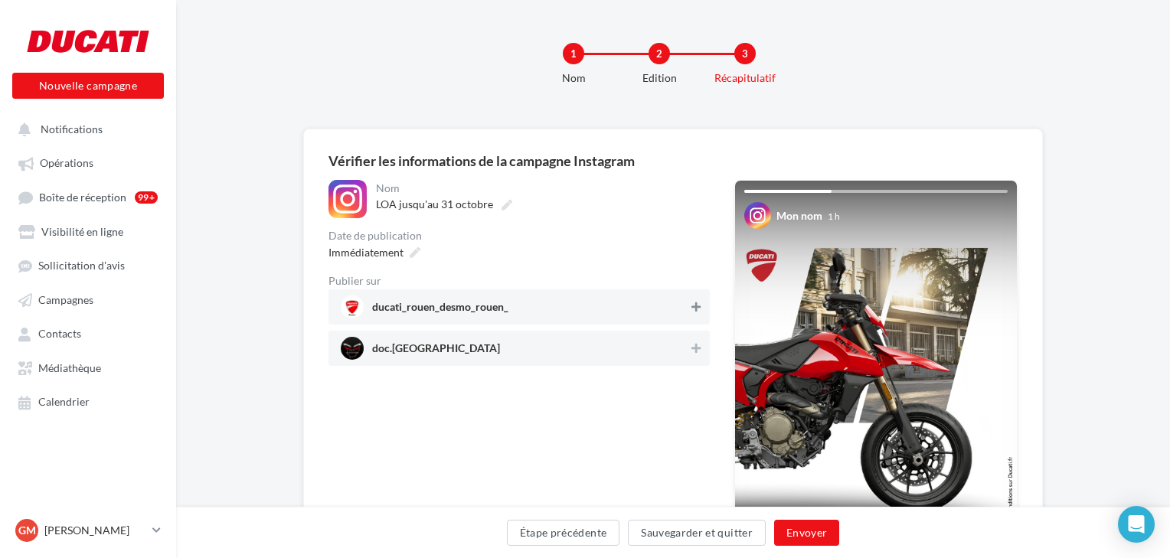
click at [692, 296] on div "ducati_rouen_desmo_rouen_" at bounding box center [519, 307] width 381 height 35
click at [689, 352] on button at bounding box center [696, 348] width 15 height 18
click at [812, 537] on button "Envoyer" at bounding box center [806, 533] width 65 height 26
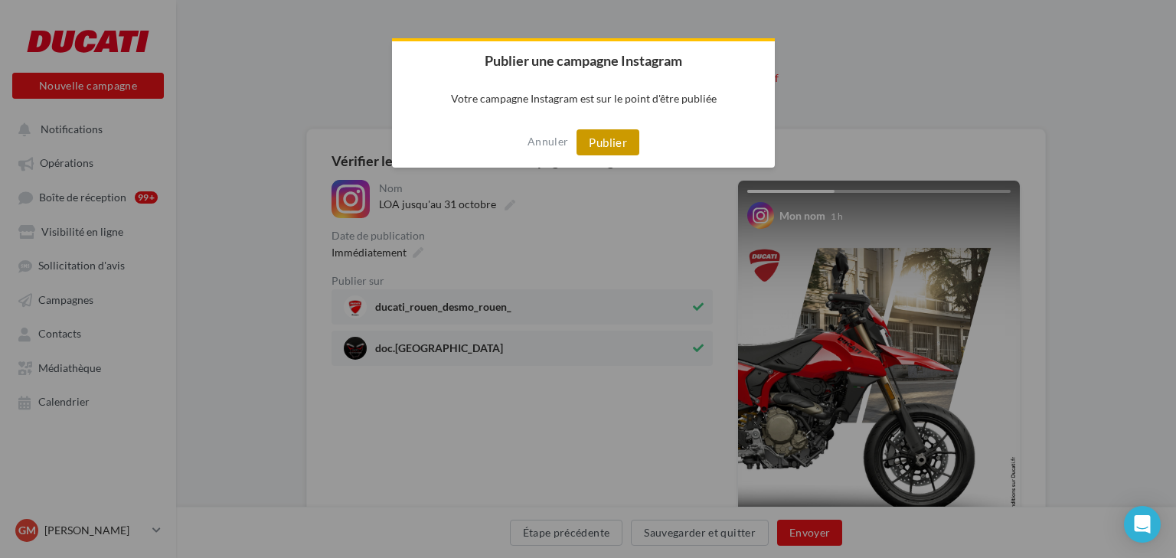
click at [607, 143] on button "Publier" at bounding box center [608, 142] width 63 height 26
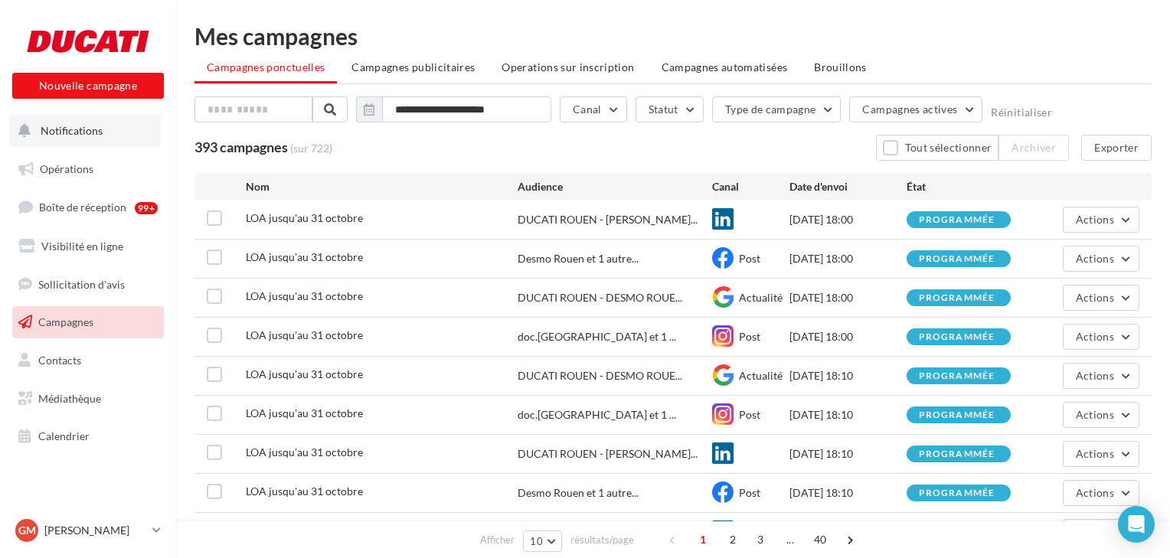
click at [80, 130] on span "Notifications" at bounding box center [72, 130] width 62 height 13
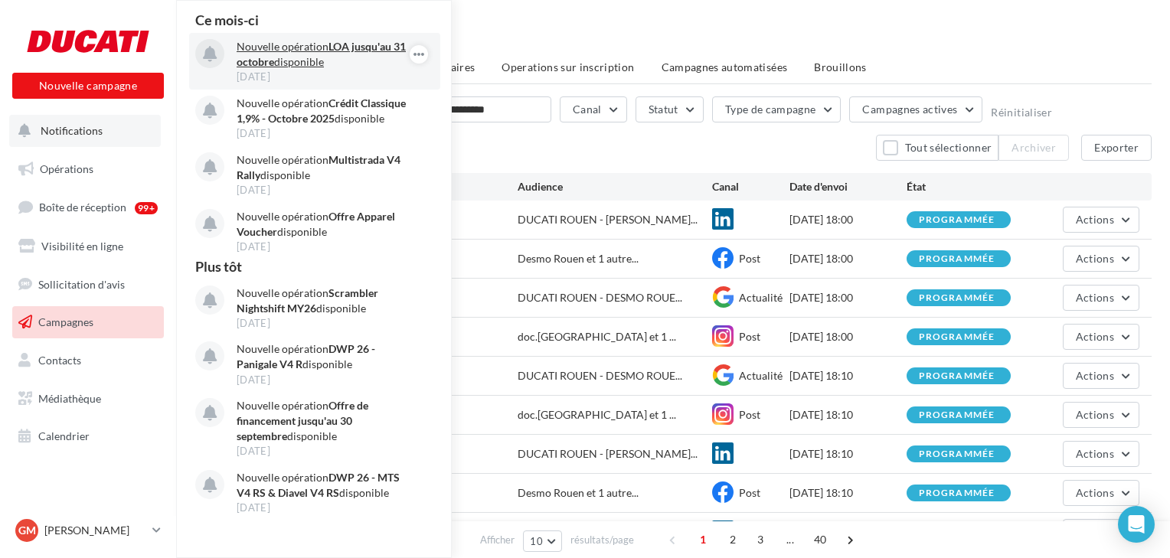
click at [306, 44] on p "Nouvelle opération LOA jusqu'au 31 octobre disponible" at bounding box center [326, 54] width 178 height 31
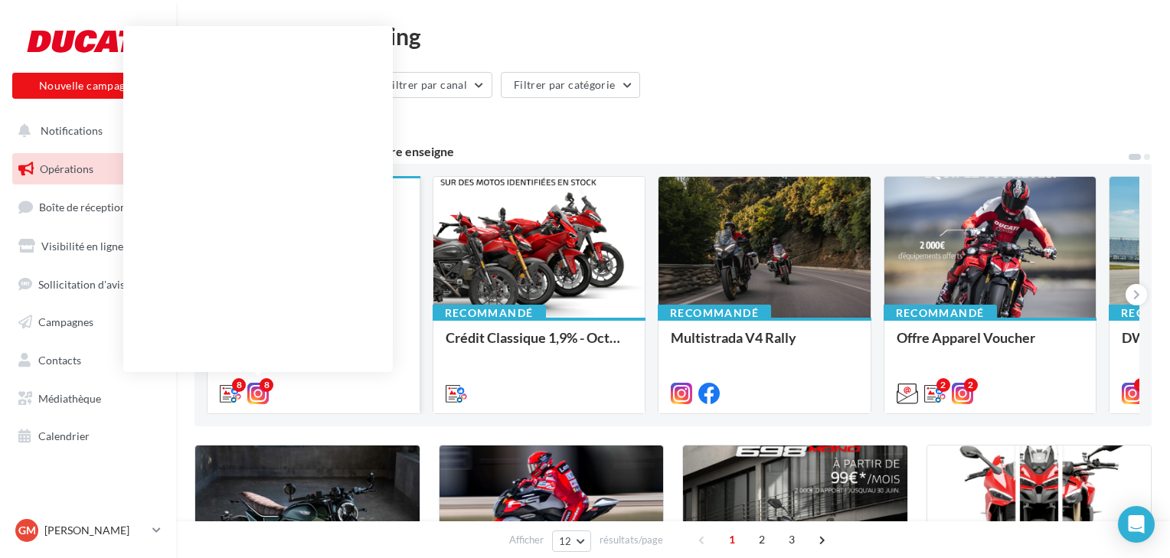
click at [260, 386] on div "8" at bounding box center [267, 385] width 14 height 14
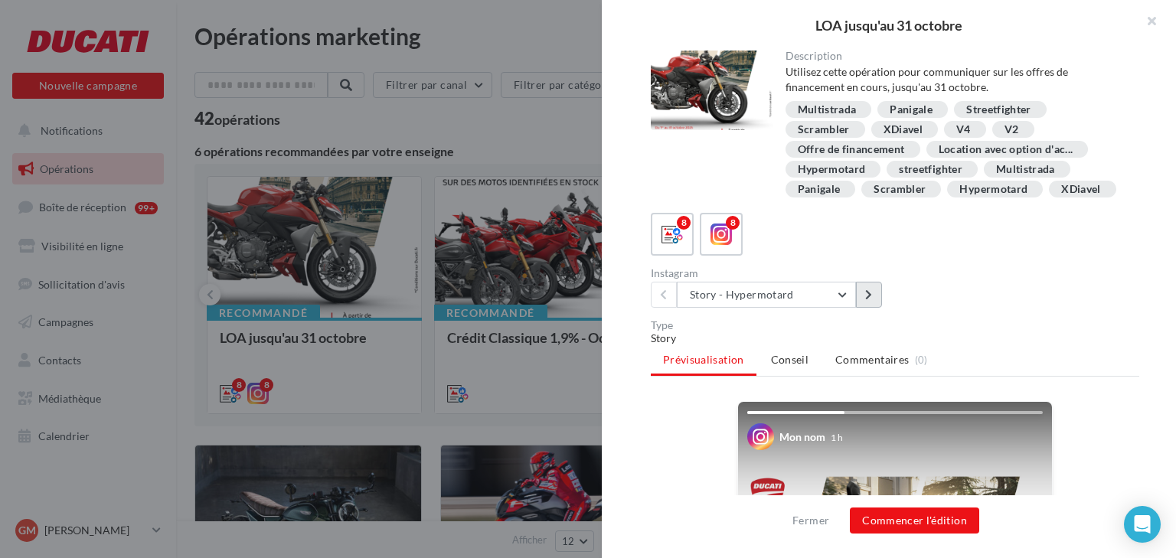
click at [869, 293] on icon at bounding box center [868, 295] width 7 height 11
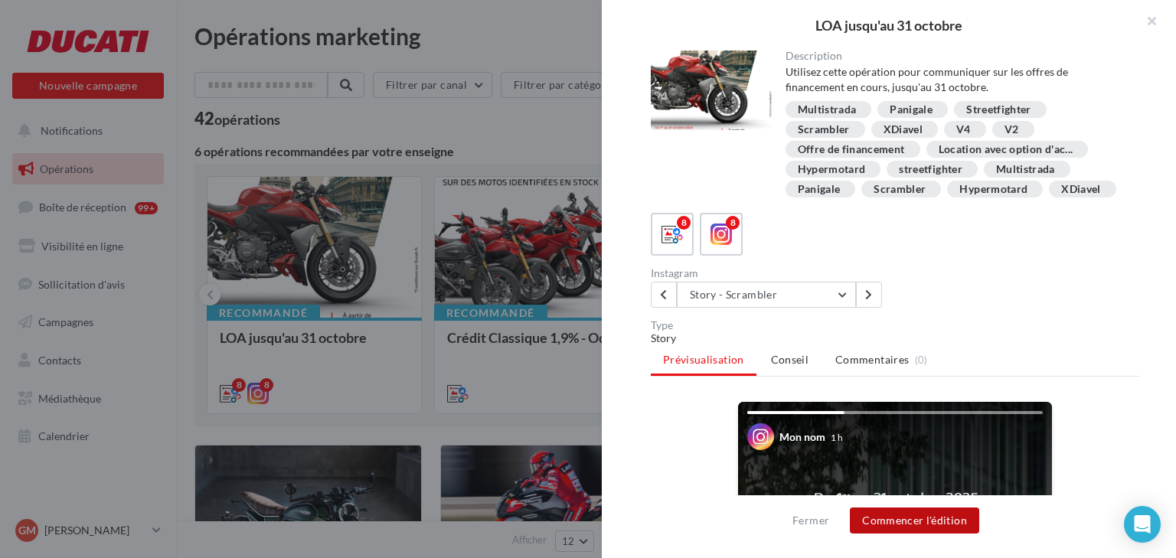
click at [912, 517] on button "Commencer l'édition" at bounding box center [914, 521] width 129 height 26
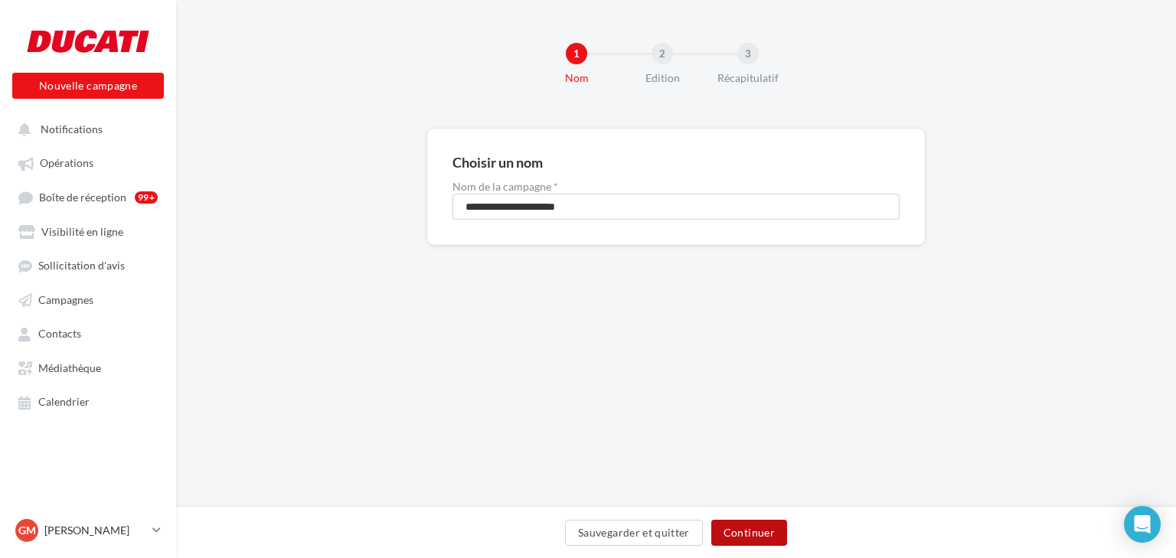
click at [741, 521] on button "Continuer" at bounding box center [750, 533] width 76 height 26
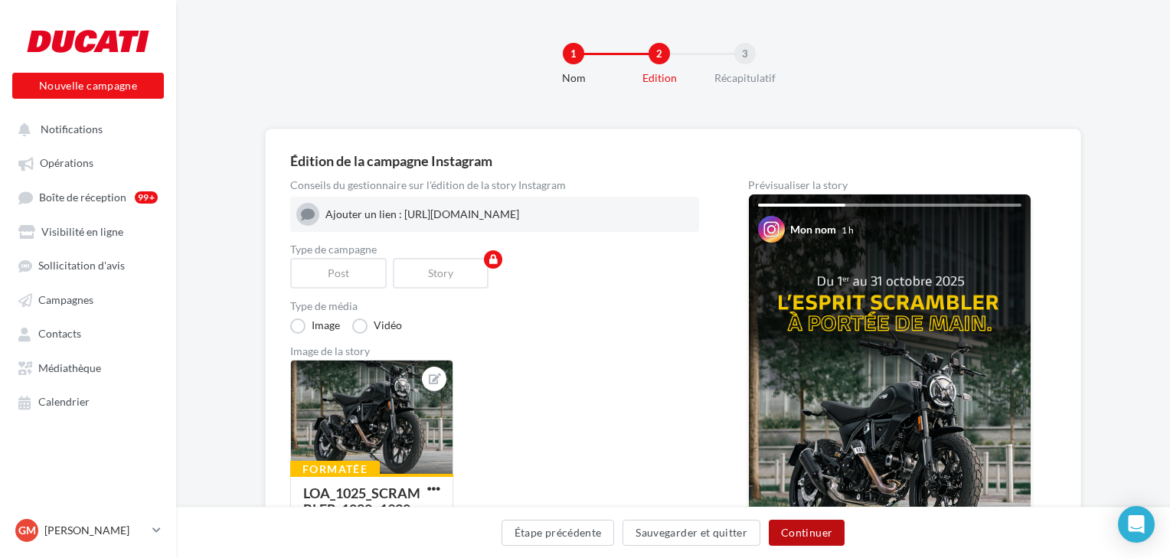
click at [812, 528] on button "Continuer" at bounding box center [807, 533] width 76 height 26
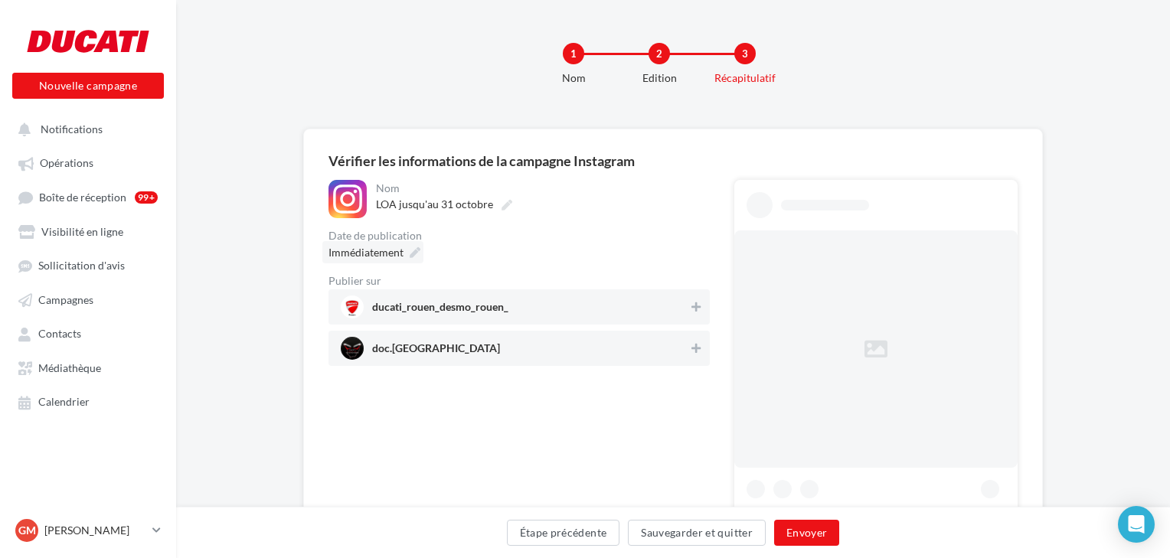
click at [394, 250] on span "Immédiatement" at bounding box center [366, 252] width 75 height 13
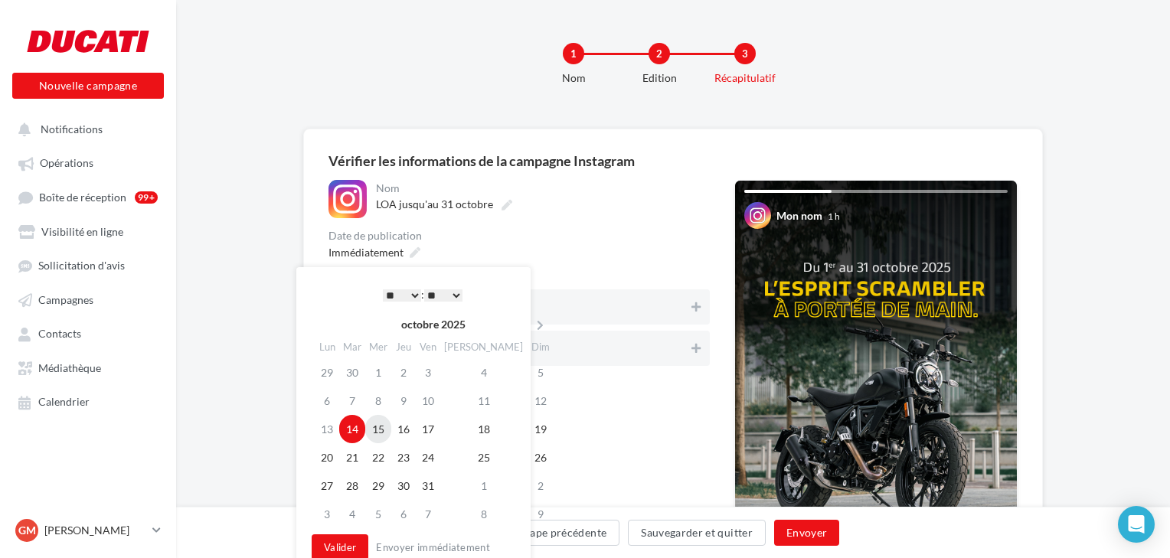
click at [382, 425] on td "15" at bounding box center [378, 429] width 26 height 28
click at [347, 541] on button "Valider" at bounding box center [340, 548] width 57 height 26
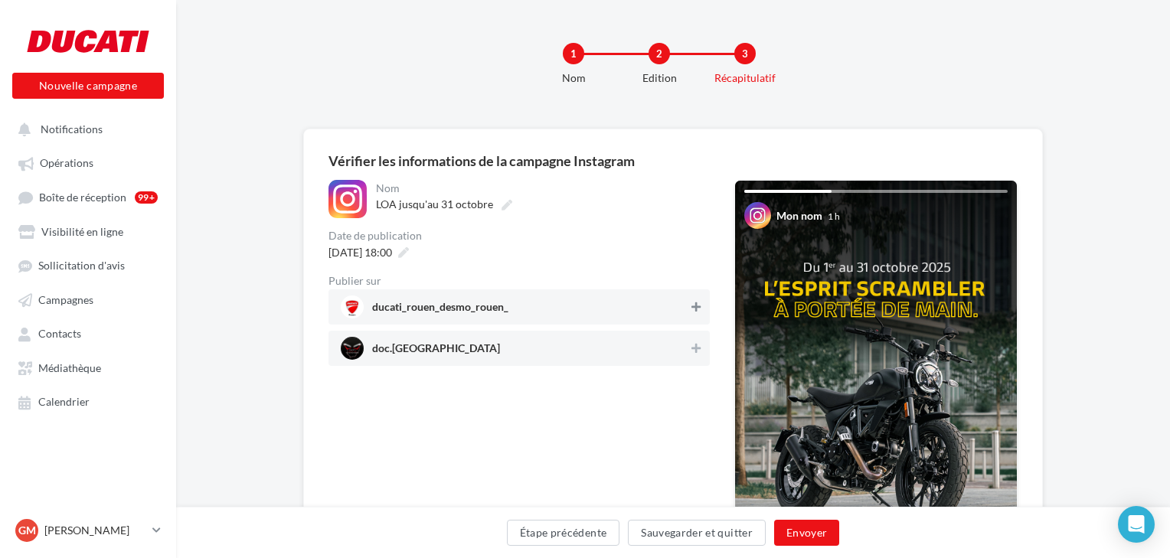
click at [699, 303] on icon at bounding box center [696, 307] width 9 height 11
click at [699, 348] on icon at bounding box center [696, 348] width 9 height 11
click at [813, 527] on button "Envoyer" at bounding box center [806, 533] width 65 height 26
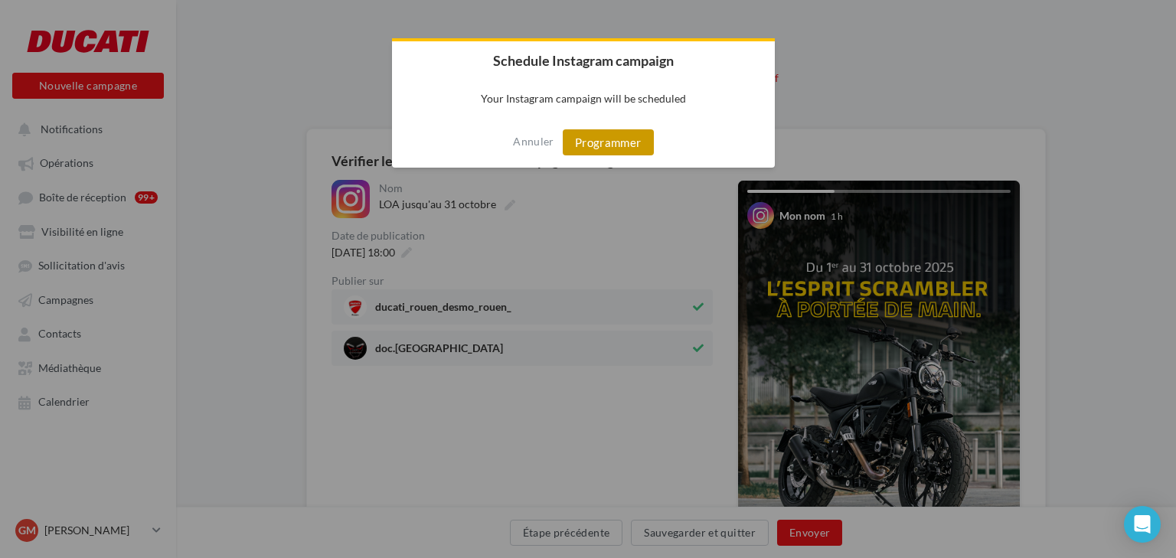
click at [613, 138] on button "Programmer" at bounding box center [608, 142] width 91 height 26
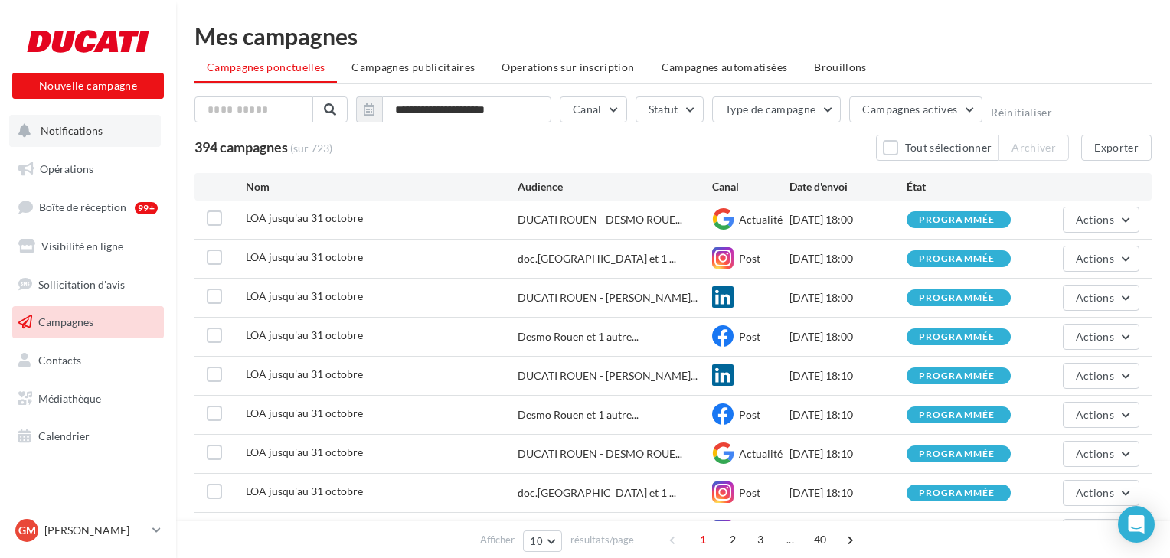
click at [81, 127] on span "Notifications" at bounding box center [72, 130] width 62 height 13
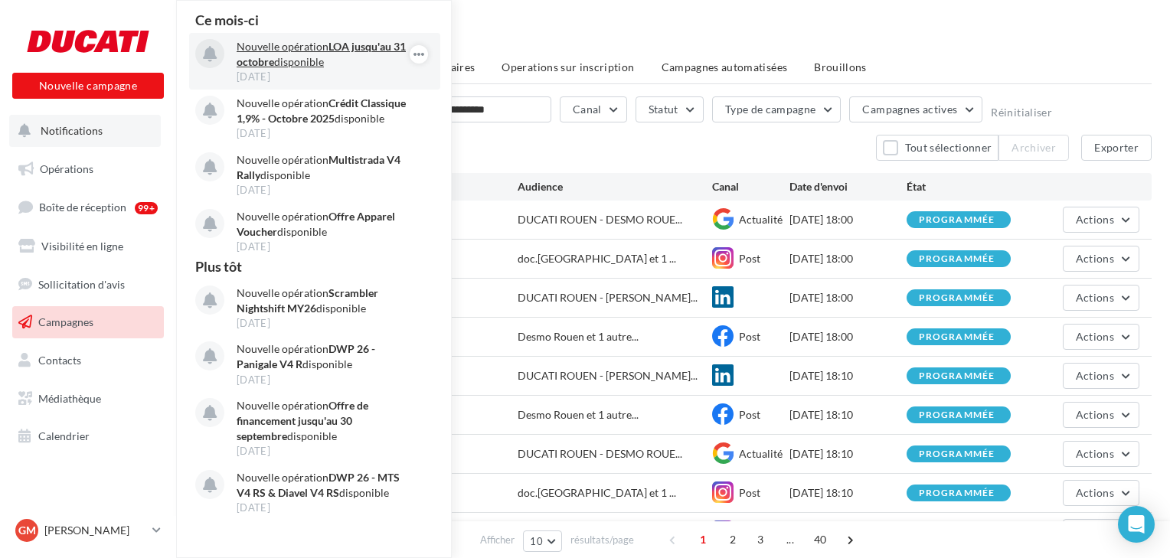
click at [365, 49] on strong "LOA jusqu'au 31 octobre" at bounding box center [321, 54] width 169 height 28
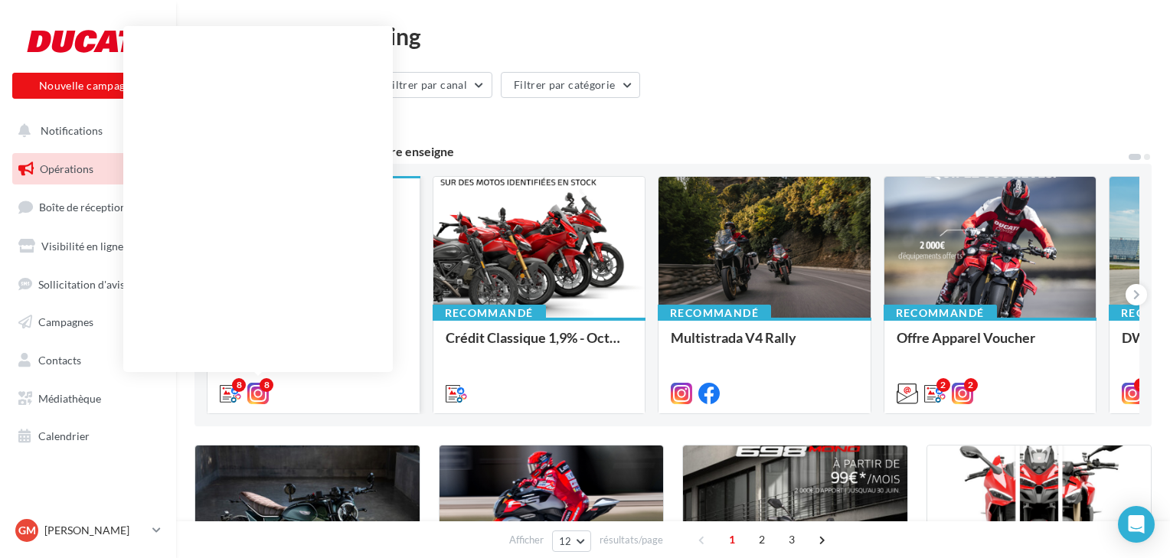
click at [263, 391] on div "8" at bounding box center [267, 385] width 14 height 14
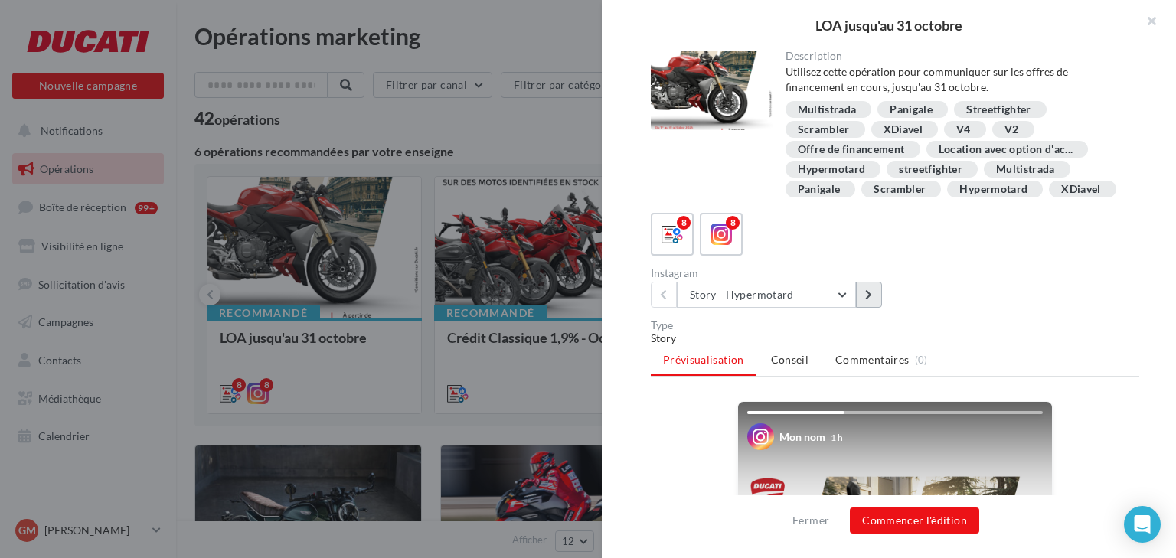
click at [864, 300] on button at bounding box center [869, 295] width 26 height 26
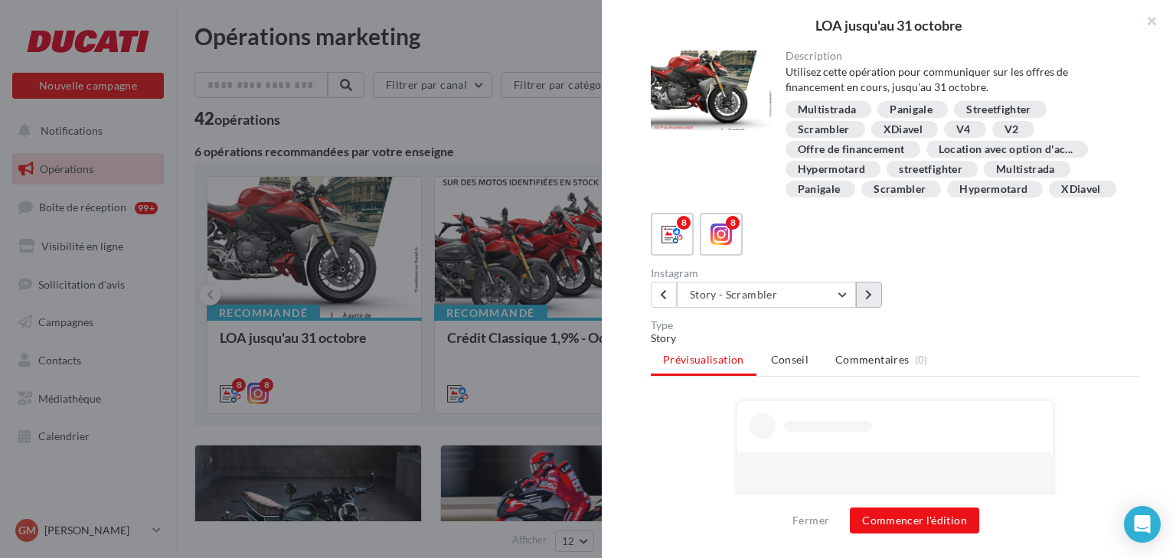
click at [864, 300] on button at bounding box center [869, 295] width 26 height 26
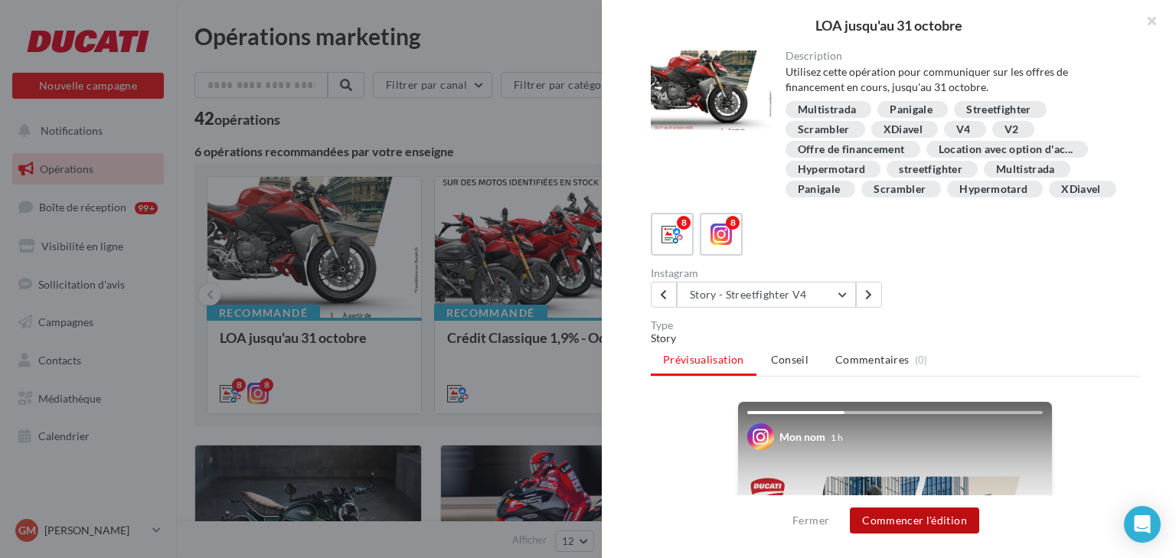
click at [891, 521] on button "Commencer l'édition" at bounding box center [914, 521] width 129 height 26
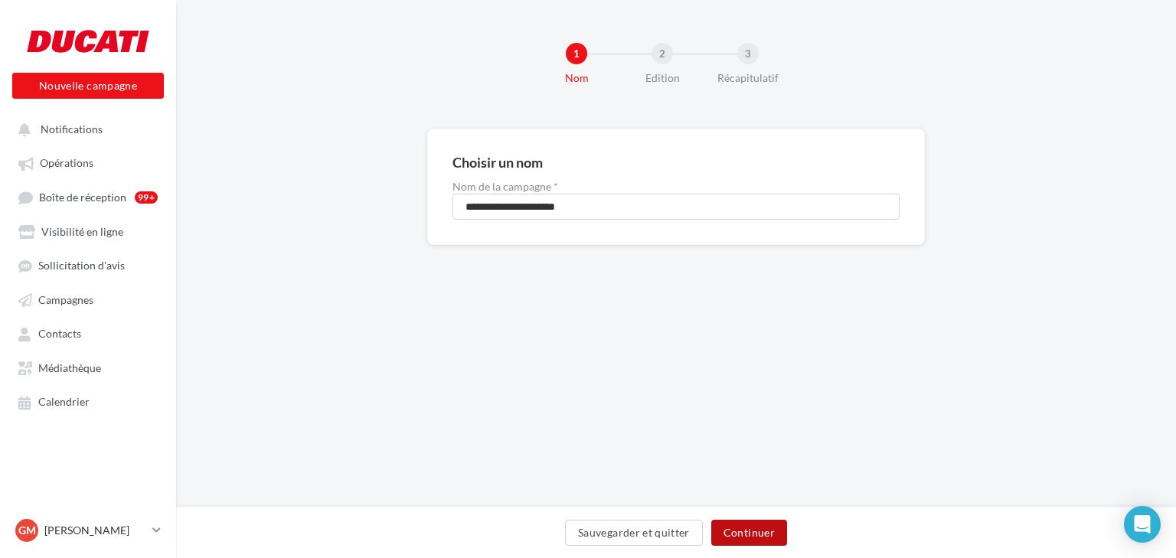
click at [741, 542] on button "Continuer" at bounding box center [750, 533] width 76 height 26
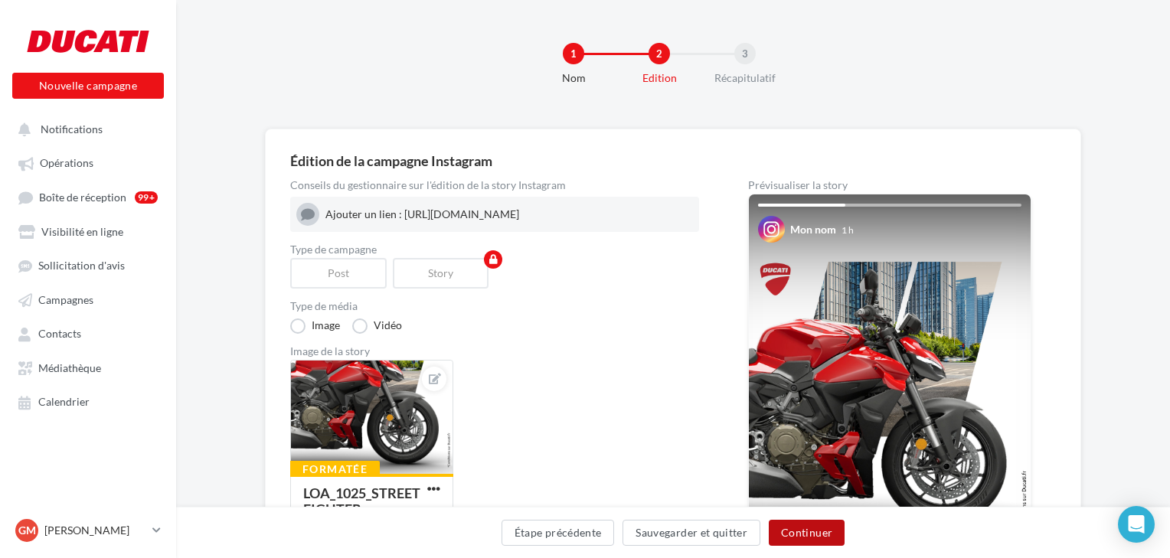
click at [787, 532] on button "Continuer" at bounding box center [807, 533] width 76 height 26
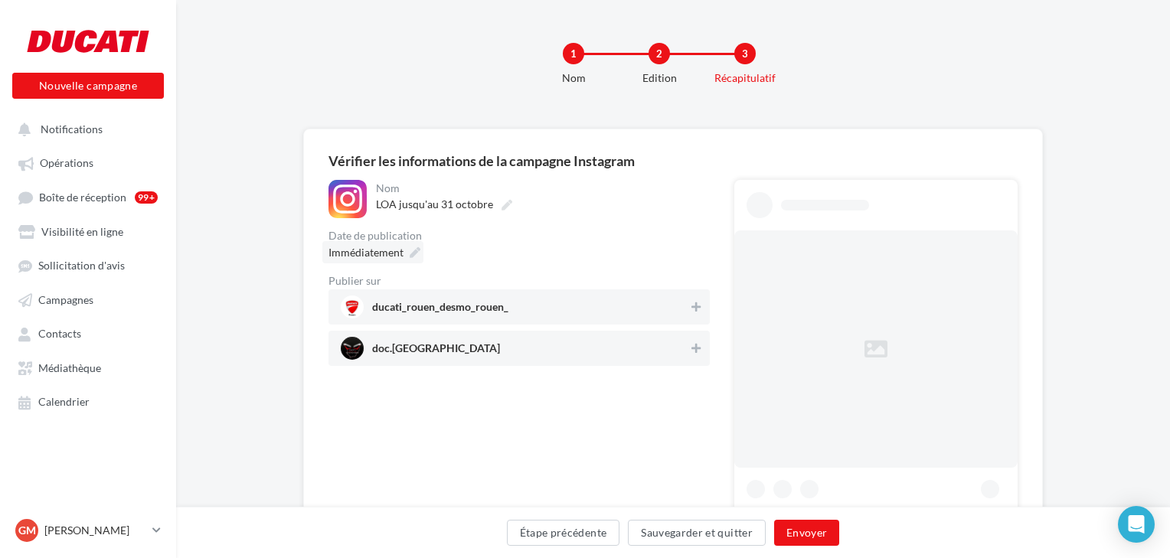
click at [375, 257] on span "Immédiatement" at bounding box center [366, 252] width 75 height 13
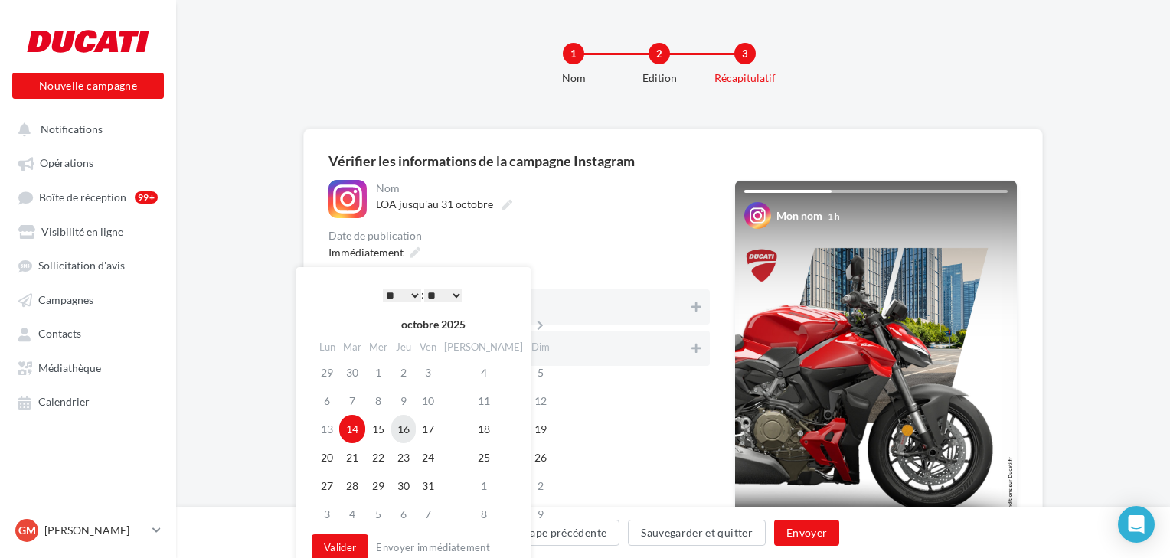
click at [411, 433] on td "16" at bounding box center [403, 429] width 25 height 28
click at [340, 545] on button "Valider" at bounding box center [340, 548] width 57 height 26
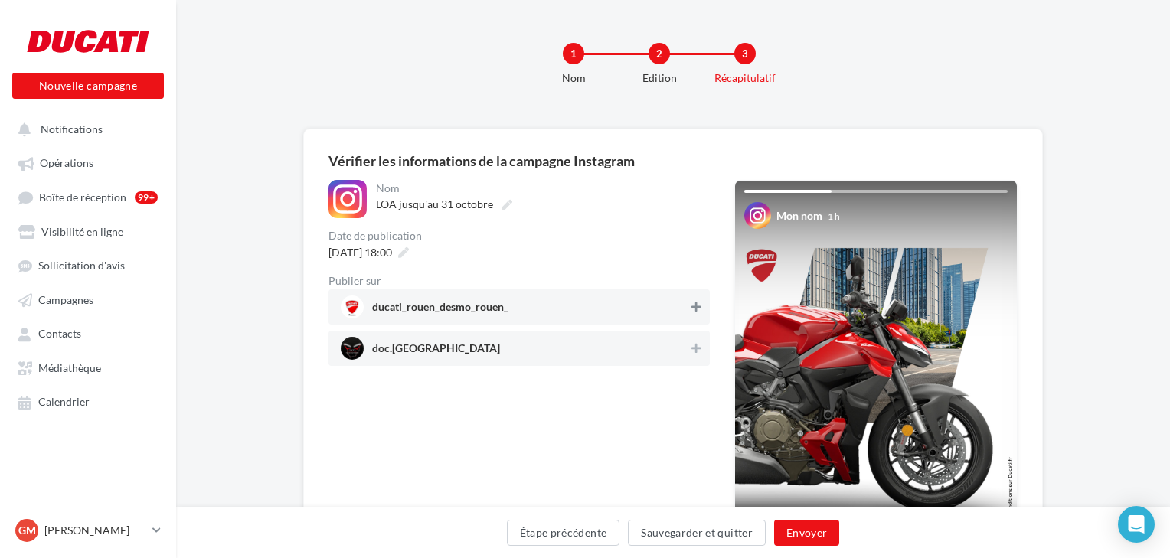
click at [695, 316] on button at bounding box center [696, 307] width 15 height 18
click at [692, 345] on icon at bounding box center [696, 348] width 9 height 11
click at [793, 537] on button "Envoyer" at bounding box center [806, 533] width 65 height 26
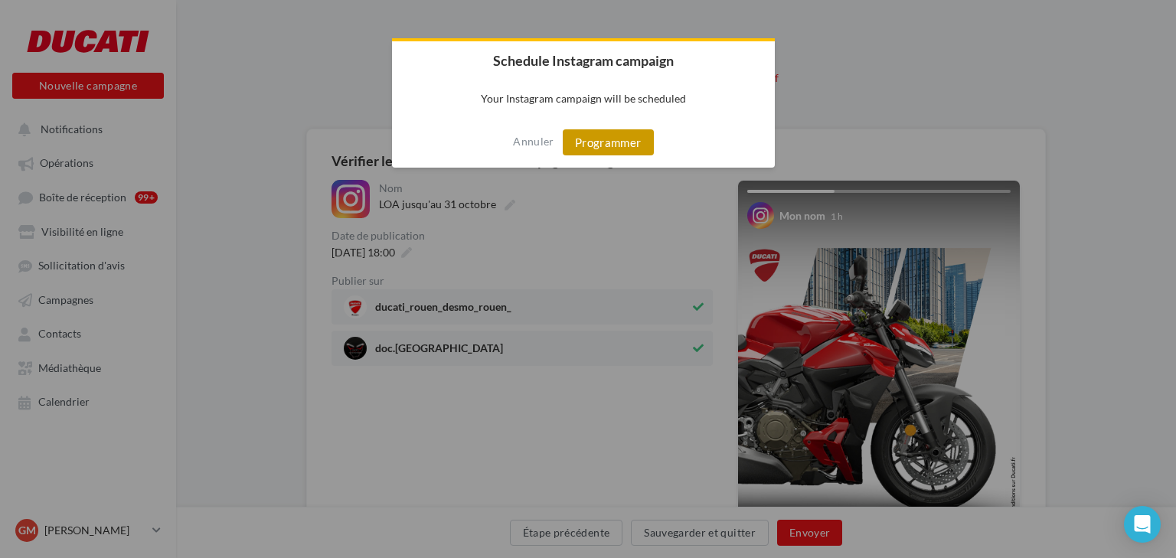
click at [617, 146] on button "Programmer" at bounding box center [608, 142] width 91 height 26
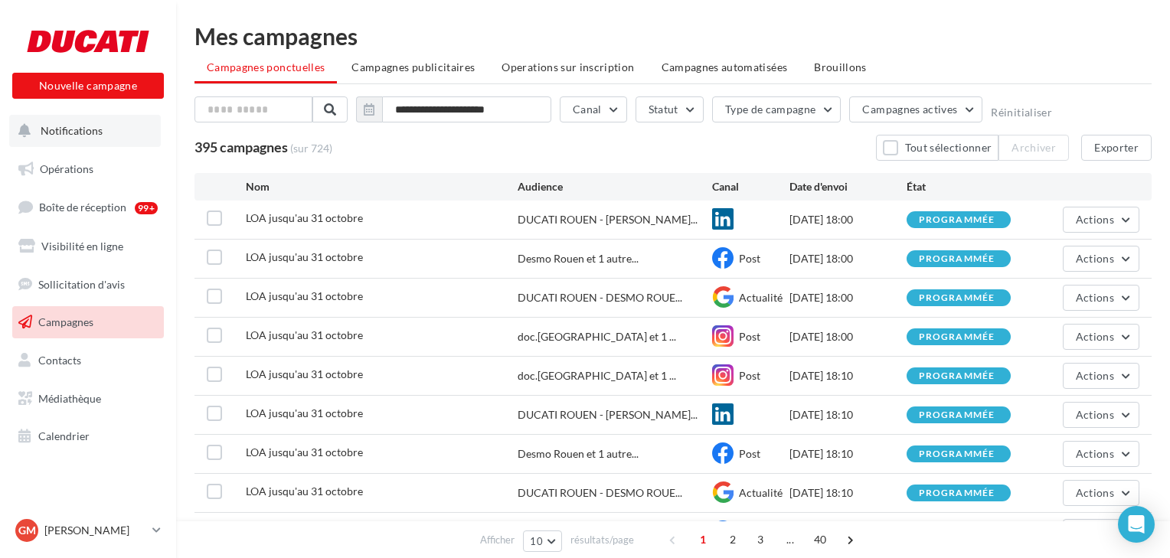
click at [57, 129] on span "Notifications" at bounding box center [72, 130] width 62 height 13
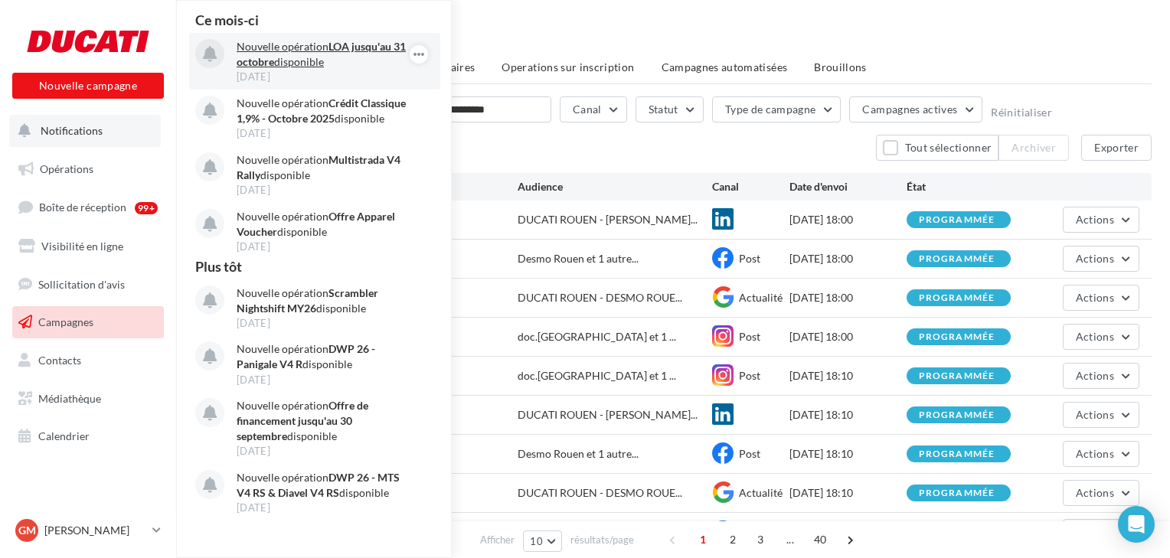
click at [378, 46] on strong "LOA jusqu'au 31 octobre" at bounding box center [321, 54] width 169 height 28
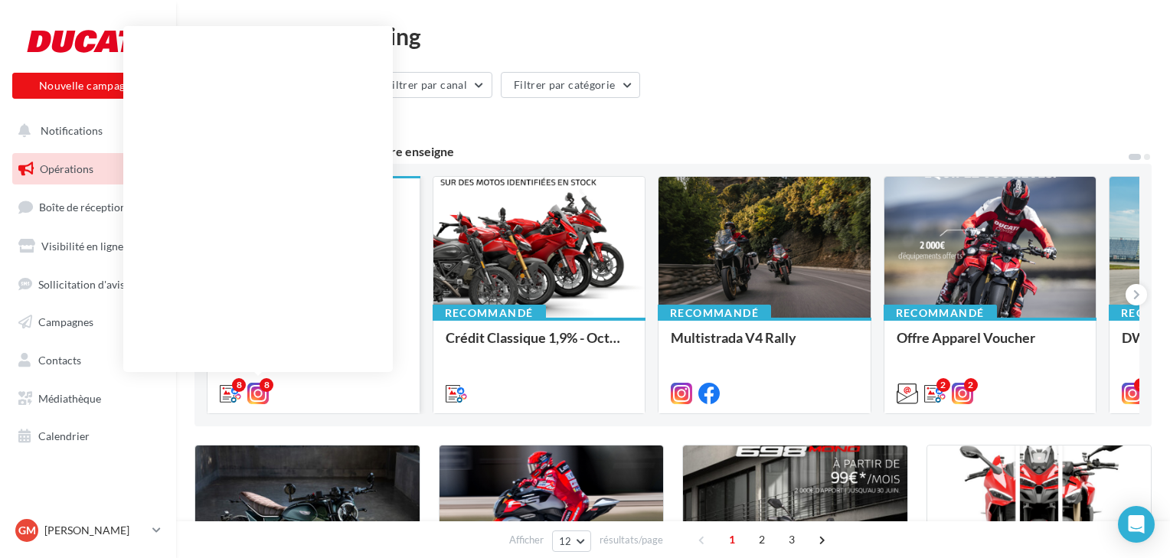
click at [259, 391] on icon at bounding box center [257, 393] width 21 height 21
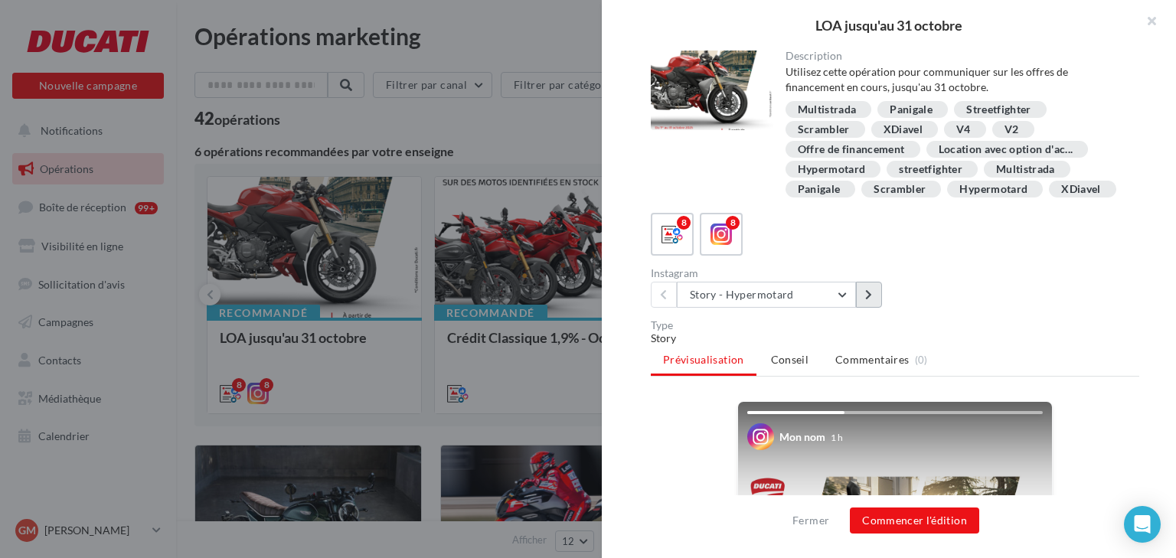
click at [876, 296] on button at bounding box center [869, 295] width 26 height 26
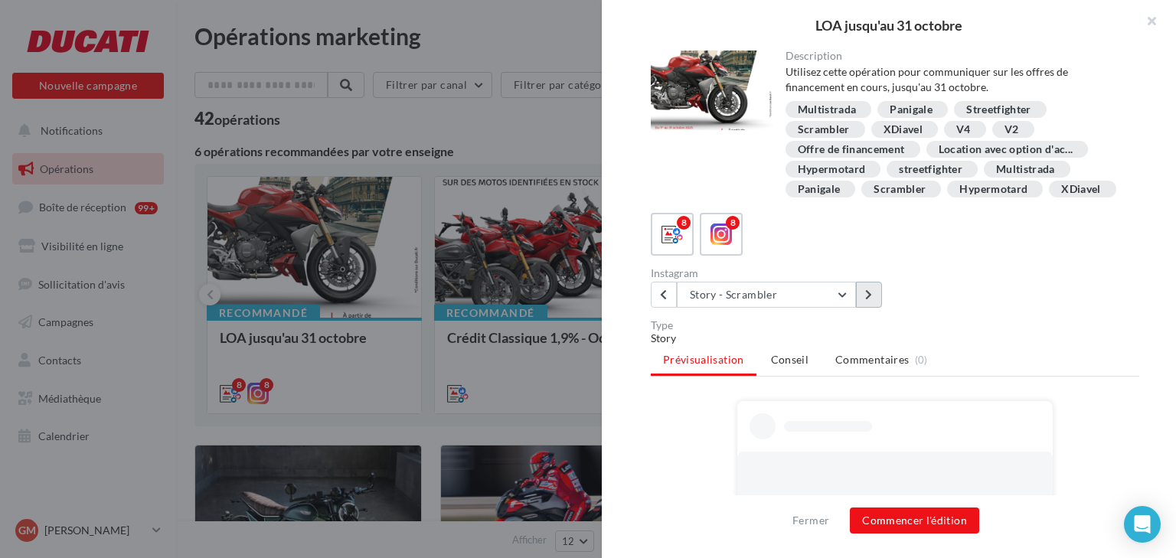
click at [876, 296] on button at bounding box center [869, 295] width 26 height 26
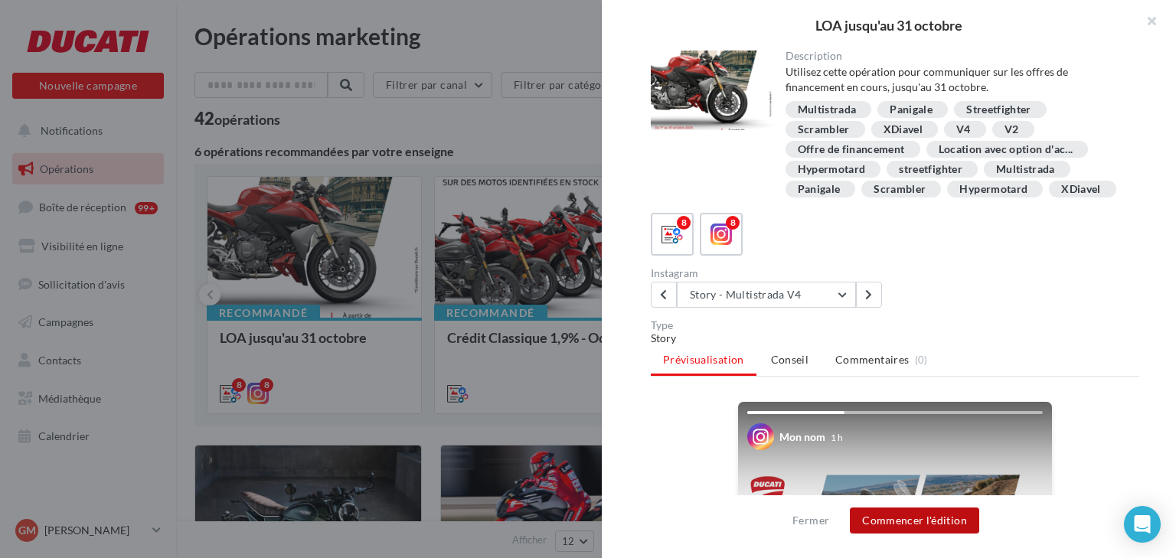
click at [915, 518] on button "Commencer l'édition" at bounding box center [914, 521] width 129 height 26
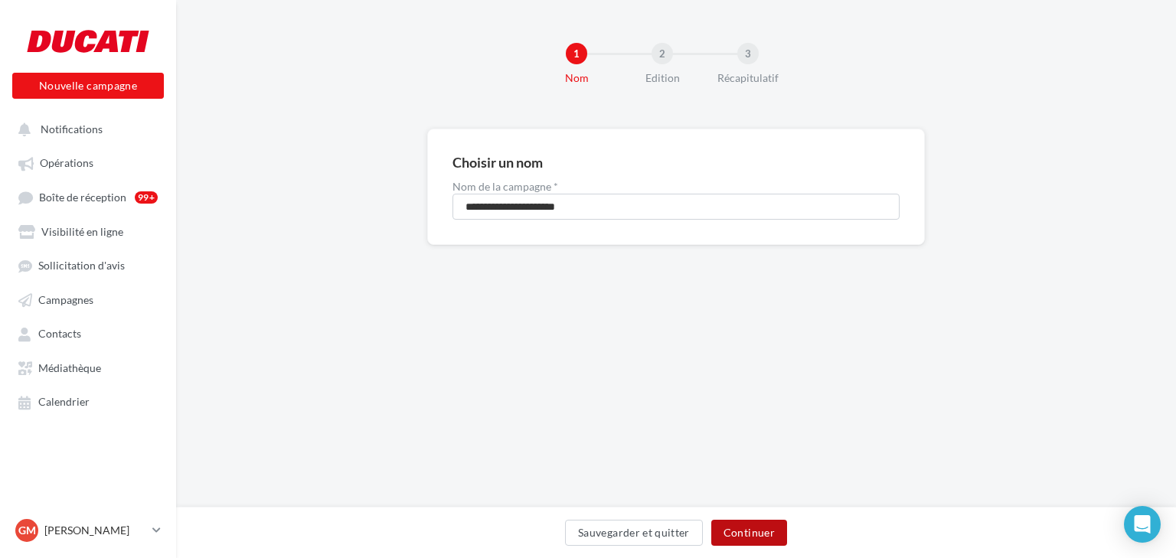
click at [738, 528] on button "Continuer" at bounding box center [750, 533] width 76 height 26
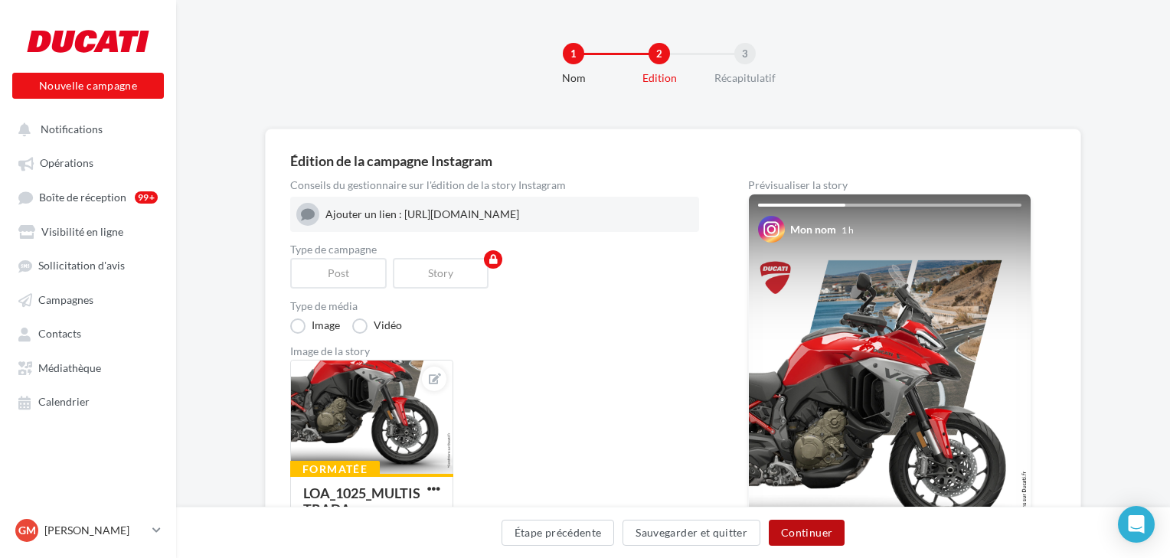
click at [798, 530] on button "Continuer" at bounding box center [807, 533] width 76 height 26
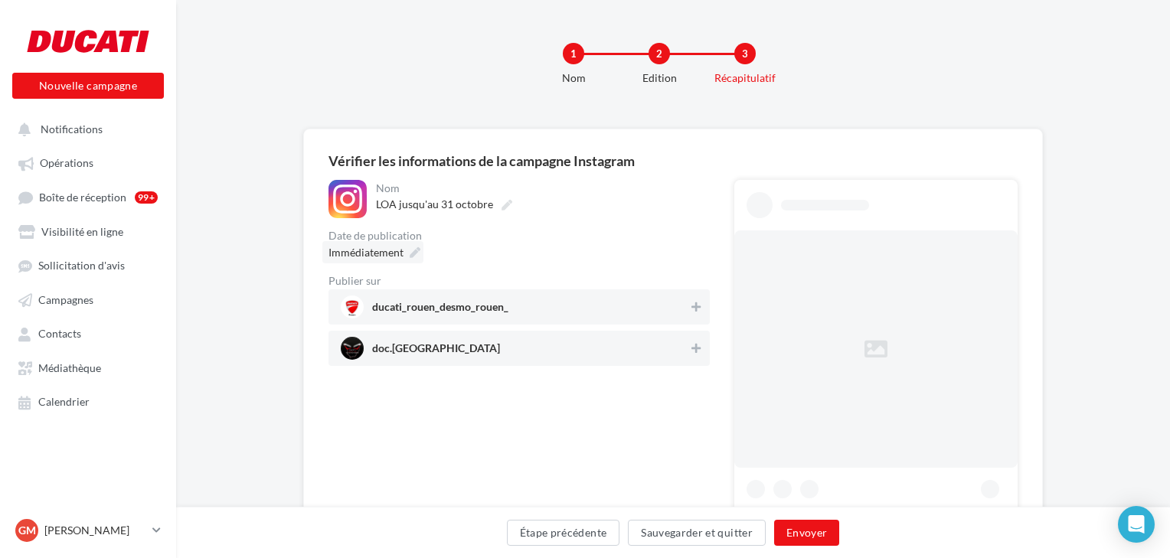
click at [380, 248] on span "Immédiatement" at bounding box center [366, 252] width 75 height 13
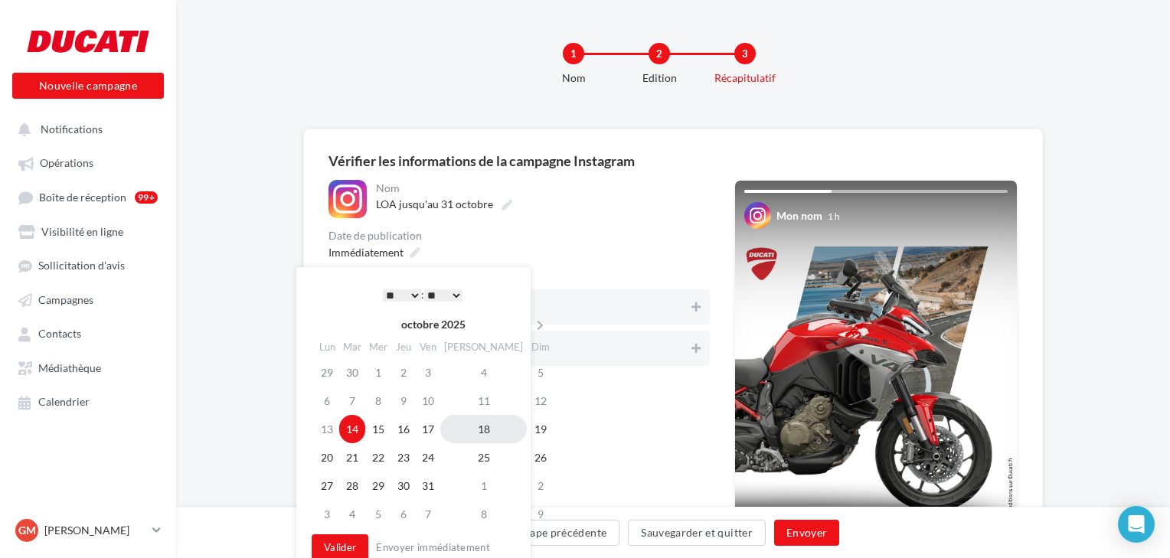
click at [467, 428] on td "18" at bounding box center [483, 429] width 87 height 28
click at [334, 547] on button "Valider" at bounding box center [340, 548] width 57 height 26
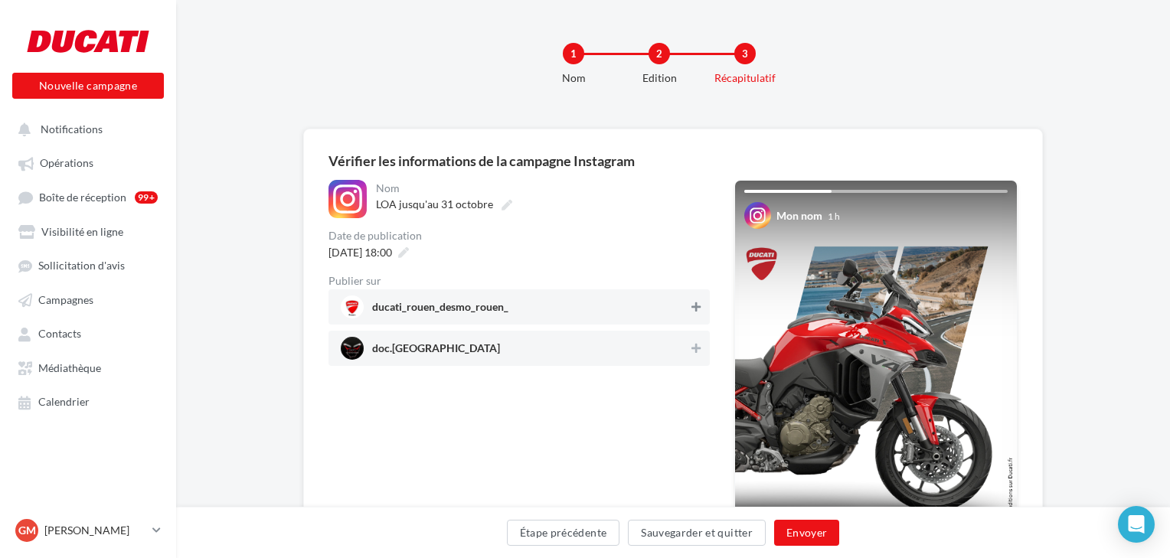
click at [699, 306] on icon at bounding box center [696, 307] width 9 height 11
click at [696, 344] on icon at bounding box center [696, 348] width 9 height 11
click at [802, 536] on button "Envoyer" at bounding box center [806, 533] width 65 height 26
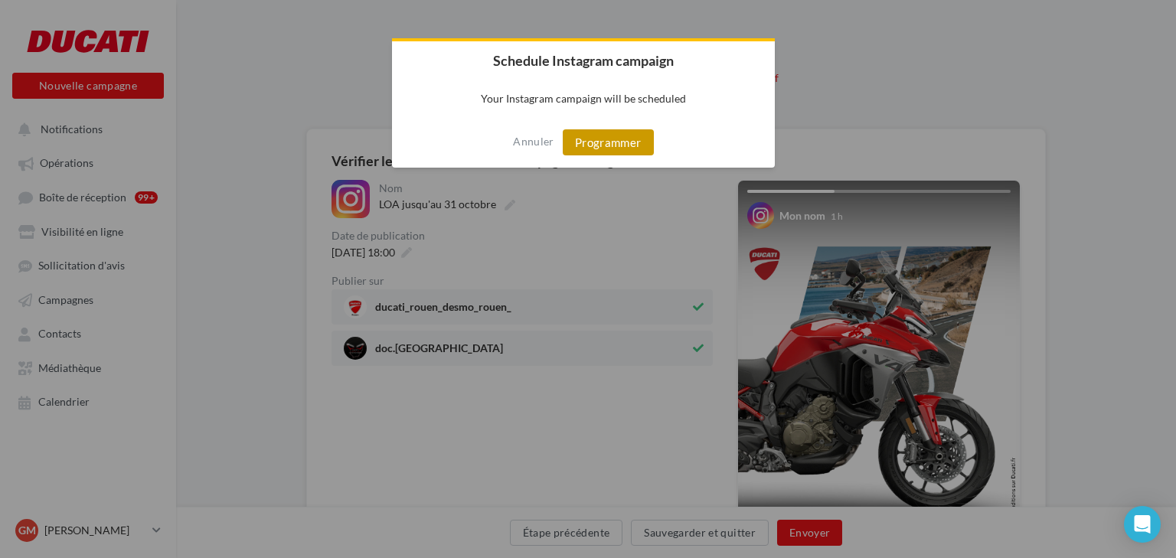
click at [624, 145] on button "Programmer" at bounding box center [608, 142] width 91 height 26
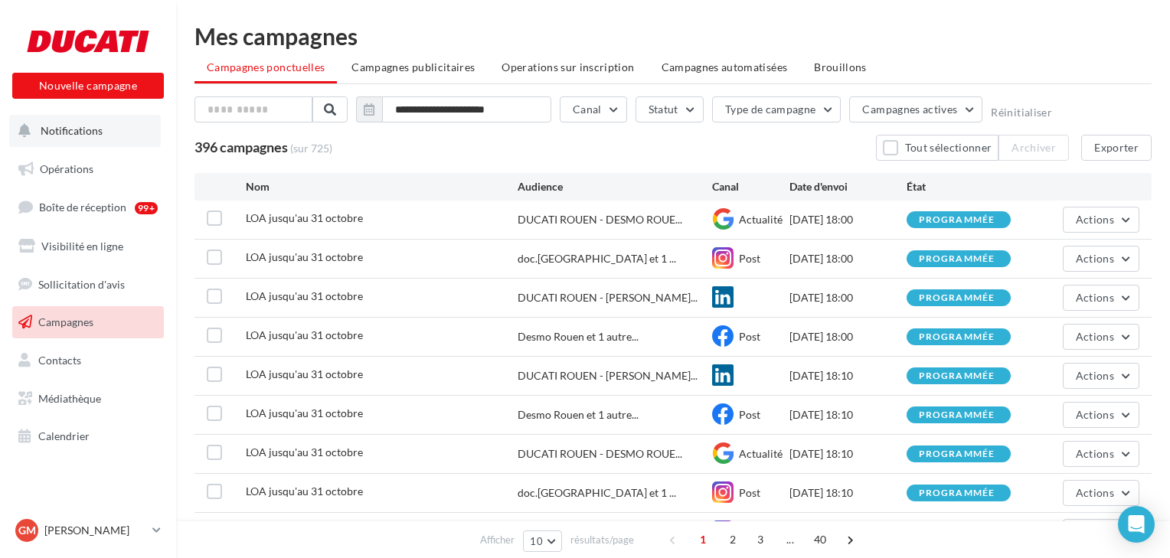
click at [64, 130] on span "Notifications" at bounding box center [72, 130] width 62 height 13
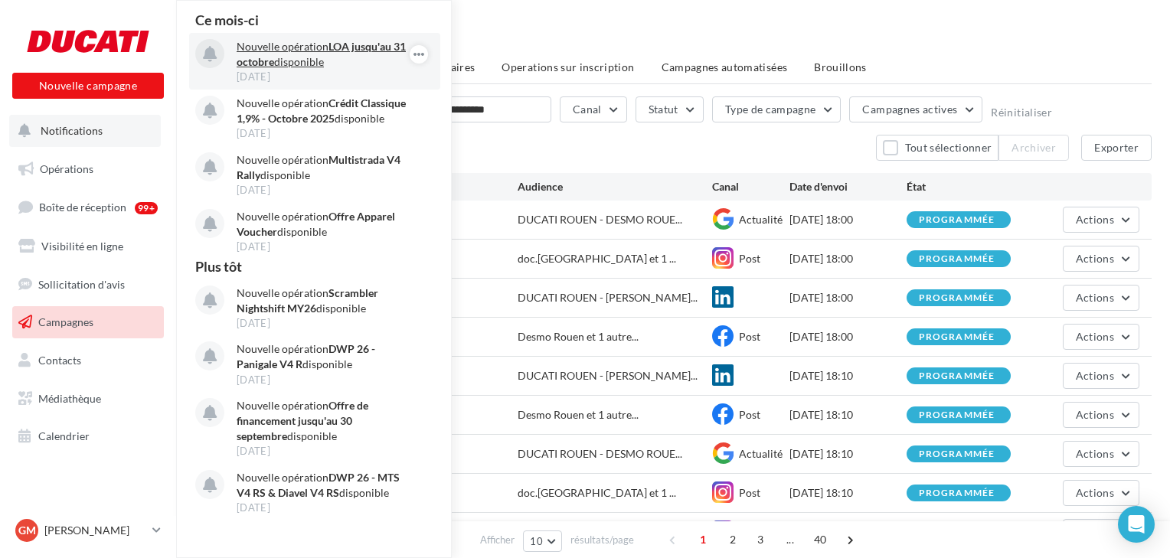
click at [361, 44] on strong "LOA jusqu'au 31 octobre" at bounding box center [321, 54] width 169 height 28
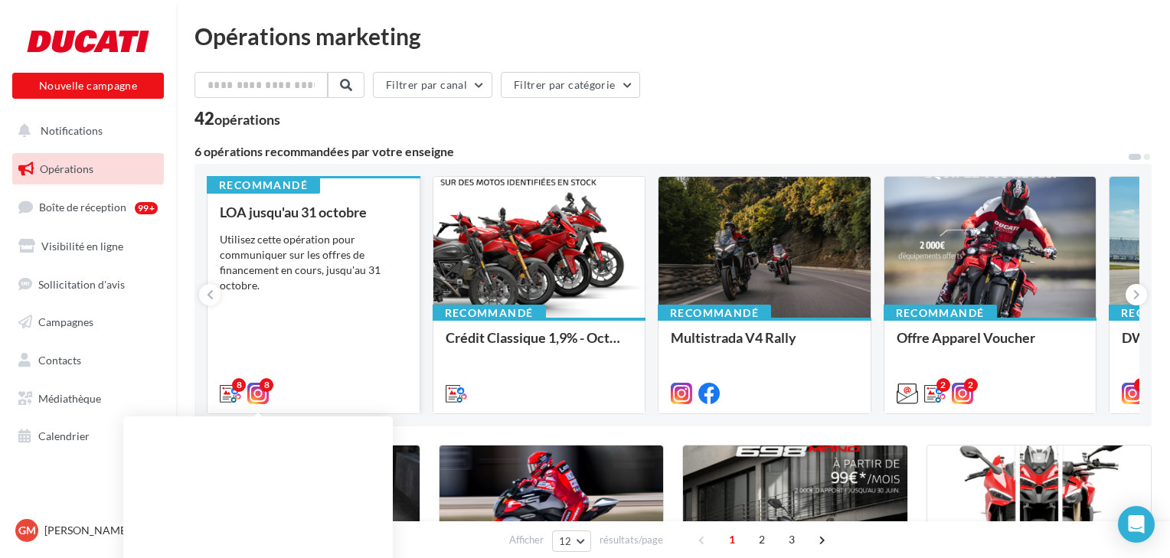
click at [260, 395] on icon at bounding box center [257, 393] width 21 height 21
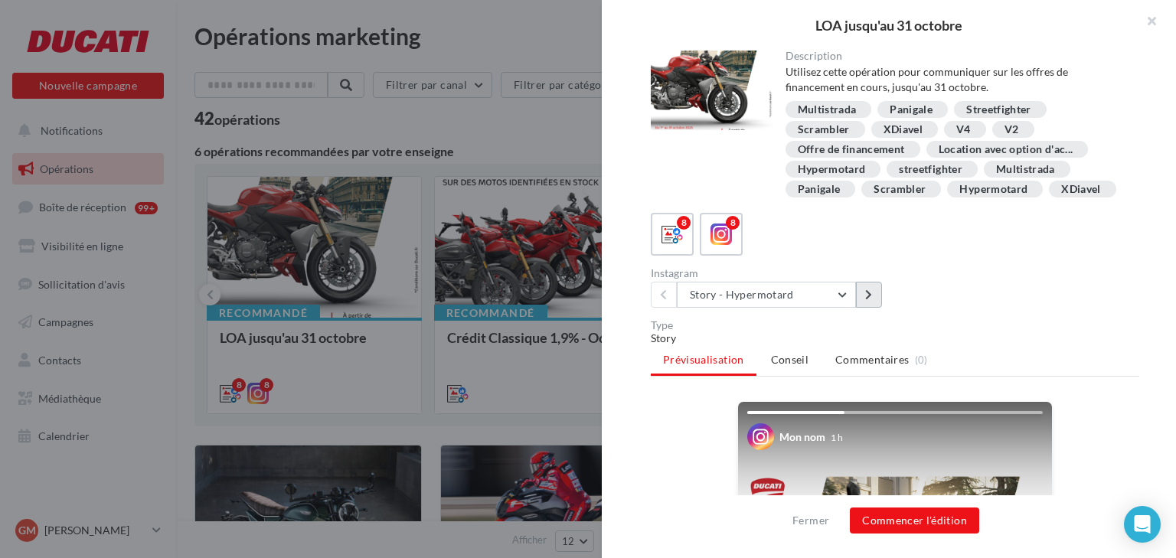
click at [872, 299] on button at bounding box center [869, 295] width 26 height 26
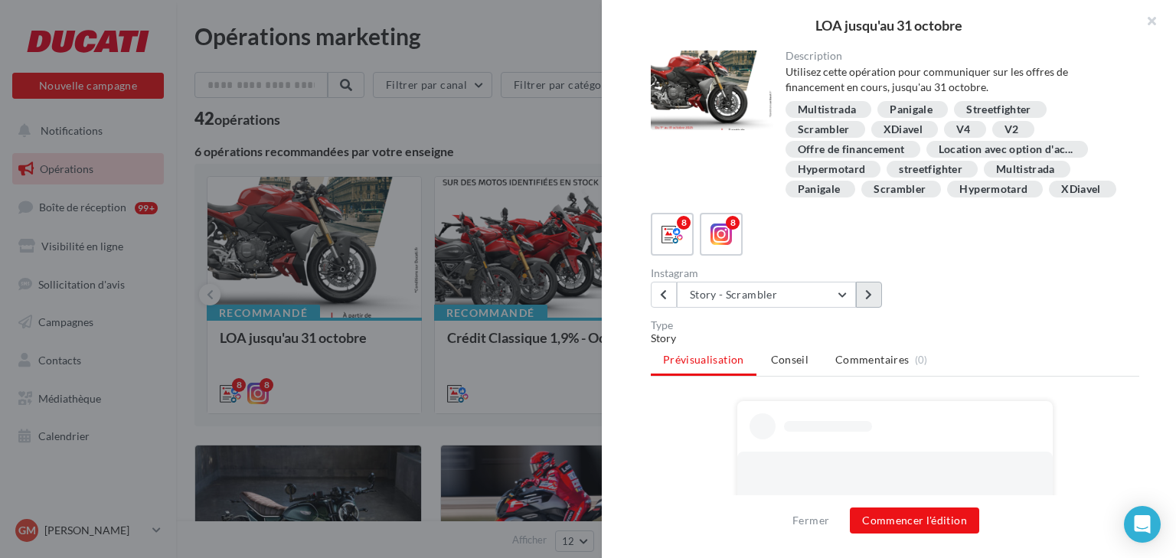
click at [872, 299] on button at bounding box center [869, 295] width 26 height 26
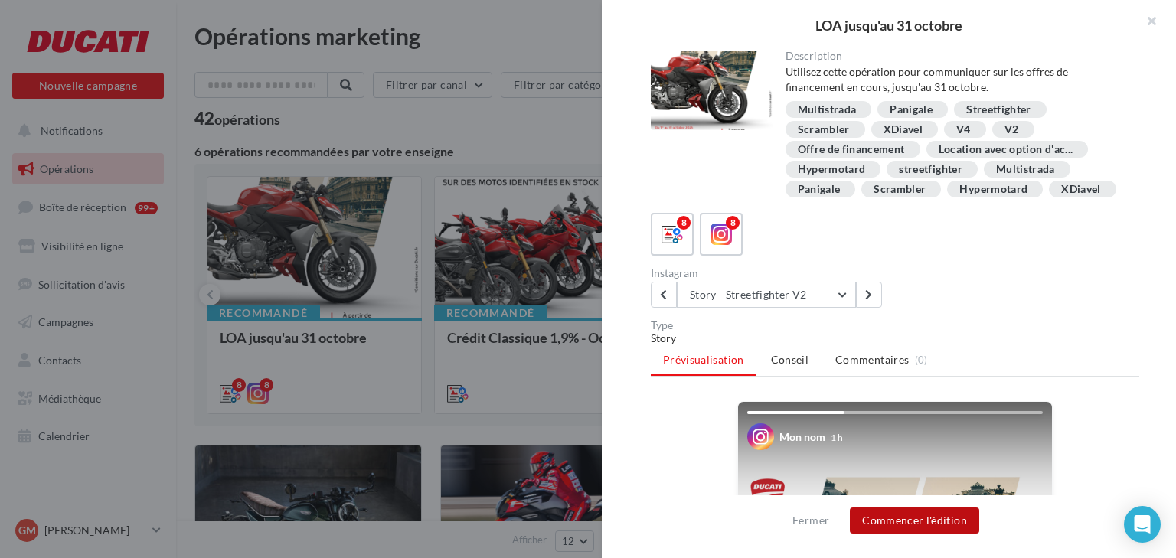
click at [895, 522] on button "Commencer l'édition" at bounding box center [914, 521] width 129 height 26
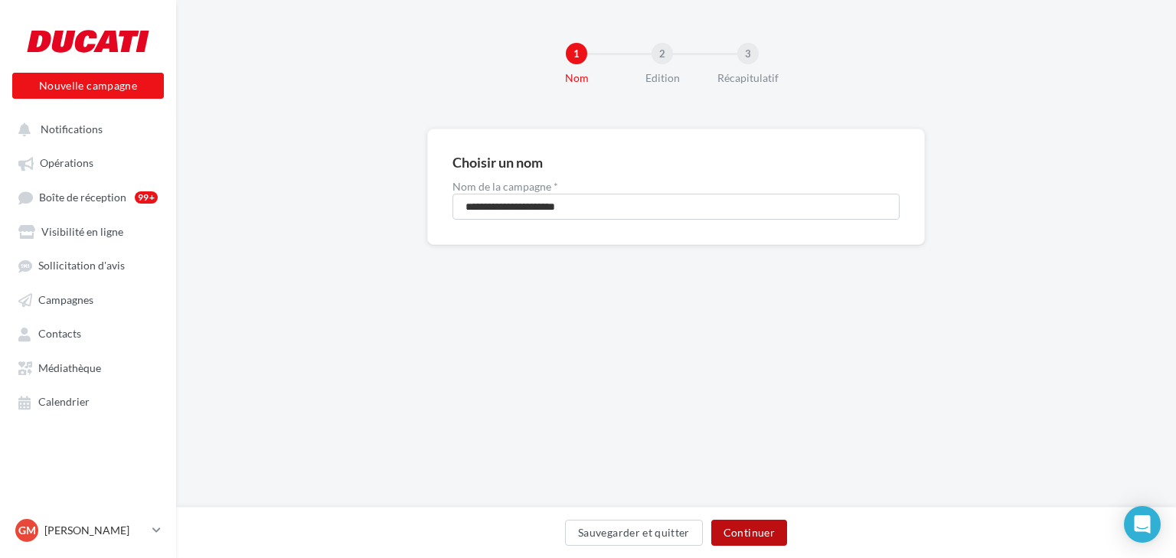
click at [764, 528] on button "Continuer" at bounding box center [750, 533] width 76 height 26
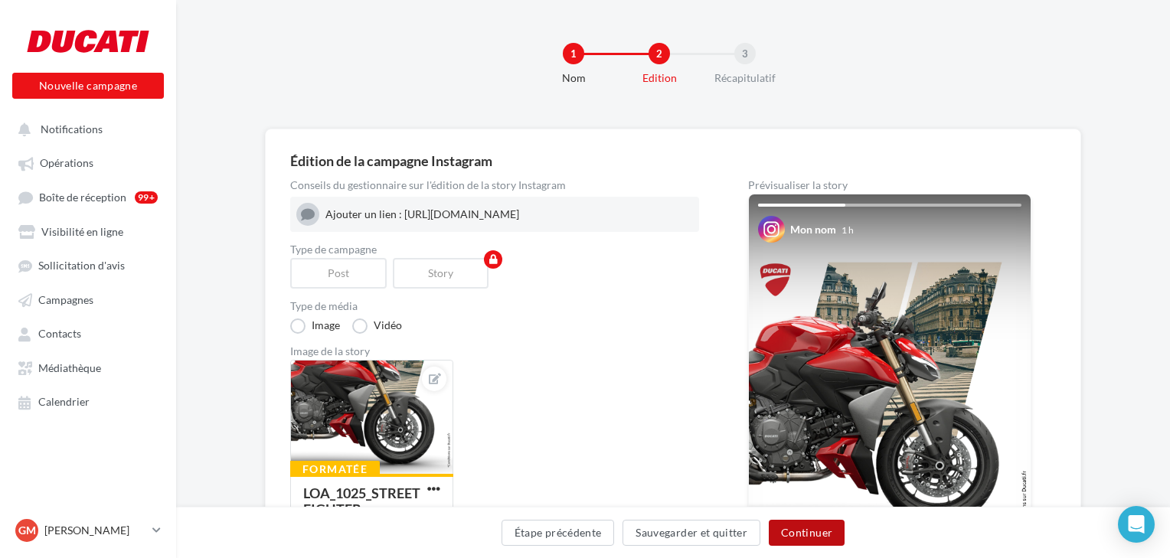
click at [794, 543] on button "Continuer" at bounding box center [807, 533] width 76 height 26
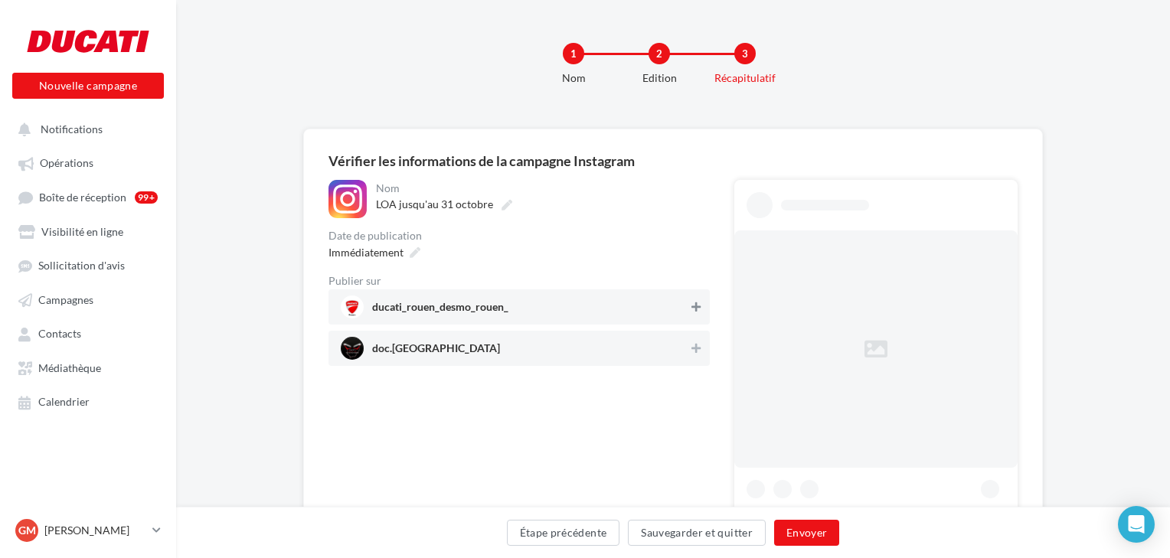
drag, startPoint x: 701, startPoint y: 306, endPoint x: 701, endPoint y: 330, distance: 23.7
click at [700, 306] on button at bounding box center [696, 307] width 15 height 18
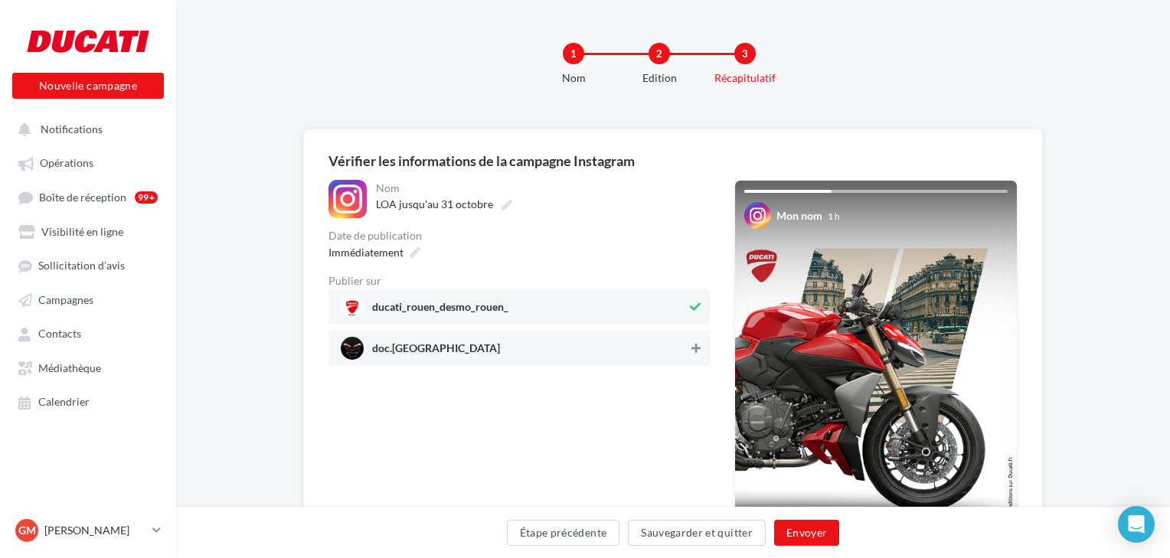
click at [698, 345] on icon at bounding box center [696, 348] width 9 height 11
click at [414, 254] on icon at bounding box center [415, 252] width 11 height 11
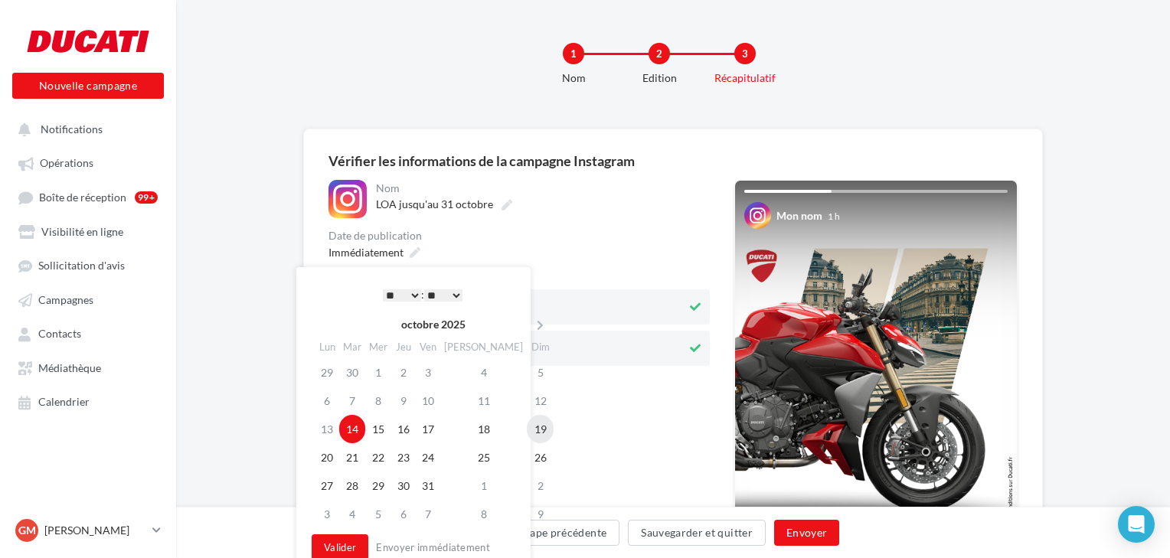
click at [527, 427] on td "19" at bounding box center [540, 429] width 27 height 28
click at [334, 545] on button "Valider" at bounding box center [340, 548] width 57 height 26
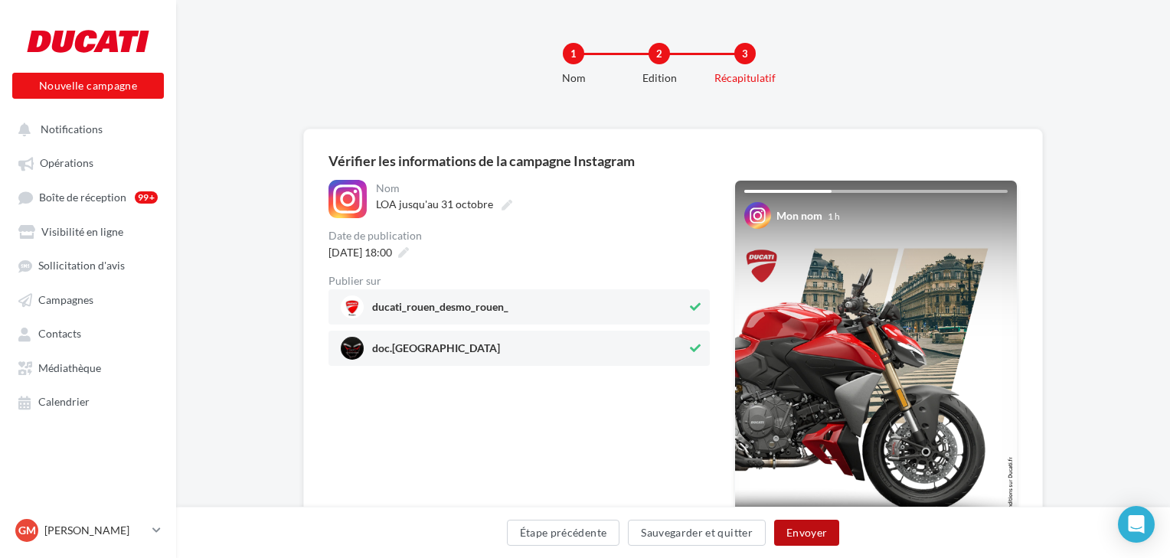
click at [809, 528] on button "Envoyer" at bounding box center [806, 533] width 65 height 26
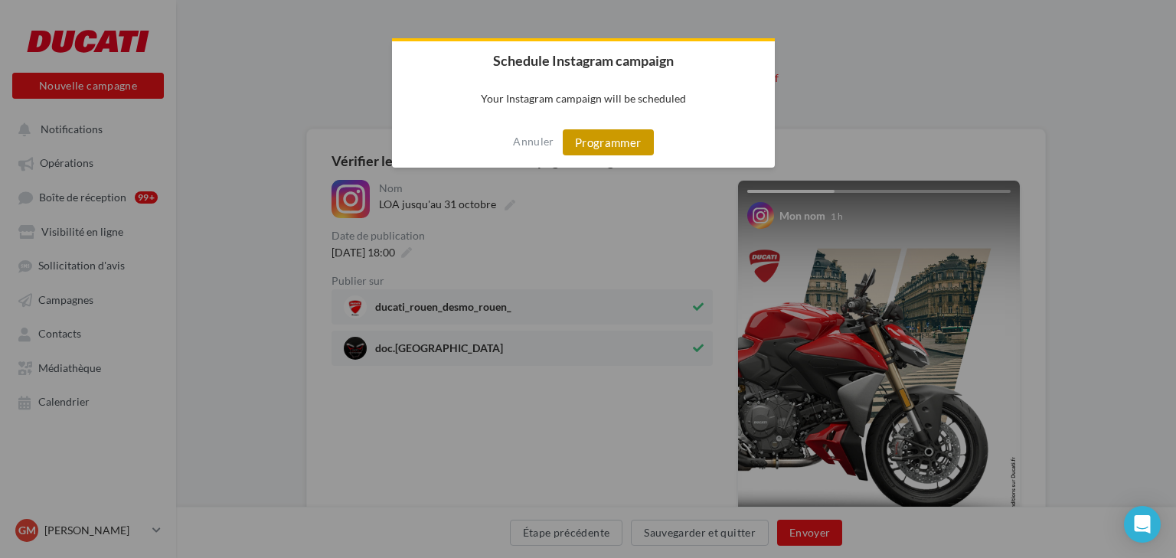
click at [626, 137] on button "Programmer" at bounding box center [608, 142] width 91 height 26
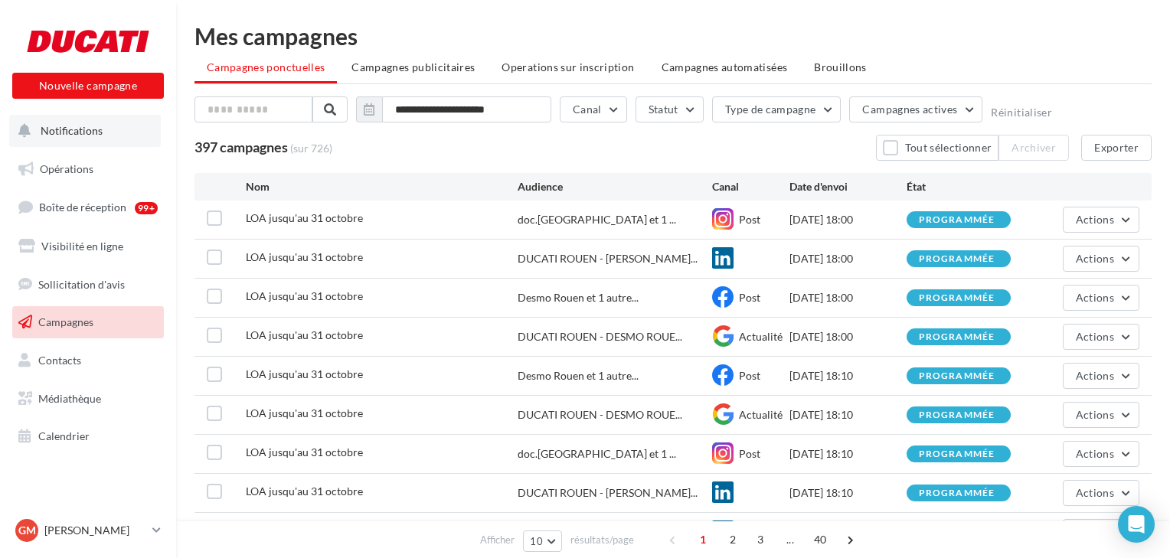
click at [80, 135] on span "Notifications" at bounding box center [72, 130] width 62 height 13
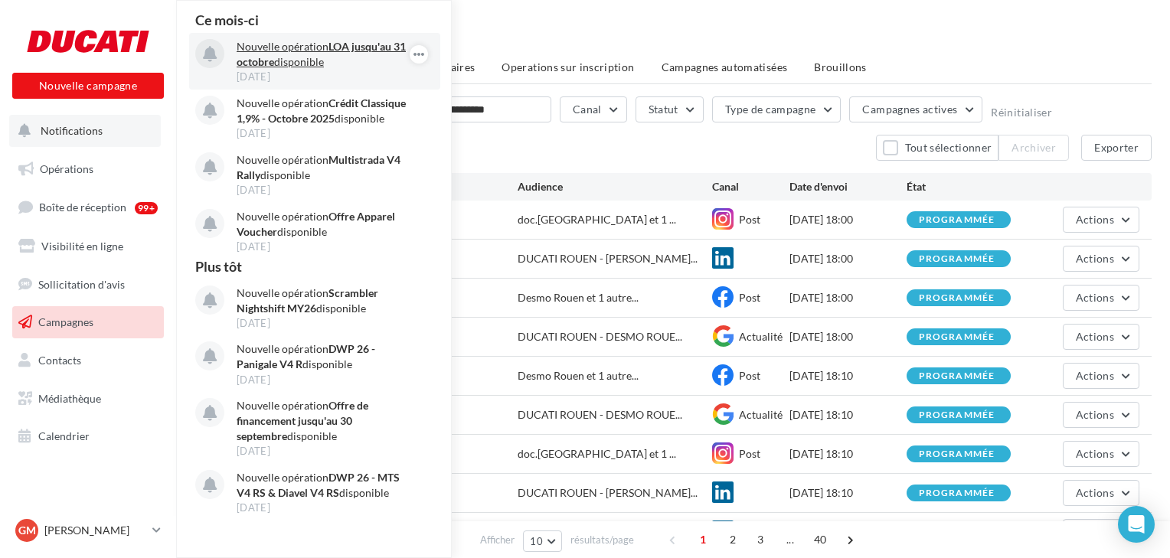
click at [345, 48] on strong "LOA jusqu'au 31 octobre" at bounding box center [321, 54] width 169 height 28
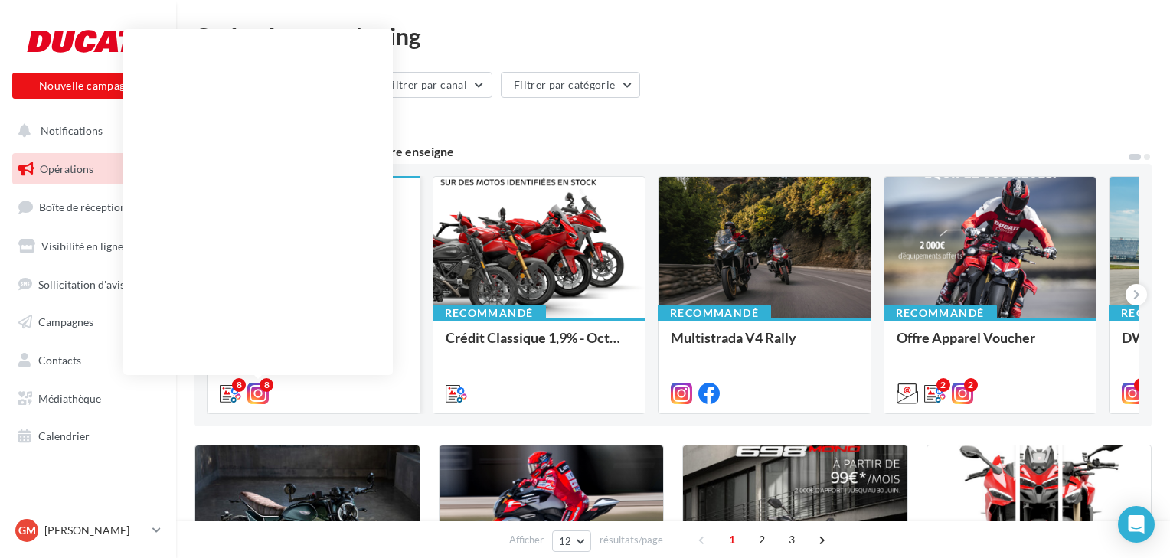
click at [258, 395] on icon at bounding box center [257, 393] width 21 height 21
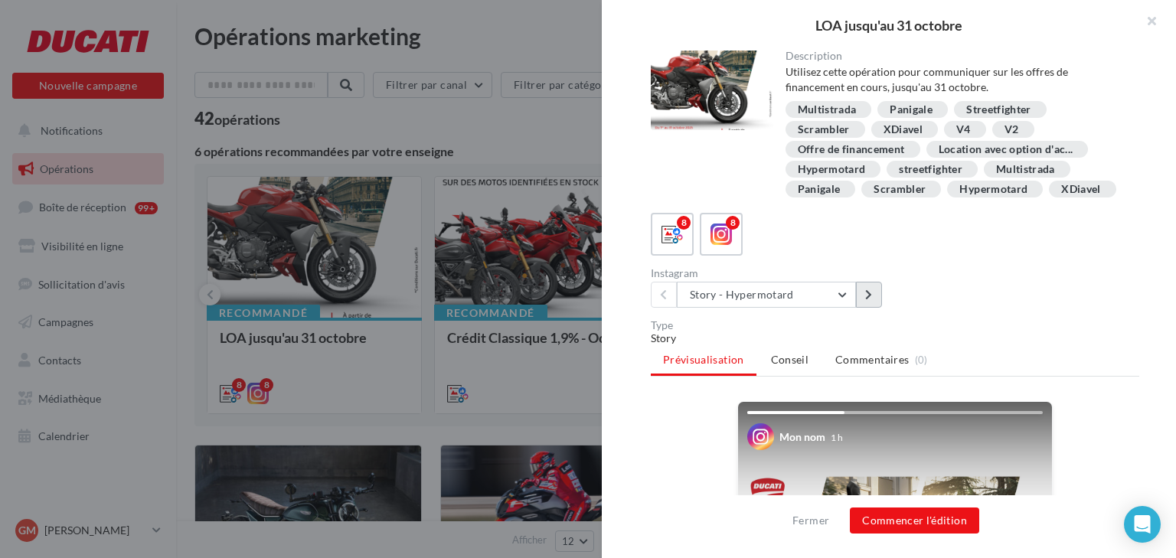
click at [870, 300] on button at bounding box center [869, 295] width 26 height 26
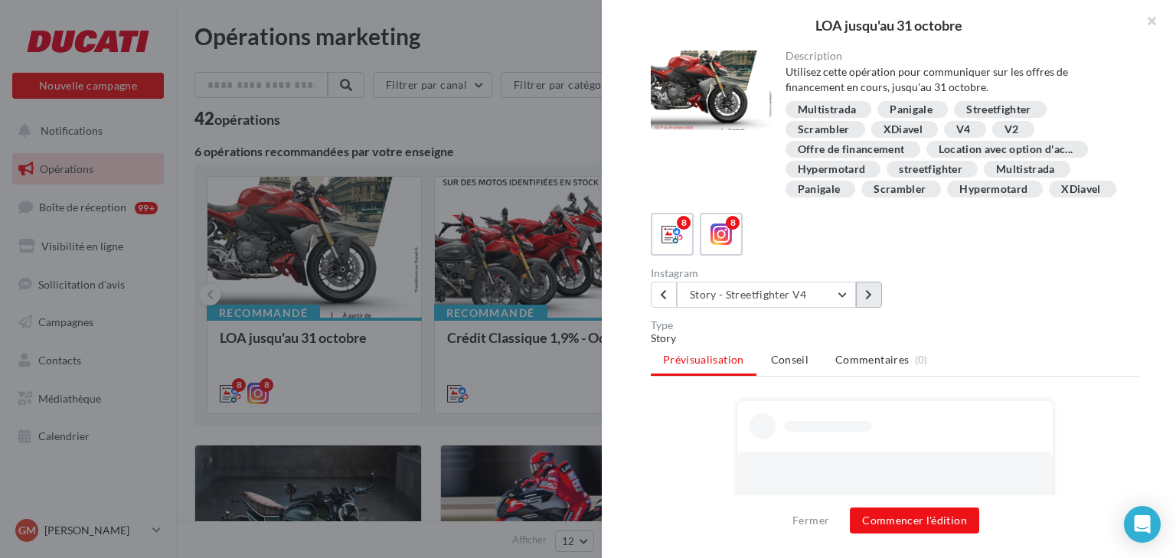
click at [870, 300] on button at bounding box center [869, 295] width 26 height 26
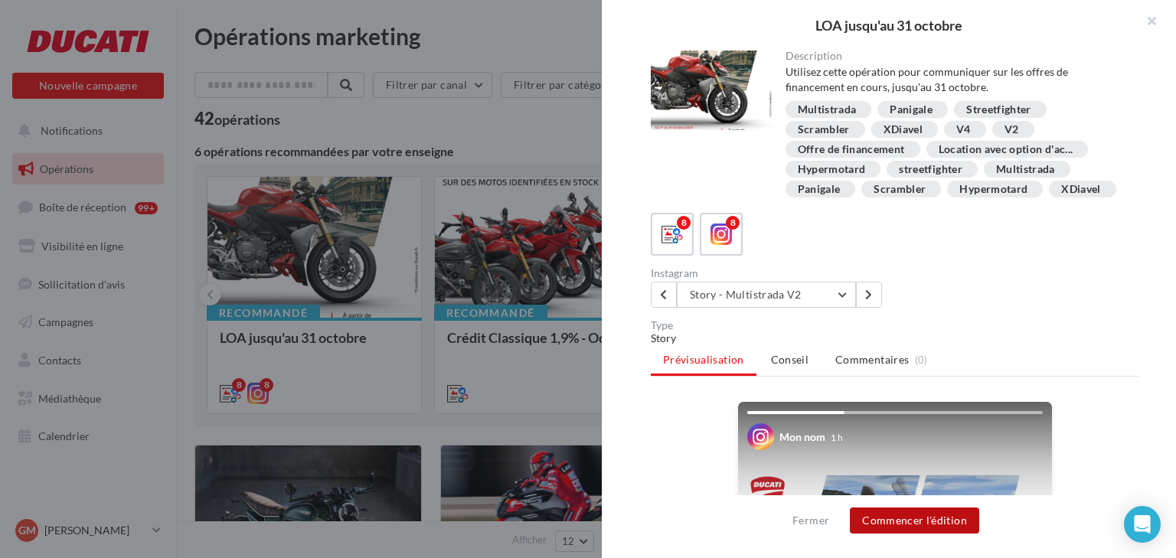
click at [904, 517] on button "Commencer l'édition" at bounding box center [914, 521] width 129 height 26
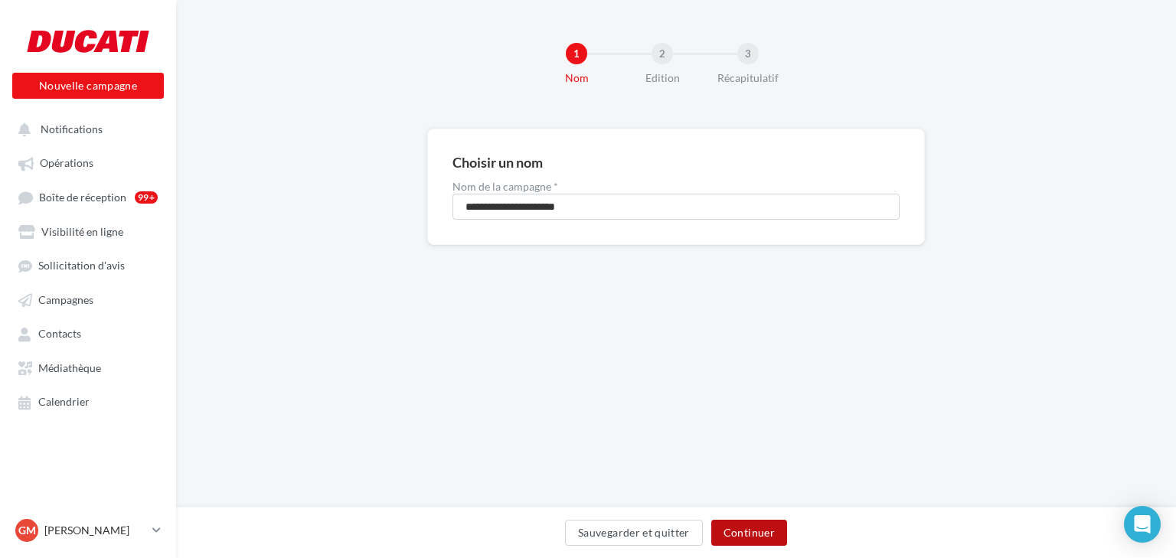
click at [741, 535] on button "Continuer" at bounding box center [750, 533] width 76 height 26
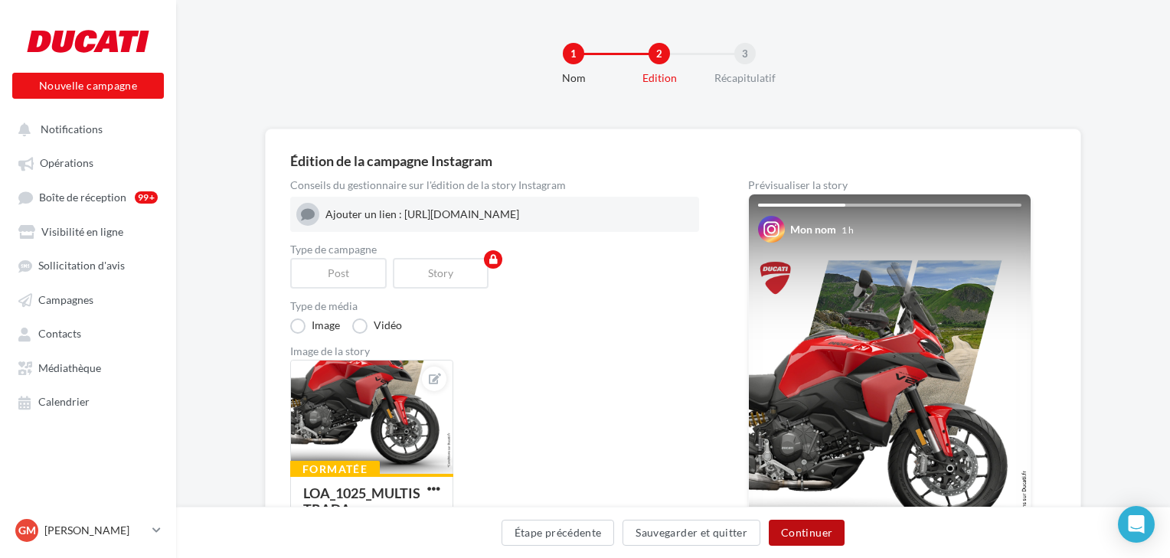
click at [800, 539] on button "Continuer" at bounding box center [807, 533] width 76 height 26
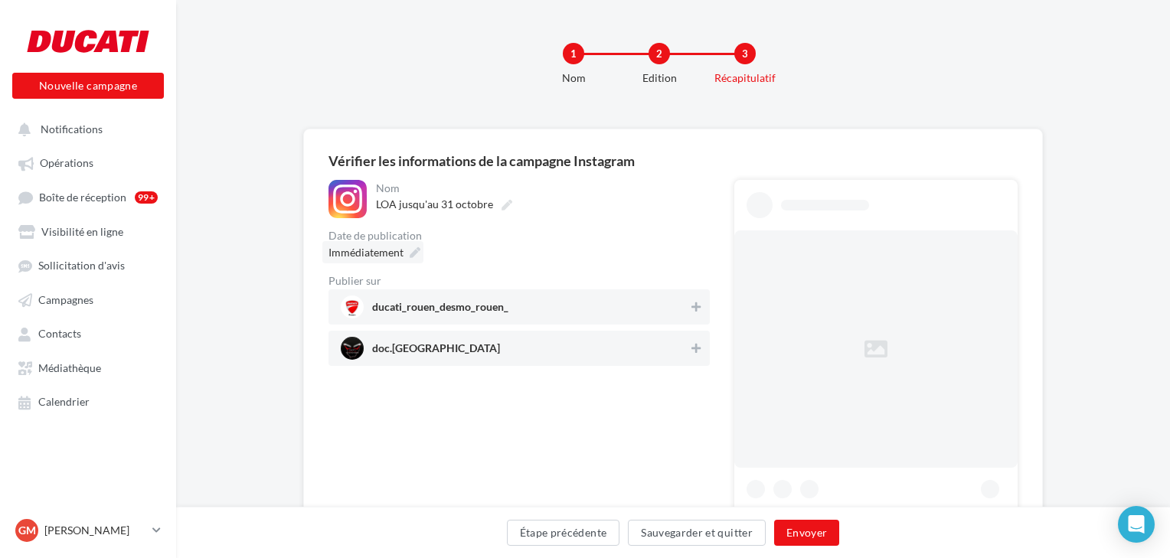
click at [411, 254] on icon at bounding box center [415, 252] width 11 height 11
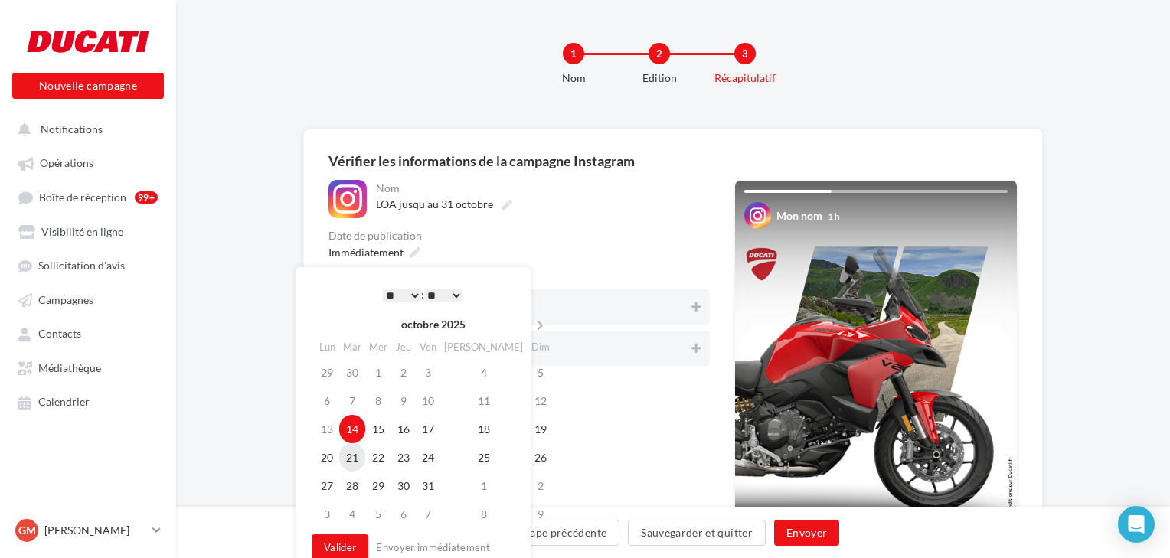
click at [355, 456] on td "21" at bounding box center [352, 457] width 26 height 28
click at [349, 548] on button "Valider" at bounding box center [340, 548] width 57 height 26
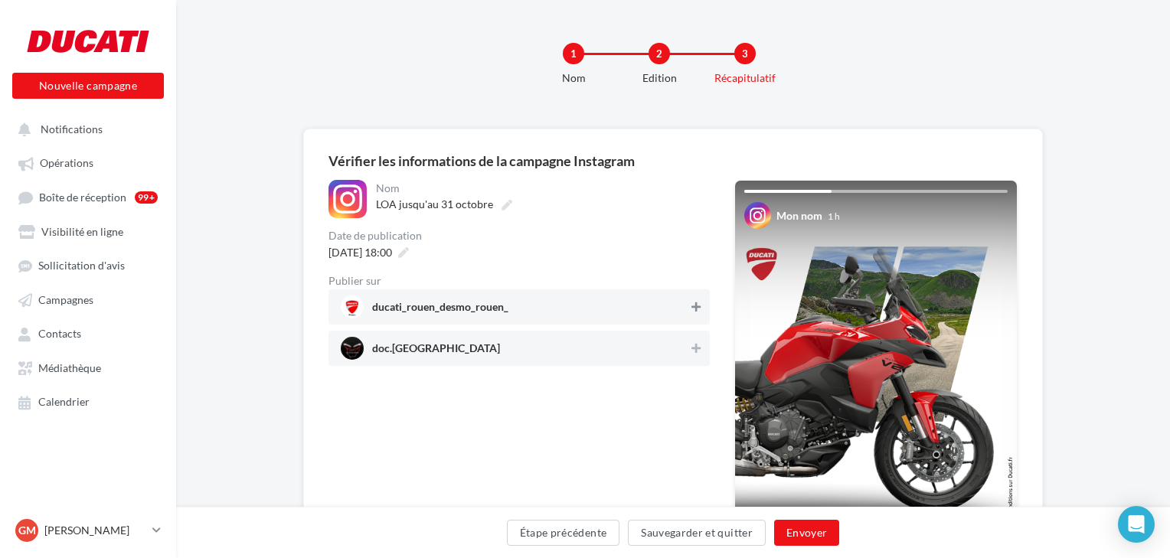
click at [695, 310] on icon at bounding box center [696, 307] width 9 height 11
click at [690, 348] on button at bounding box center [696, 348] width 15 height 18
click at [812, 529] on button "Envoyer" at bounding box center [806, 533] width 65 height 26
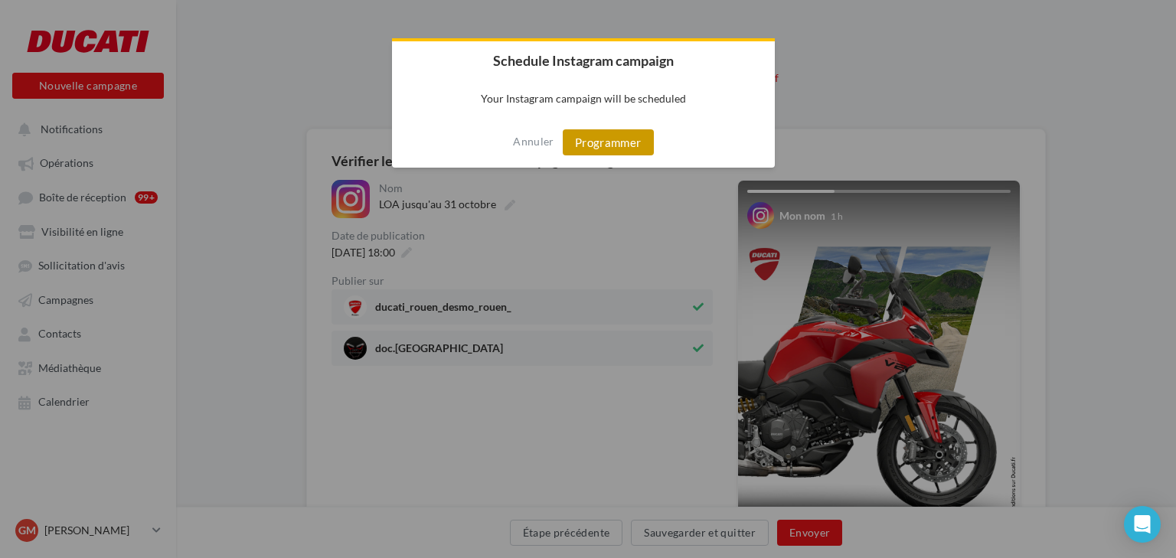
click at [604, 142] on button "Programmer" at bounding box center [608, 142] width 91 height 26
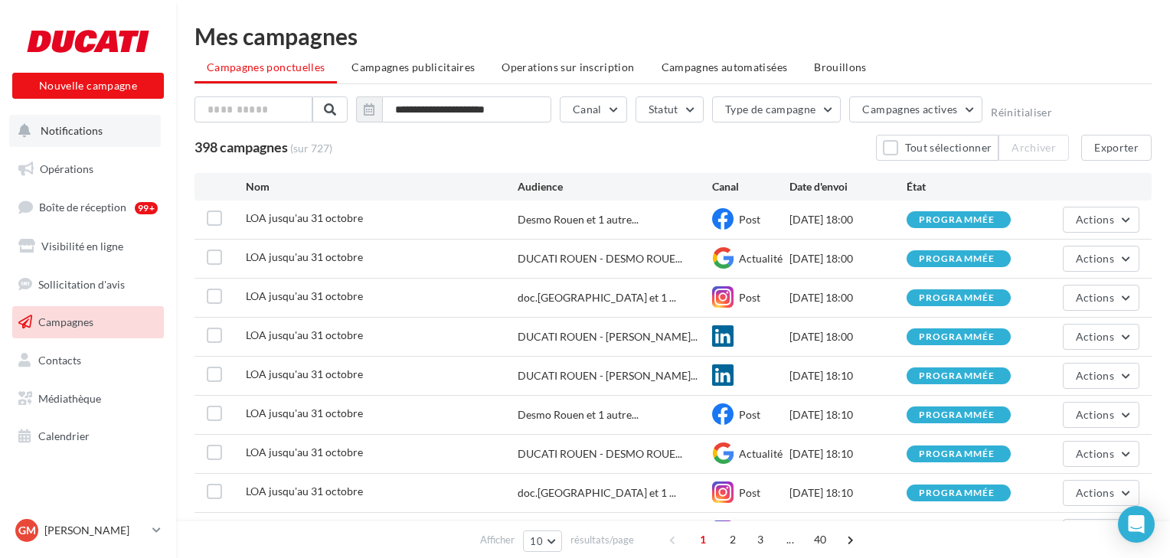
click at [82, 126] on span "Notifications" at bounding box center [72, 130] width 62 height 13
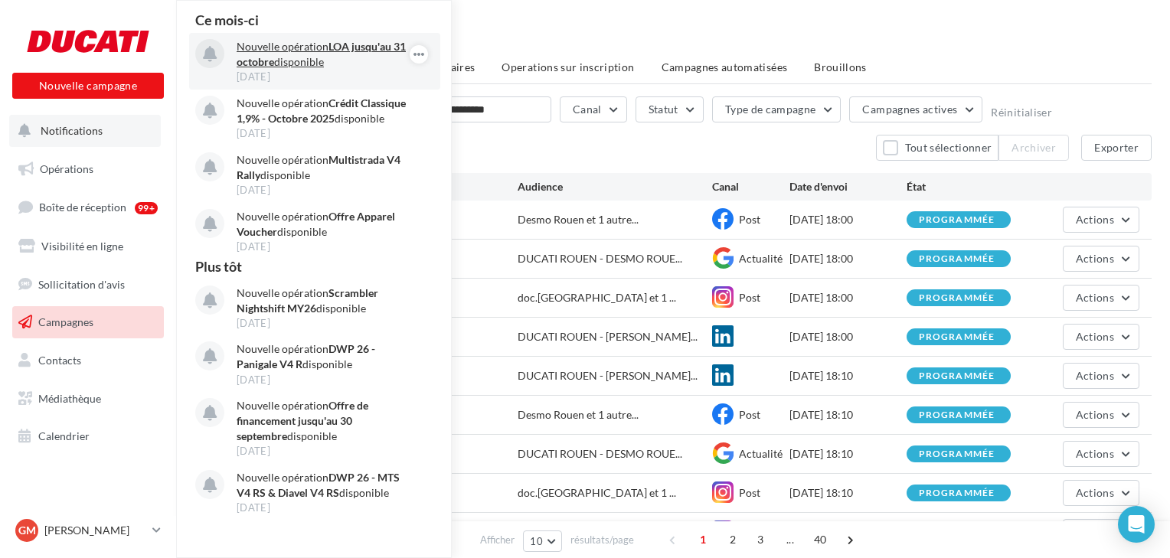
click at [371, 40] on strong "LOA jusqu'au 31 octobre" at bounding box center [321, 54] width 169 height 28
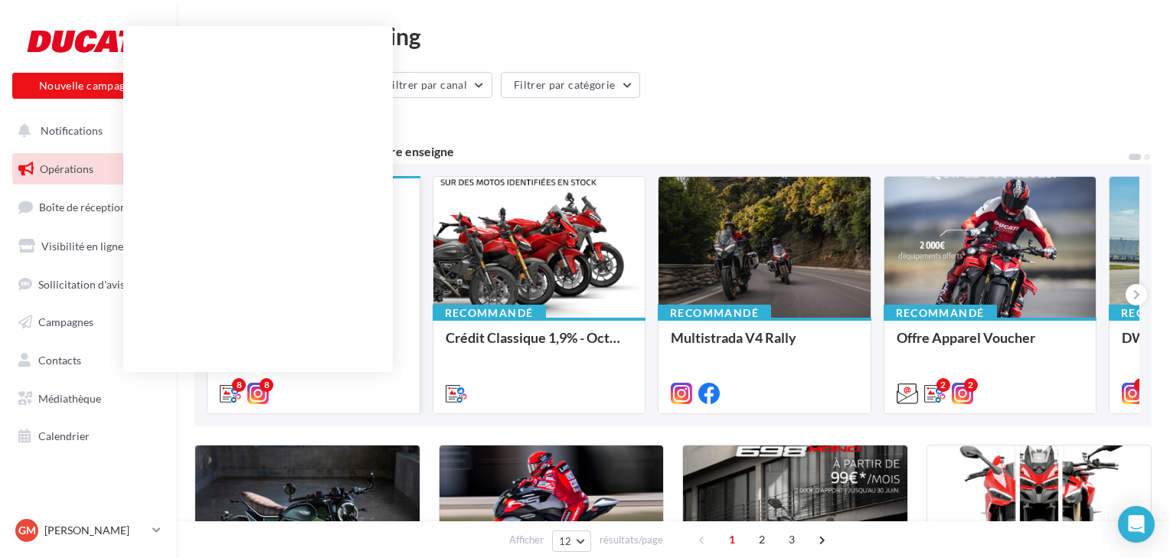
click at [267, 388] on div "8" at bounding box center [267, 385] width 14 height 14
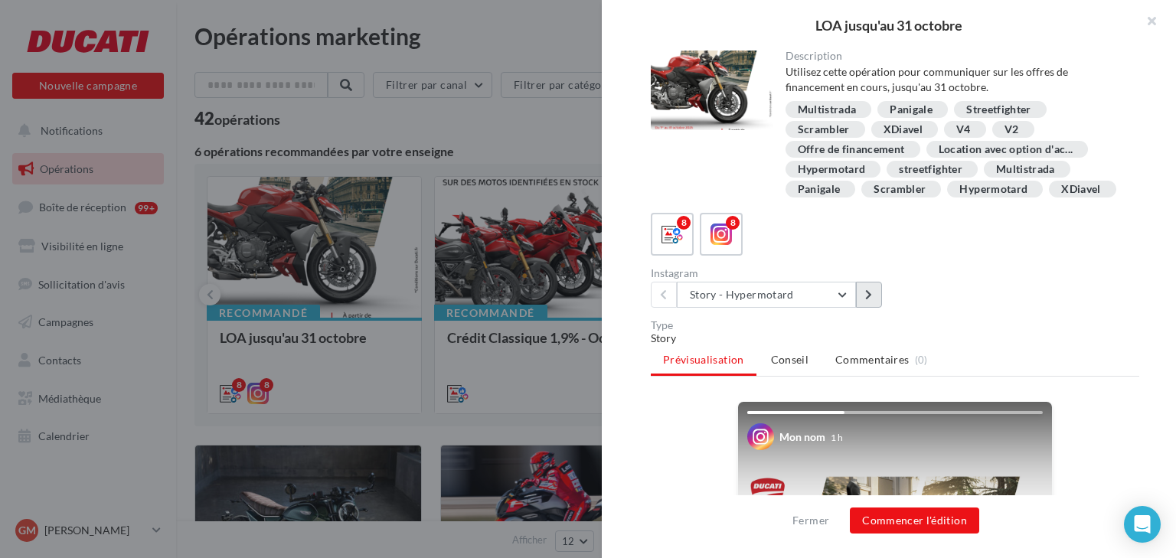
click at [865, 297] on icon at bounding box center [868, 295] width 7 height 11
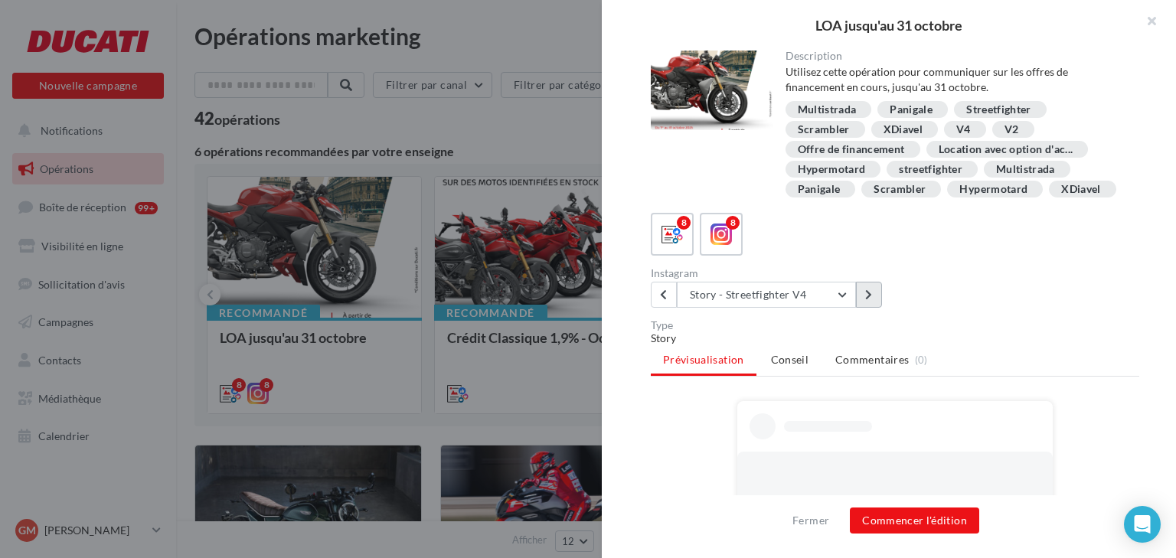
click at [865, 297] on icon at bounding box center [868, 295] width 7 height 11
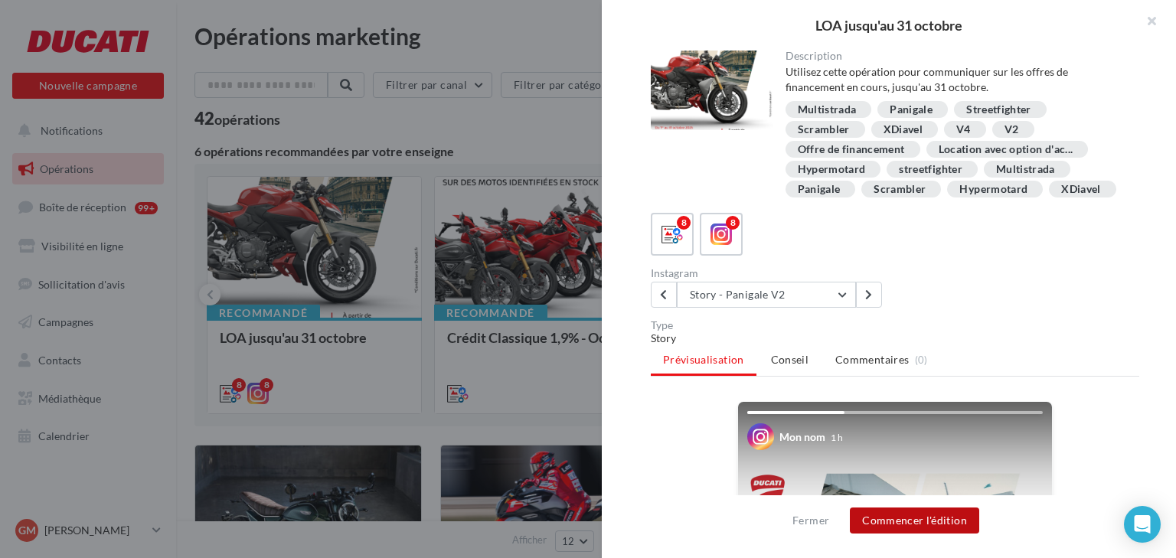
click at [923, 518] on button "Commencer l'édition" at bounding box center [914, 521] width 129 height 26
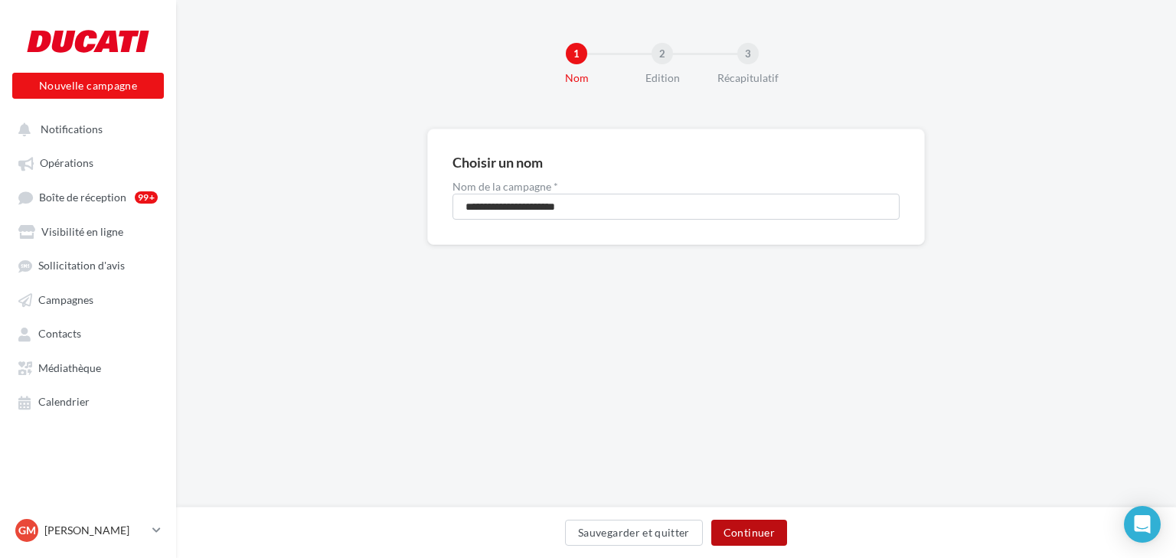
click at [765, 539] on button "Continuer" at bounding box center [750, 533] width 76 height 26
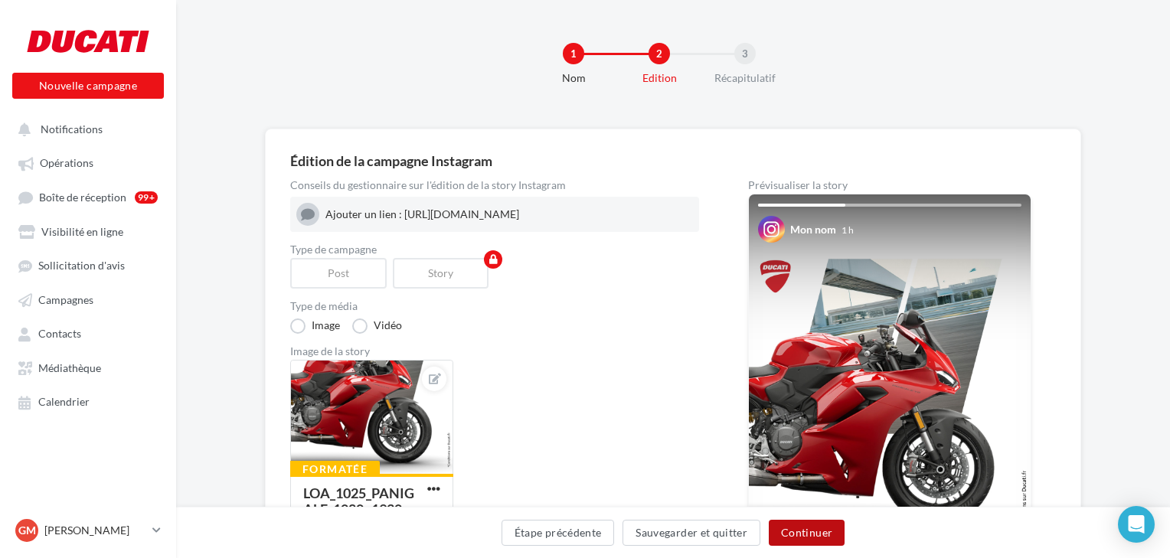
click at [805, 530] on button "Continuer" at bounding box center [807, 533] width 76 height 26
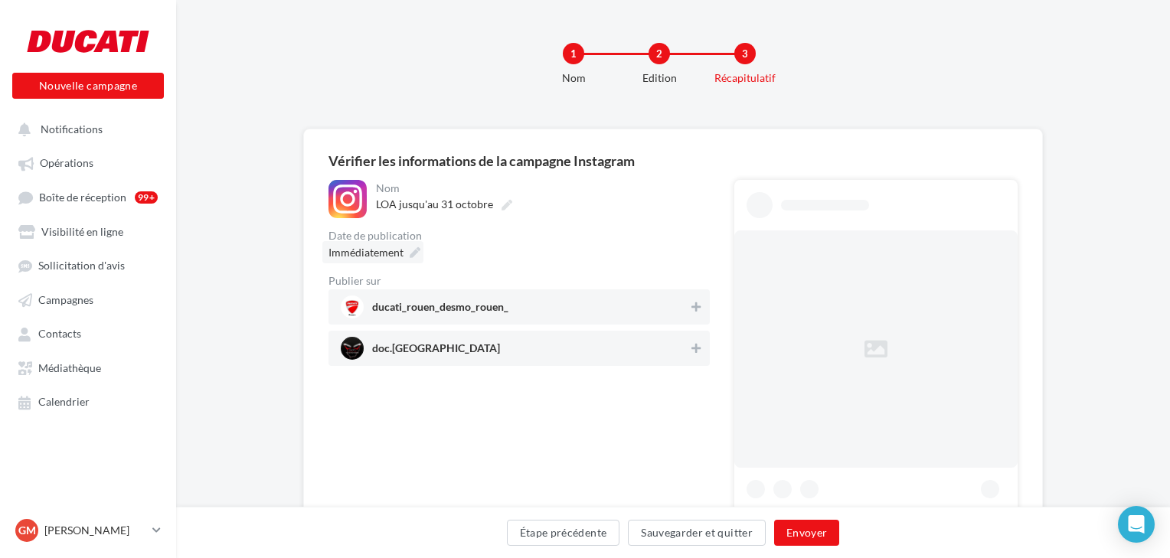
click at [417, 251] on icon at bounding box center [415, 252] width 11 height 11
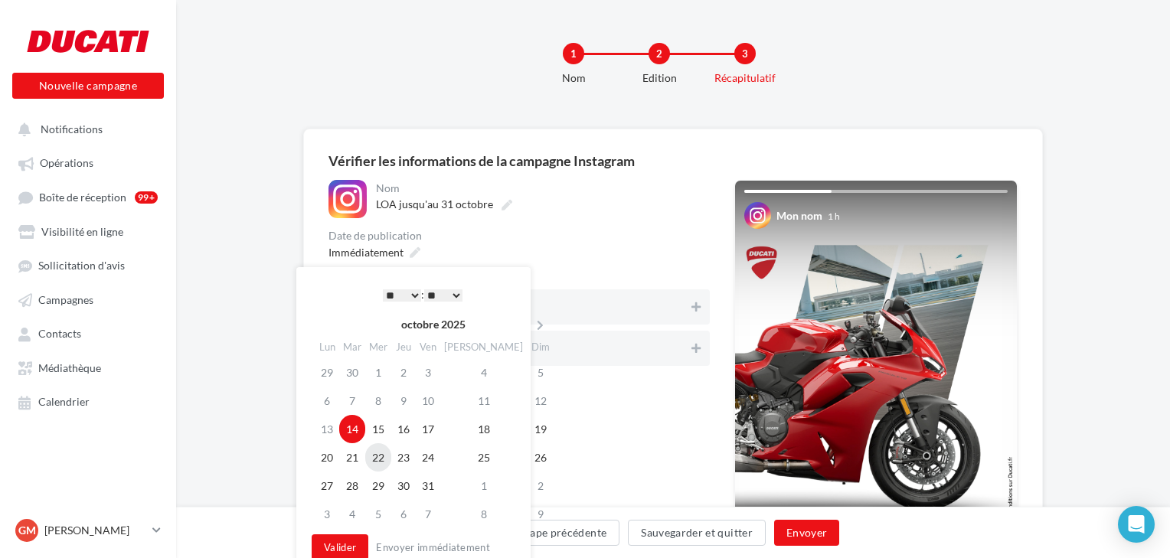
click at [387, 461] on td "22" at bounding box center [378, 457] width 26 height 28
click at [350, 542] on button "Valider" at bounding box center [340, 548] width 57 height 26
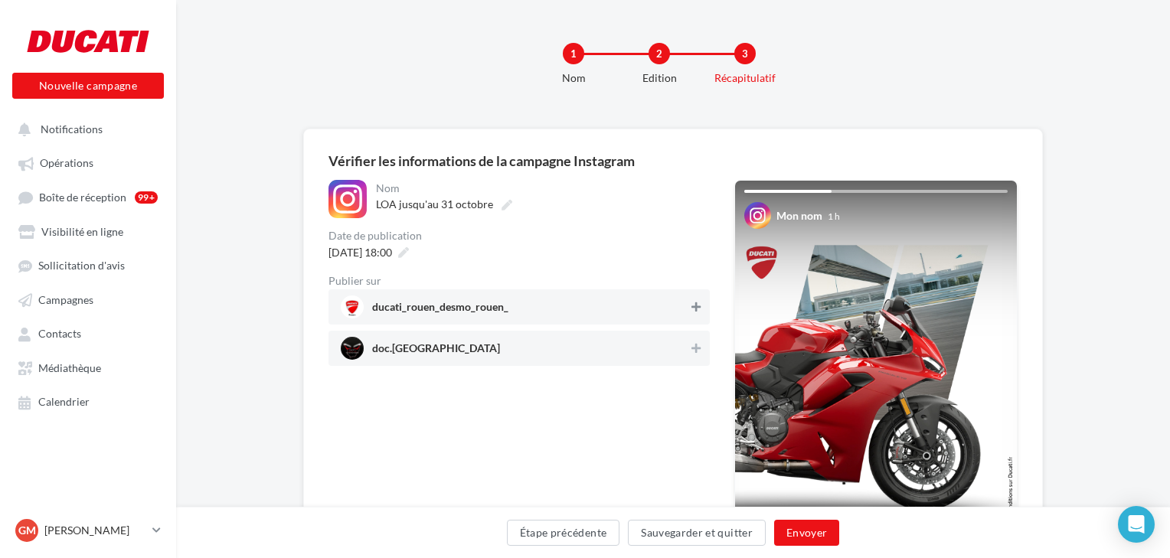
click at [698, 306] on icon at bounding box center [696, 307] width 9 height 11
click at [698, 350] on icon at bounding box center [696, 348] width 9 height 11
click at [800, 538] on button "Envoyer" at bounding box center [806, 533] width 65 height 26
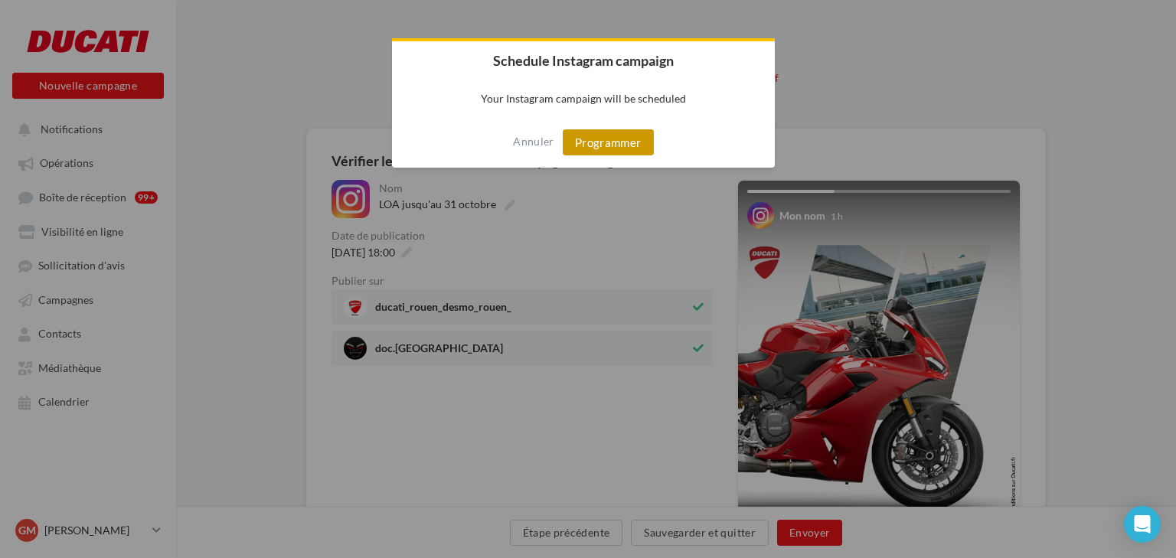
click at [624, 147] on button "Programmer" at bounding box center [608, 142] width 91 height 26
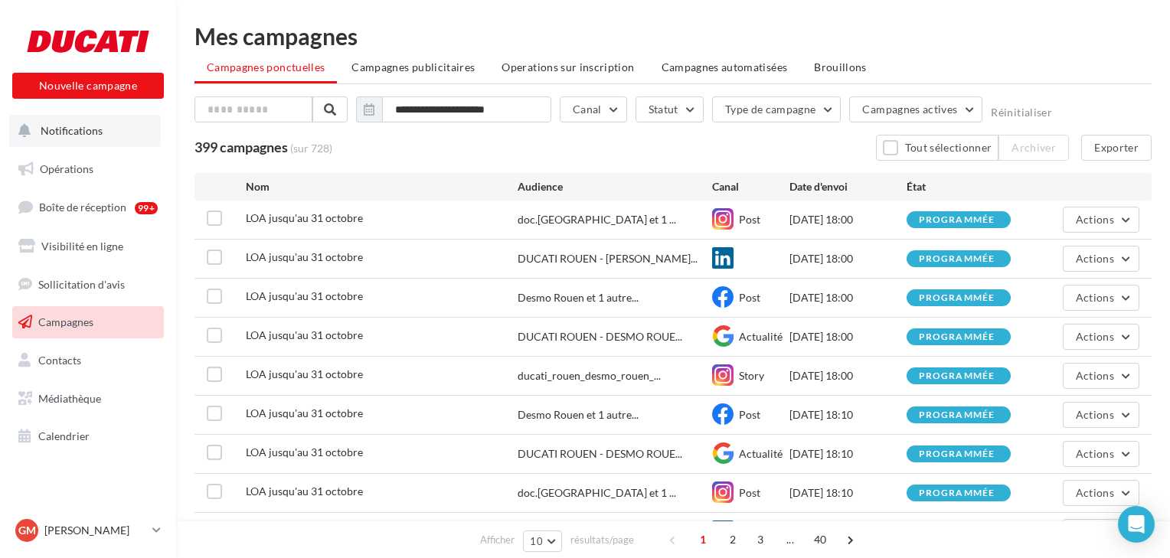
click at [74, 135] on span "Notifications" at bounding box center [72, 130] width 62 height 13
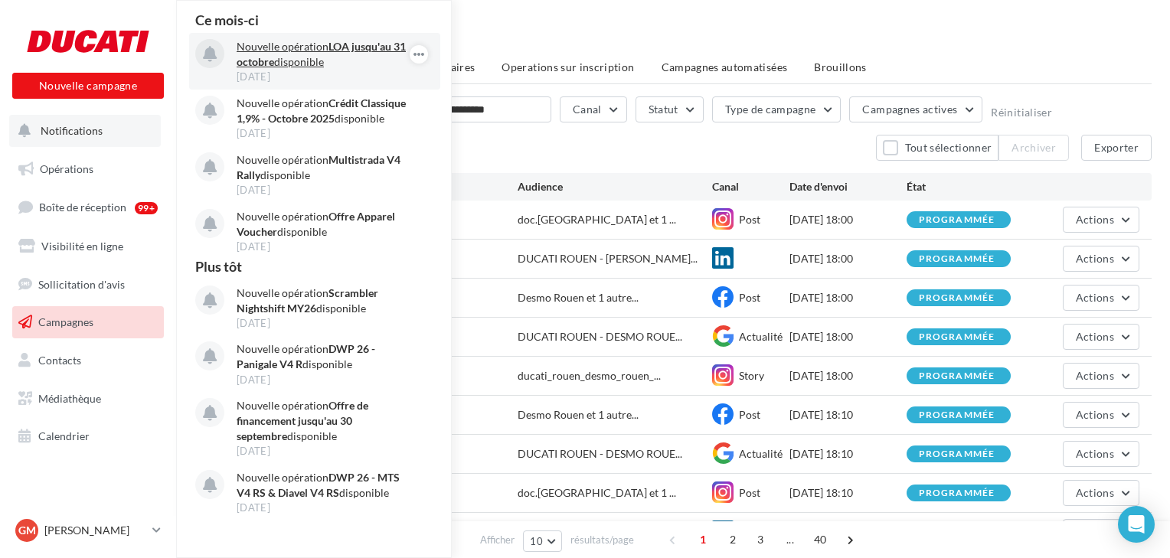
click at [381, 52] on strong "LOA jusqu'au 31 octobre" at bounding box center [321, 54] width 169 height 28
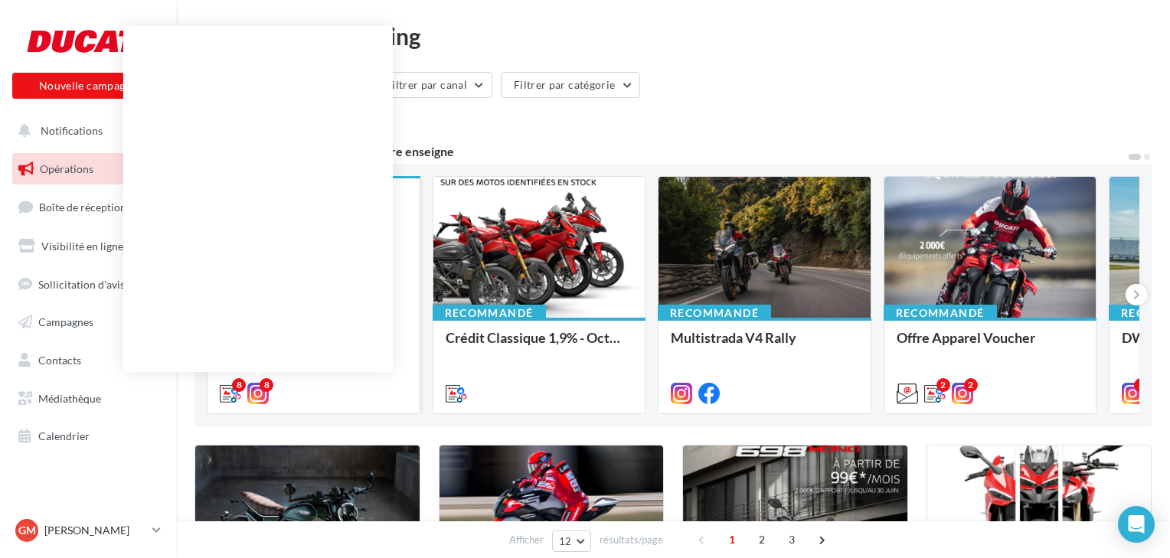
click at [250, 404] on icon at bounding box center [257, 393] width 21 height 21
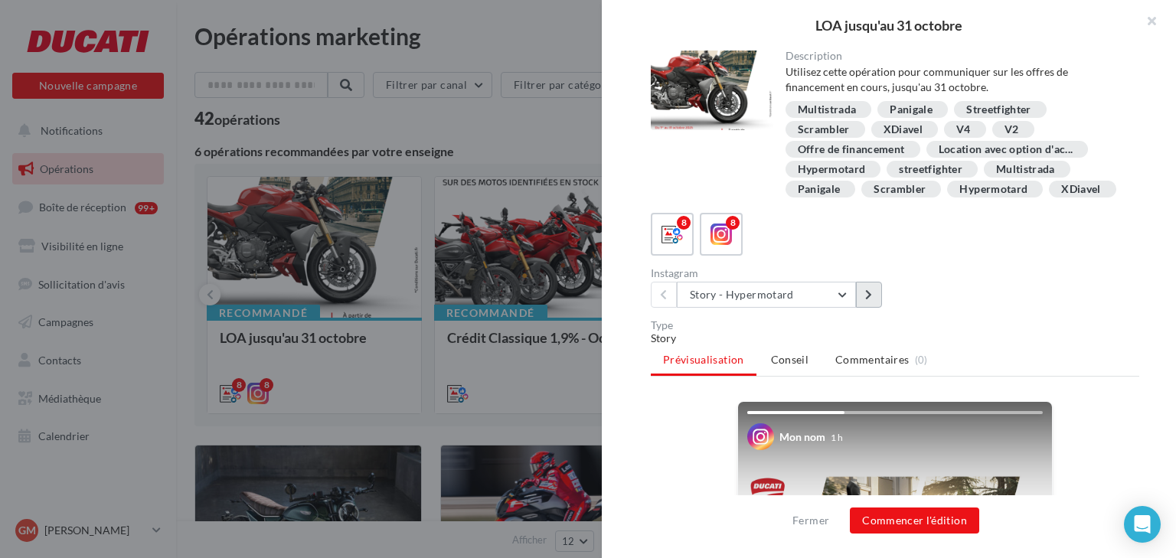
click at [863, 294] on button at bounding box center [869, 295] width 26 height 26
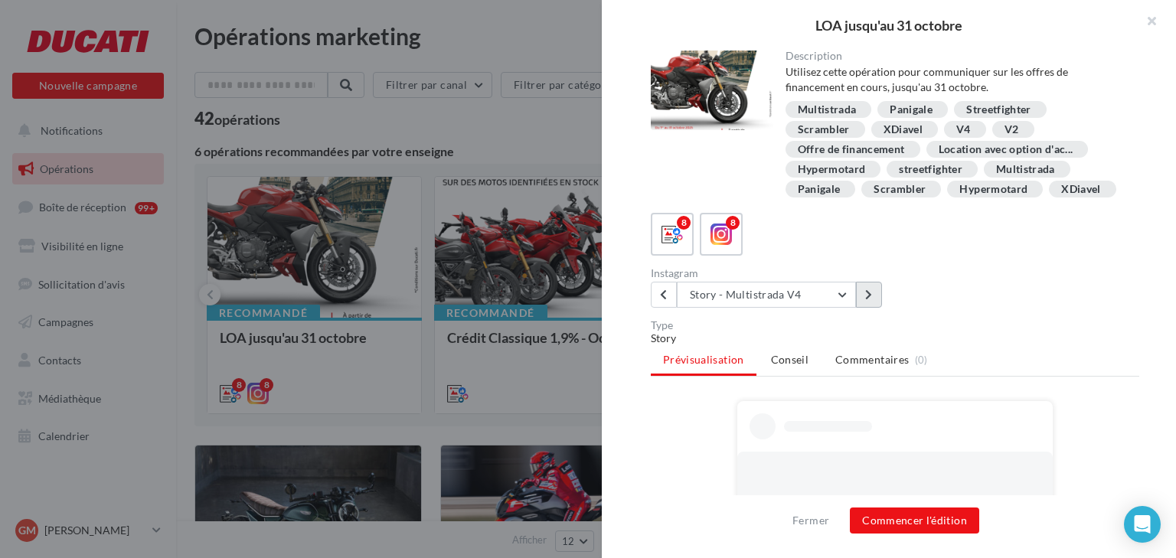
click at [863, 294] on button at bounding box center [869, 295] width 26 height 26
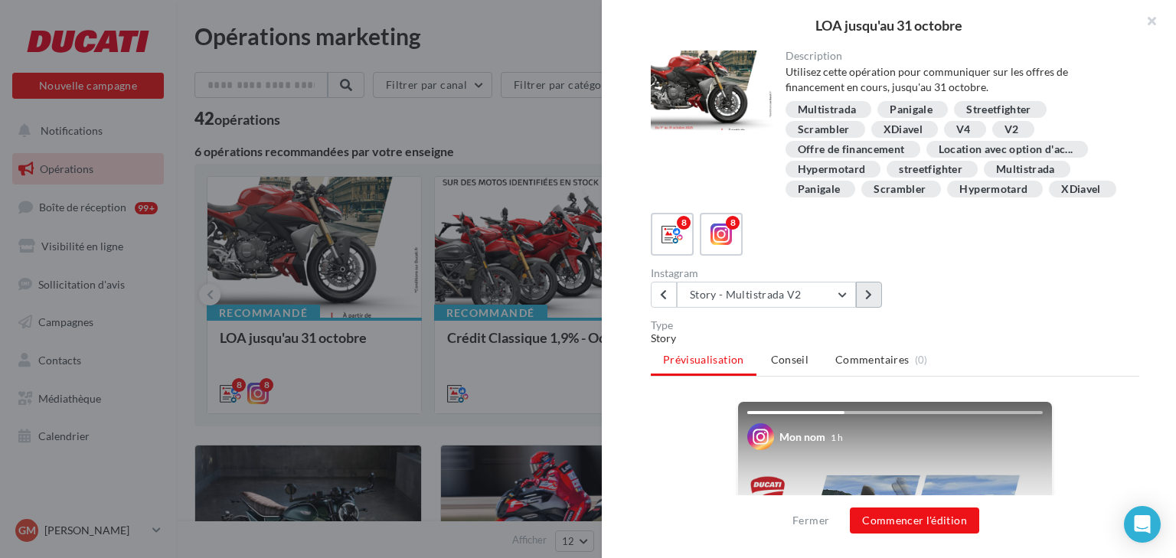
click at [863, 293] on button at bounding box center [869, 295] width 26 height 26
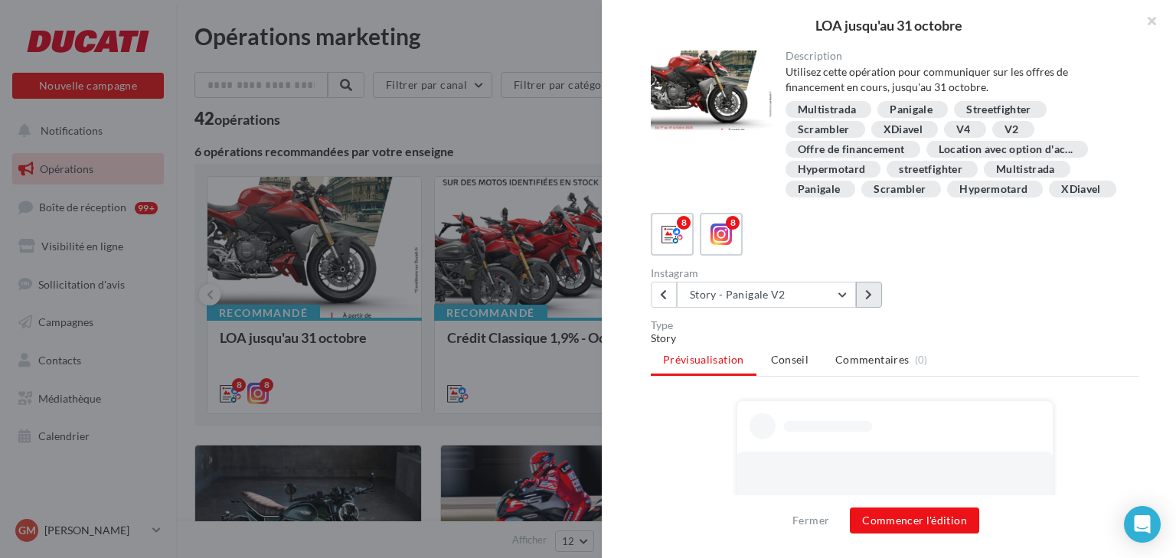
click at [863, 293] on button at bounding box center [869, 295] width 26 height 26
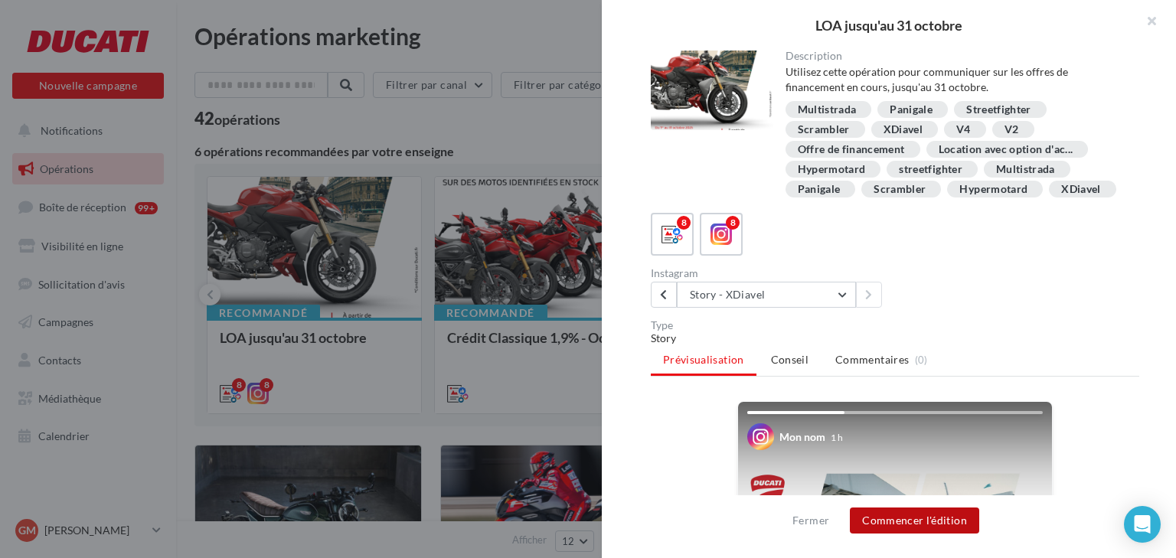
click at [907, 528] on button "Commencer l'édition" at bounding box center [914, 521] width 129 height 26
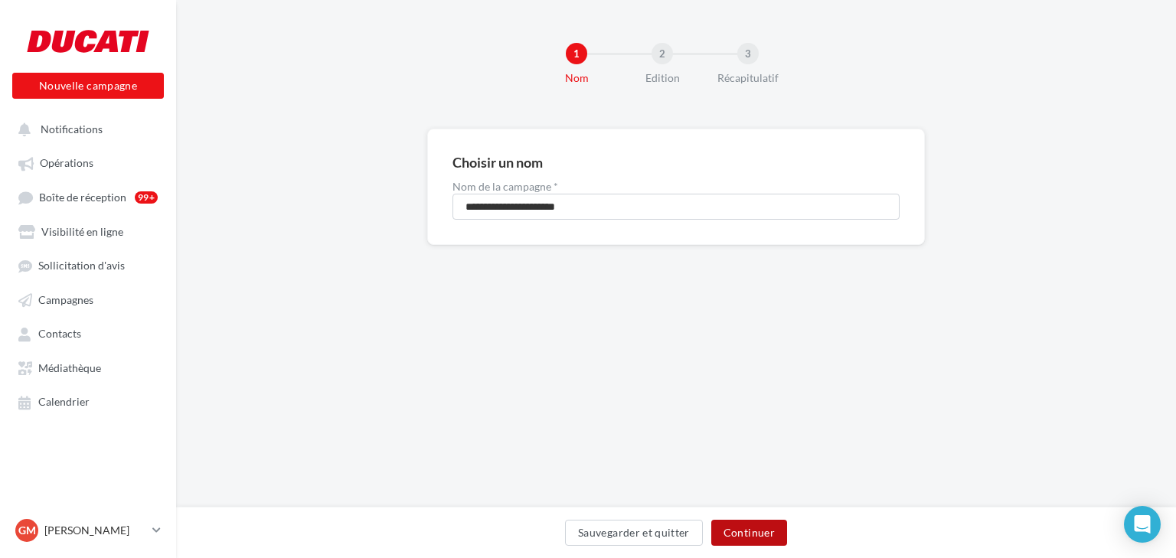
click at [732, 535] on button "Continuer" at bounding box center [750, 533] width 76 height 26
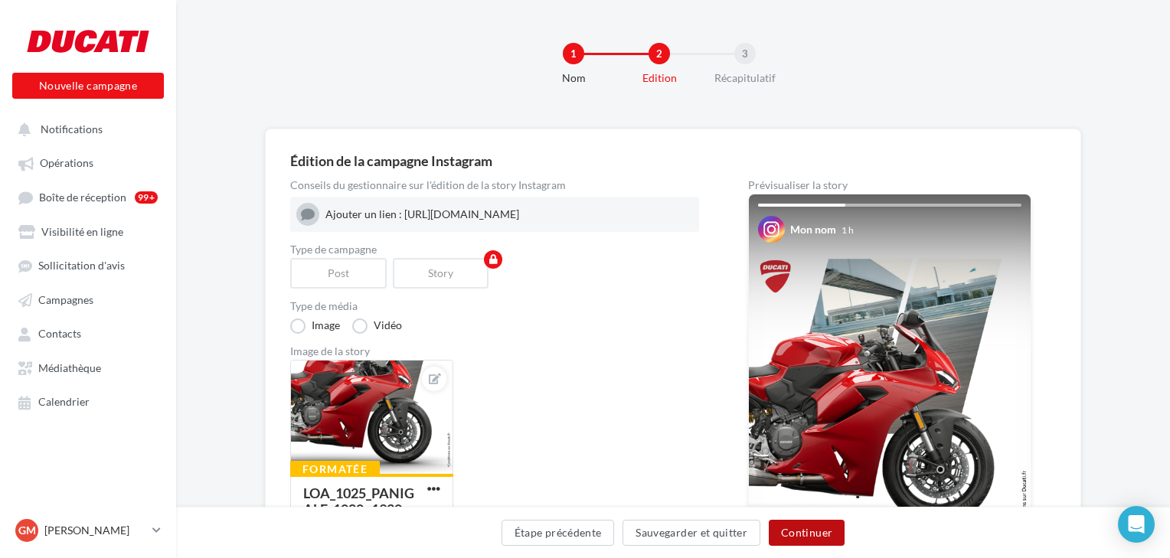
click at [794, 532] on button "Continuer" at bounding box center [807, 533] width 76 height 26
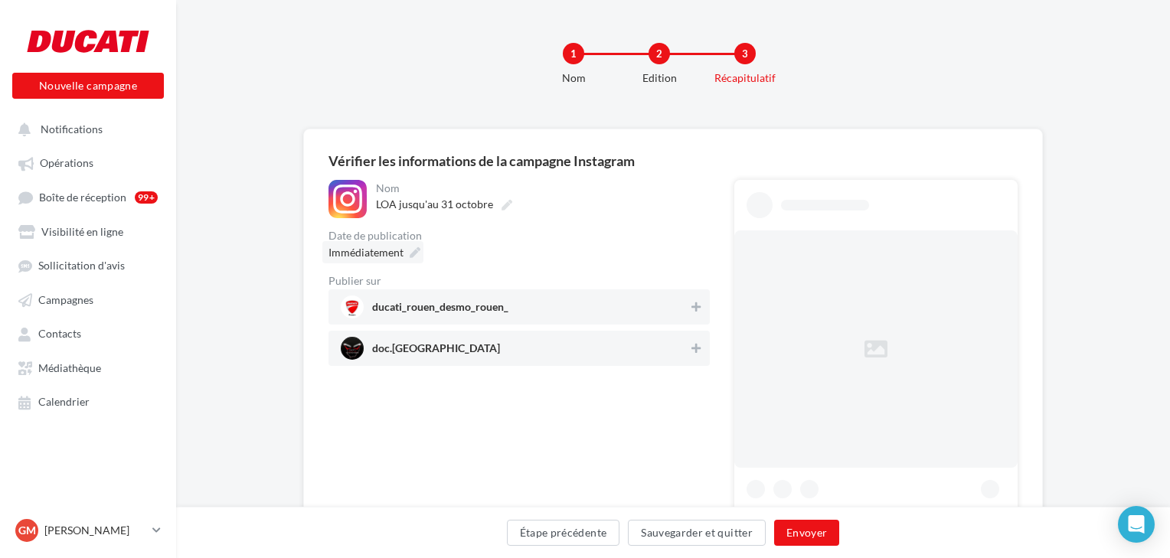
click at [395, 254] on span "Immédiatement" at bounding box center [366, 252] width 75 height 13
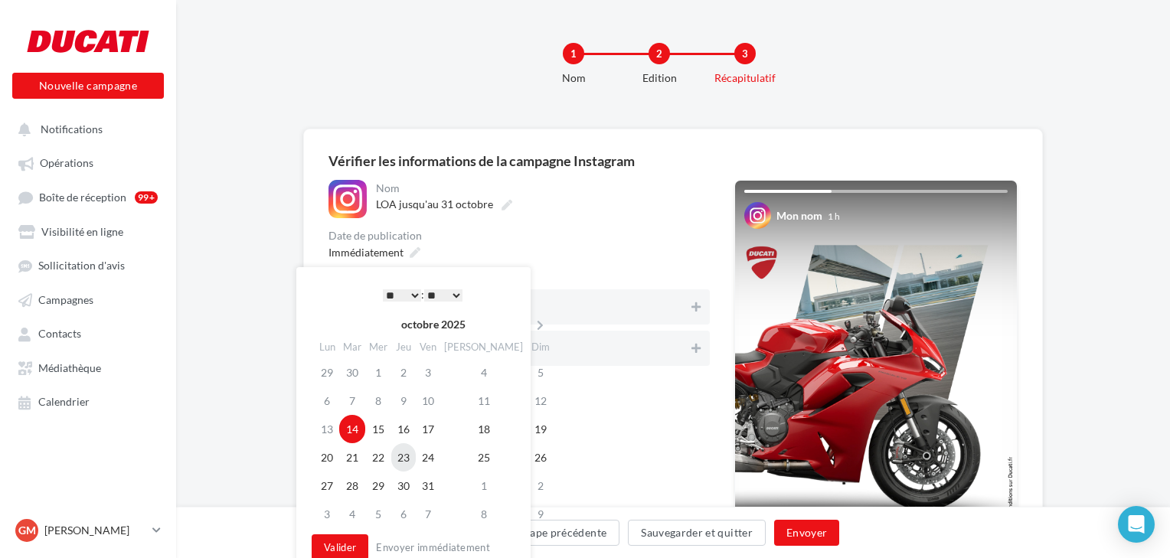
click at [416, 459] on td "23" at bounding box center [403, 457] width 25 height 28
click at [348, 539] on button "Valider" at bounding box center [340, 548] width 57 height 26
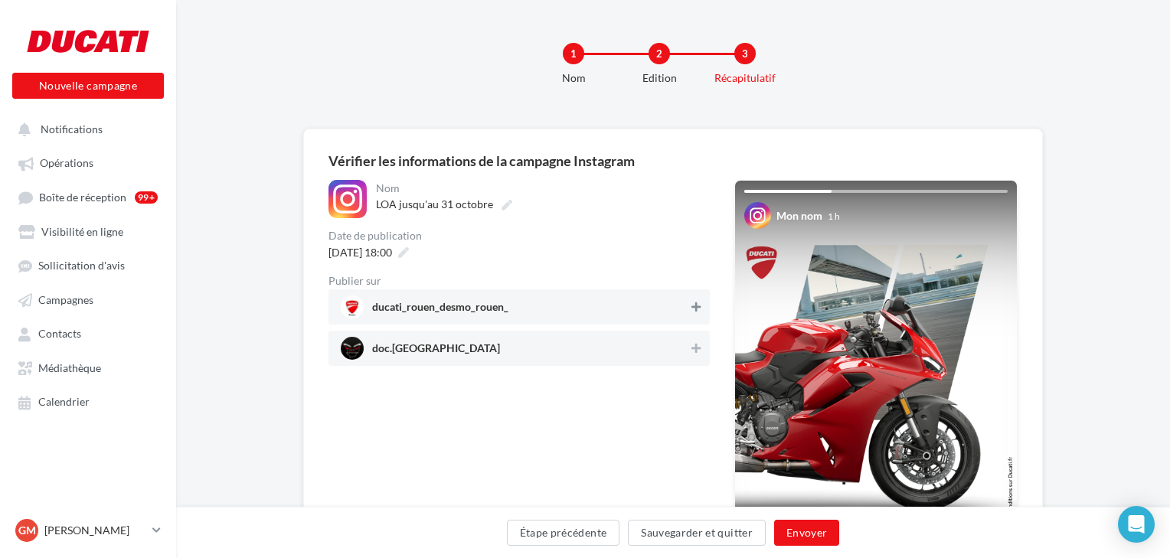
click at [701, 312] on button at bounding box center [696, 307] width 15 height 18
click at [697, 346] on icon at bounding box center [696, 348] width 9 height 11
click at [804, 535] on button "Envoyer" at bounding box center [806, 533] width 65 height 26
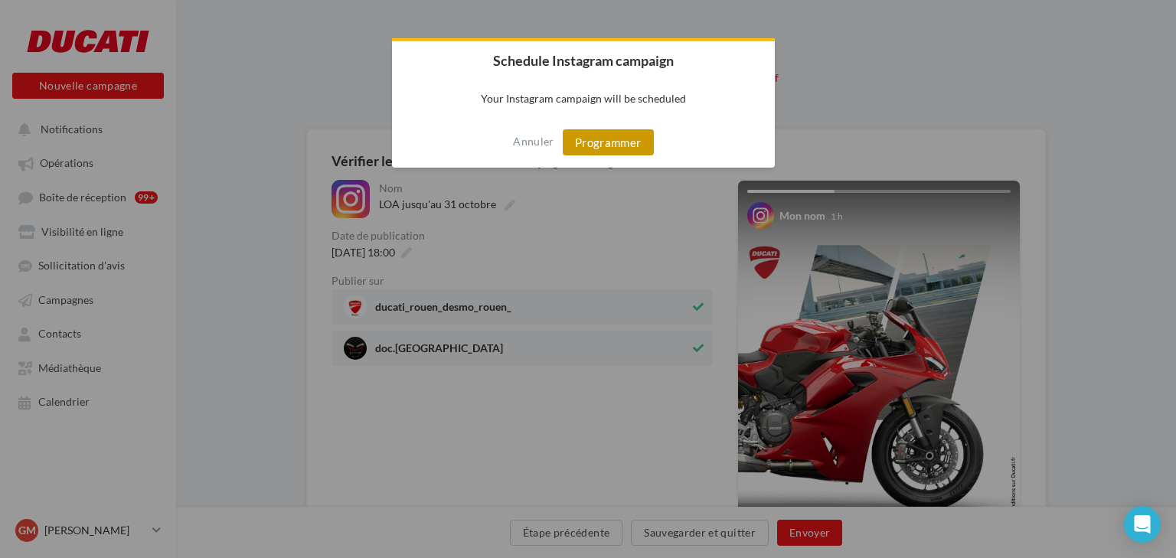
click at [613, 137] on button "Programmer" at bounding box center [608, 142] width 91 height 26
